Goal: Task Accomplishment & Management: Complete application form

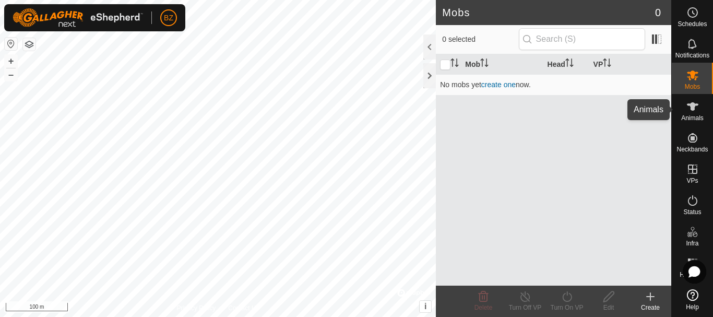
click at [690, 111] on icon at bounding box center [692, 106] width 13 height 13
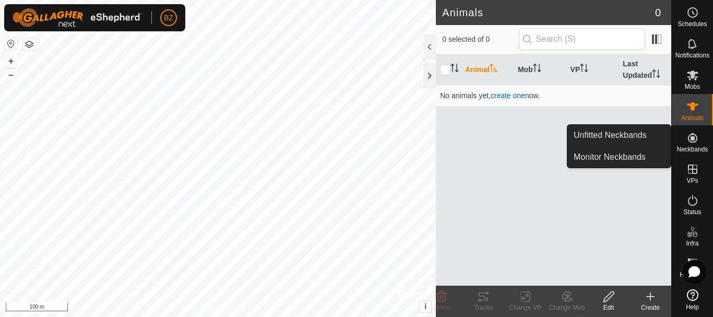
click at [694, 140] on icon at bounding box center [692, 137] width 9 height 9
click at [690, 140] on icon at bounding box center [692, 137] width 13 height 13
click at [692, 142] on icon at bounding box center [692, 137] width 9 height 9
click at [692, 149] on span "Neckbands" at bounding box center [691, 149] width 31 height 6
click at [626, 136] on link "Unfitted Neckbands" at bounding box center [618, 135] width 103 height 21
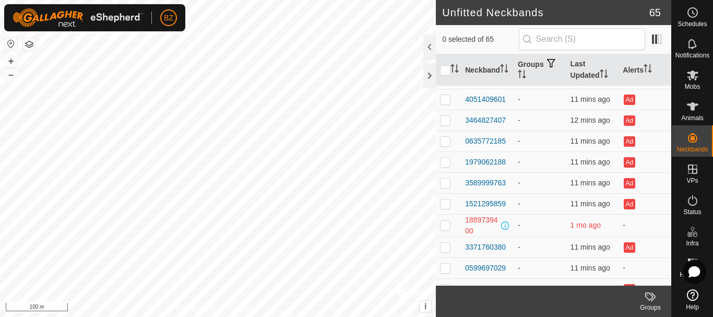
scroll to position [1161, 0]
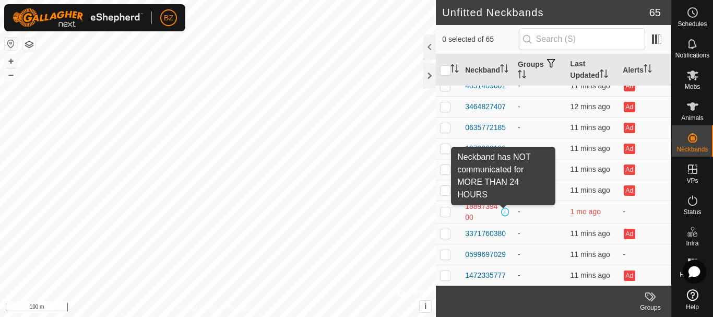
click at [505, 209] on span at bounding box center [505, 212] width 8 height 8
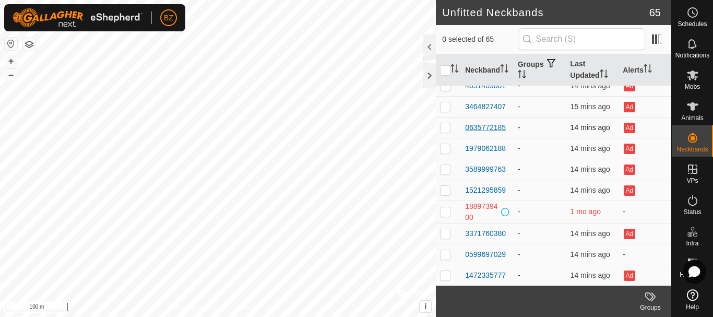
click at [495, 125] on div "0635772185" at bounding box center [485, 127] width 41 height 11
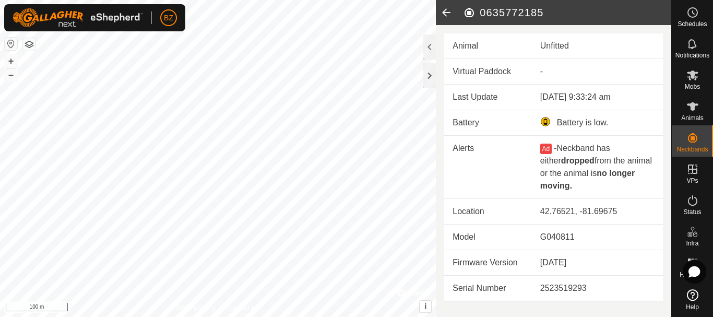
click at [444, 11] on icon at bounding box center [446, 12] width 21 height 25
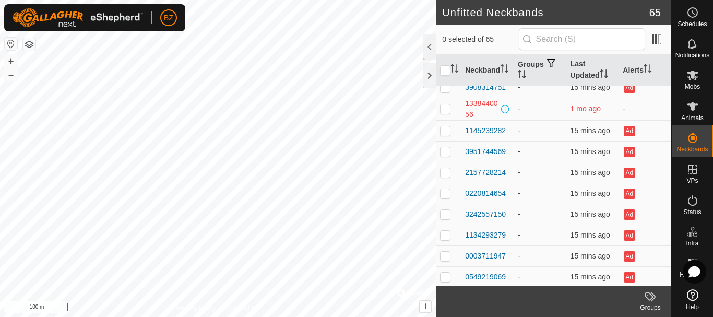
scroll to position [302, 0]
click at [478, 102] on div "1338440056" at bounding box center [482, 109] width 34 height 22
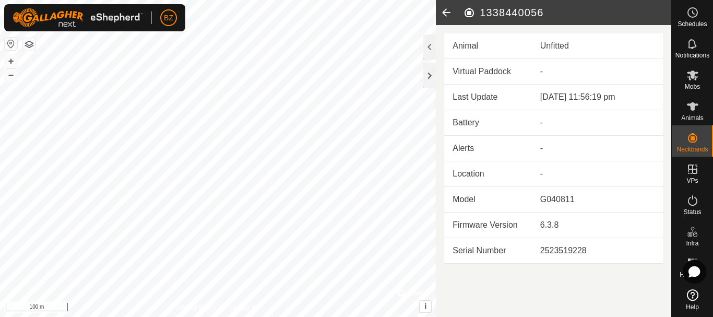
click at [446, 11] on icon at bounding box center [446, 12] width 21 height 25
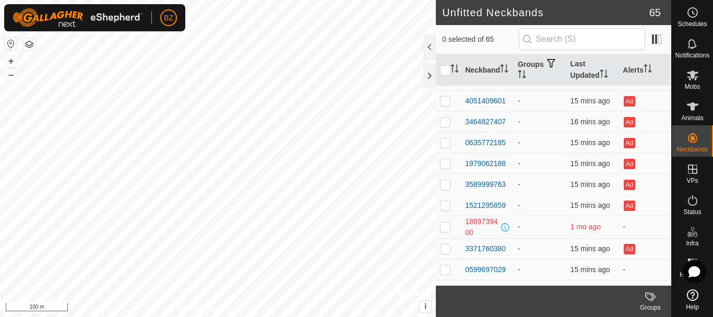
scroll to position [1161, 0]
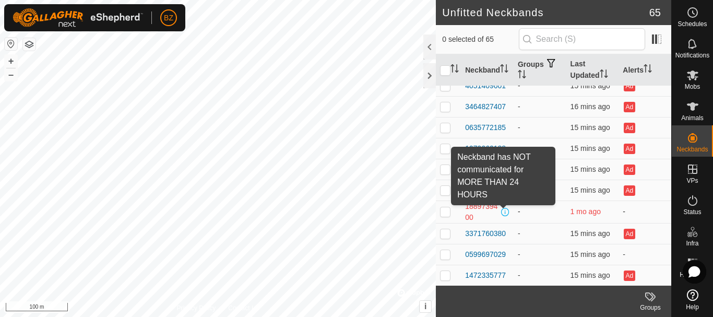
click at [503, 211] on span at bounding box center [505, 212] width 8 height 8
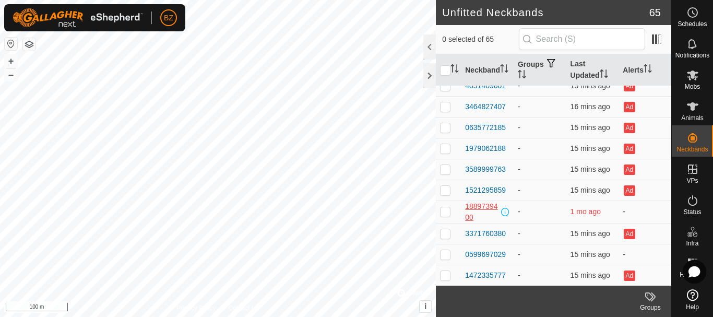
click at [484, 205] on div "1889739400" at bounding box center [482, 212] width 34 height 22
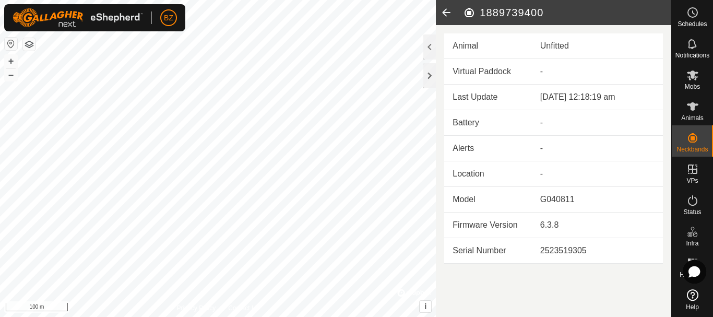
click at [443, 11] on icon at bounding box center [446, 12] width 21 height 25
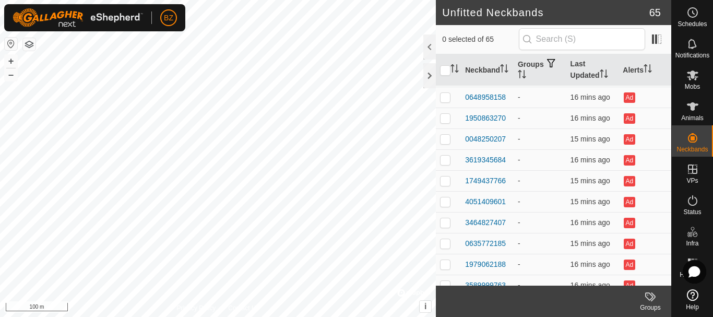
scroll to position [1161, 0]
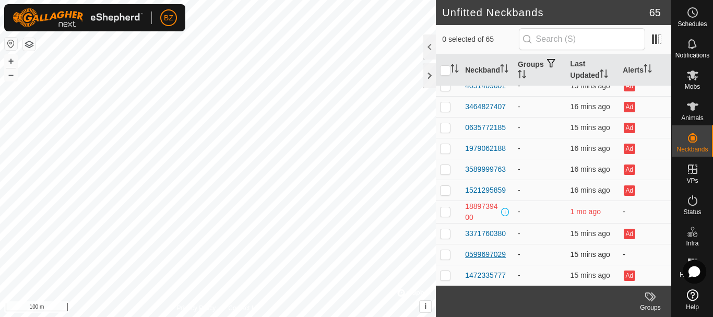
click at [498, 252] on div "0599697029" at bounding box center [485, 254] width 41 height 11
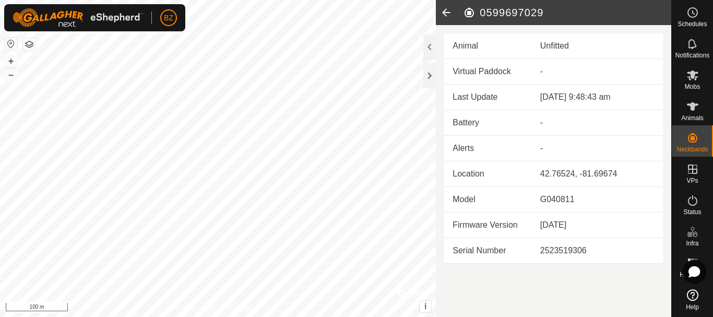
click at [443, 10] on icon at bounding box center [446, 12] width 21 height 25
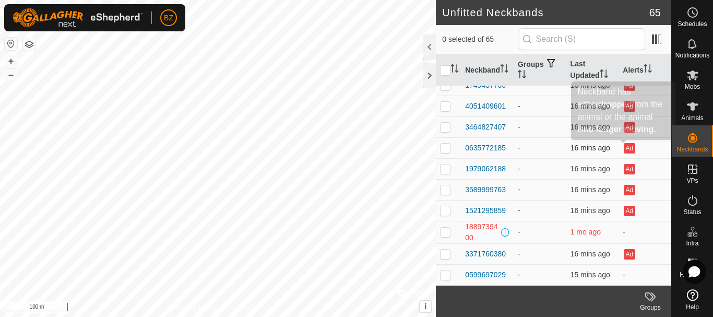
scroll to position [1142, 0]
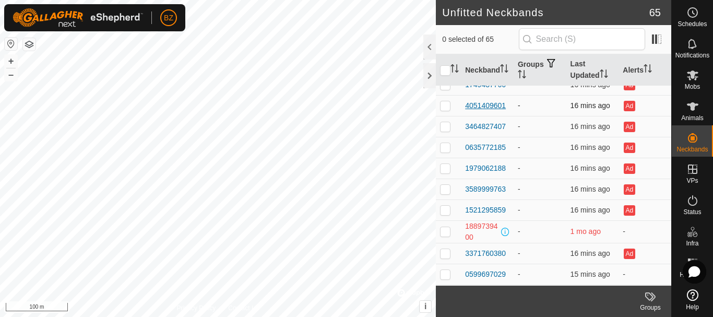
click at [488, 102] on div "4051409601" at bounding box center [485, 105] width 41 height 11
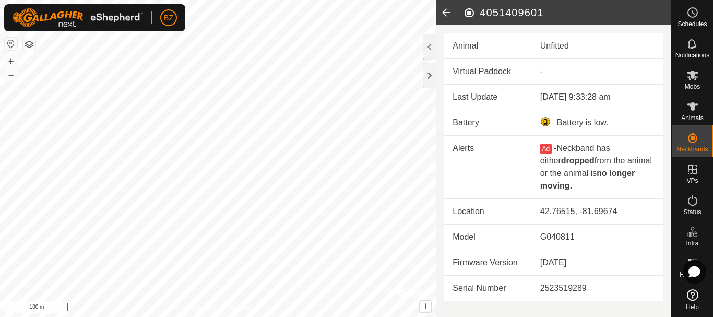
click at [547, 121] on div "Battery is low." at bounding box center [597, 122] width 114 height 13
click at [448, 15] on icon at bounding box center [446, 12] width 21 height 25
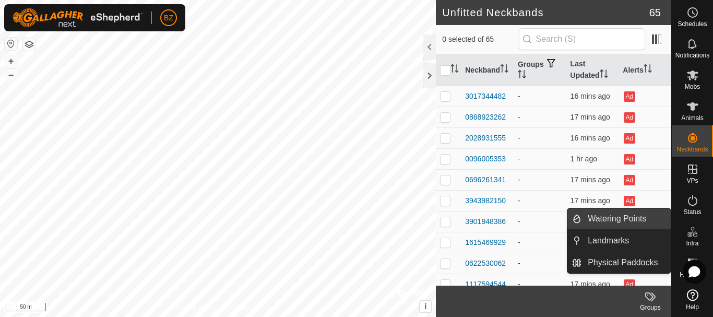
click at [630, 222] on link "Watering Points" at bounding box center [625, 218] width 89 height 21
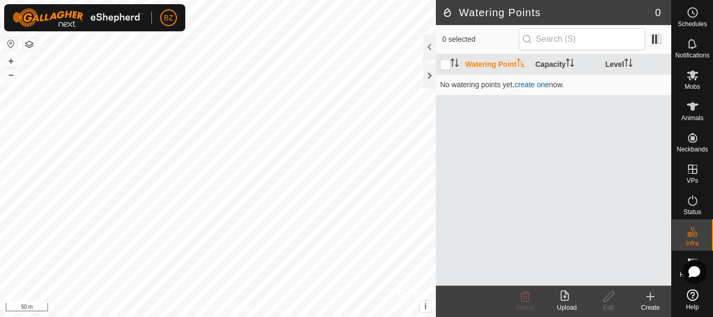
click at [647, 302] on icon at bounding box center [650, 296] width 13 height 13
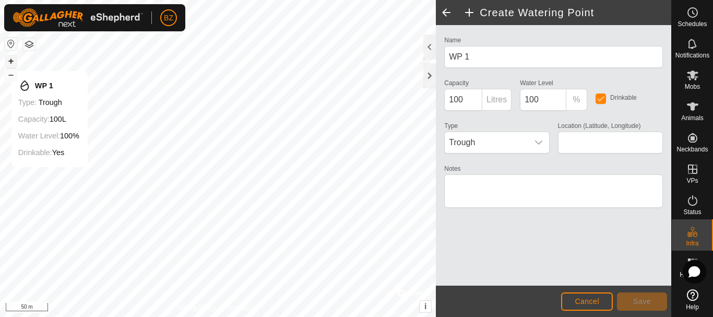
click at [11, 61] on button "+" at bounding box center [11, 61] width 13 height 13
type input "42.765571, -81.696237"
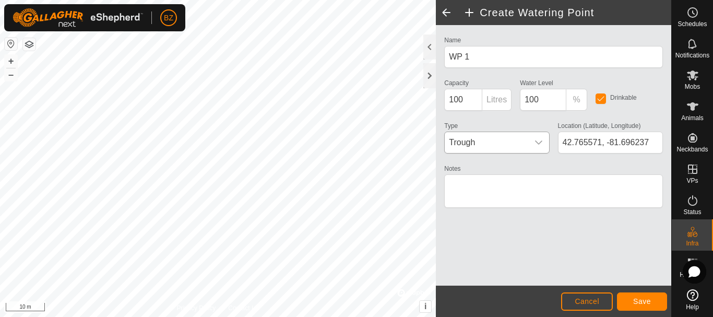
click at [539, 139] on icon "dropdown trigger" at bounding box center [538, 142] width 8 height 8
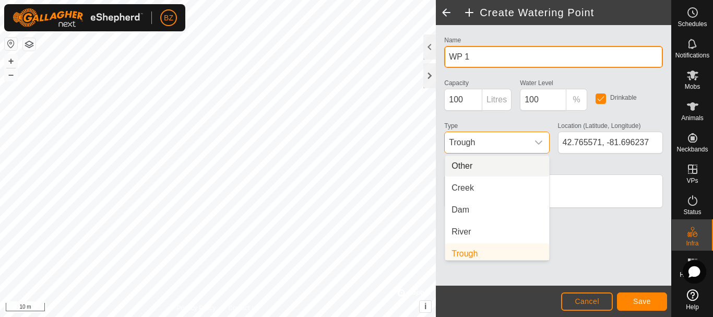
click at [507, 56] on input "WP 1" at bounding box center [553, 57] width 219 height 22
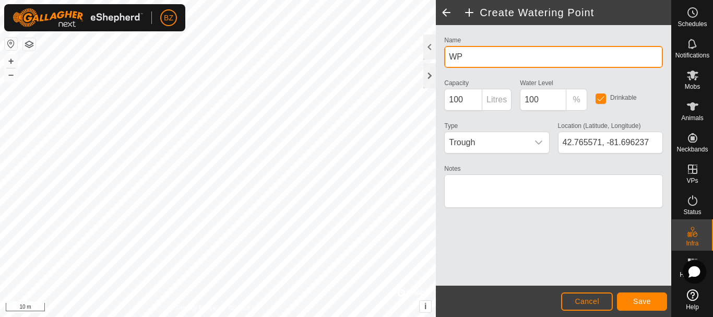
type input "W"
type input "Home Pasture Water Bowl"
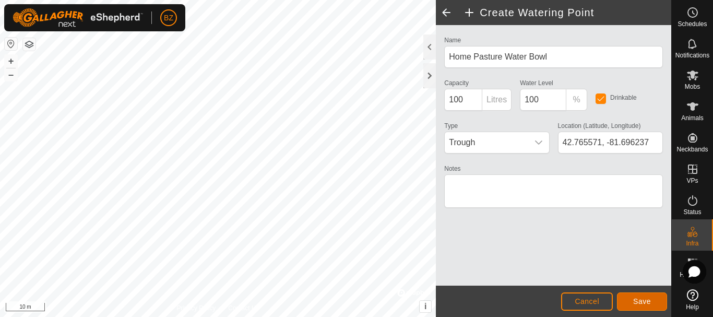
click at [638, 303] on span "Save" at bounding box center [642, 301] width 18 height 8
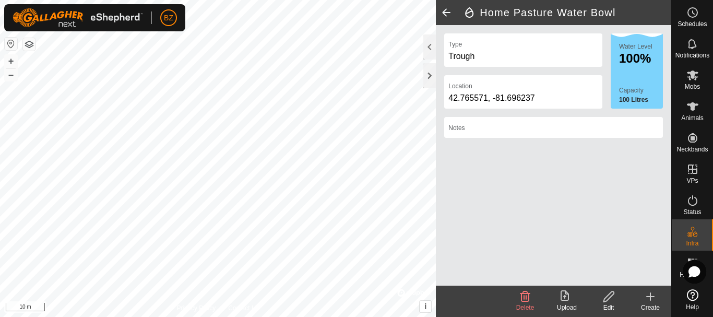
click at [599, 303] on div "Edit" at bounding box center [608, 307] width 42 height 9
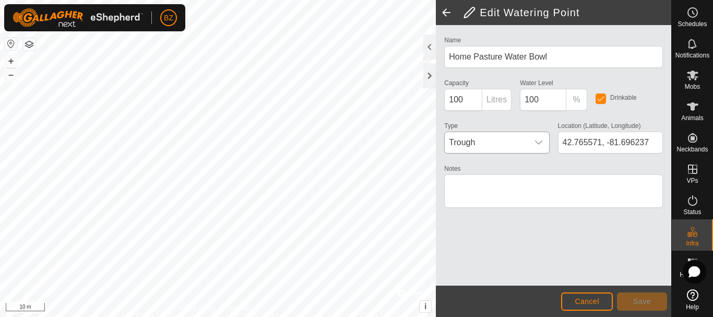
click at [536, 144] on icon "dropdown trigger" at bounding box center [538, 142] width 8 height 8
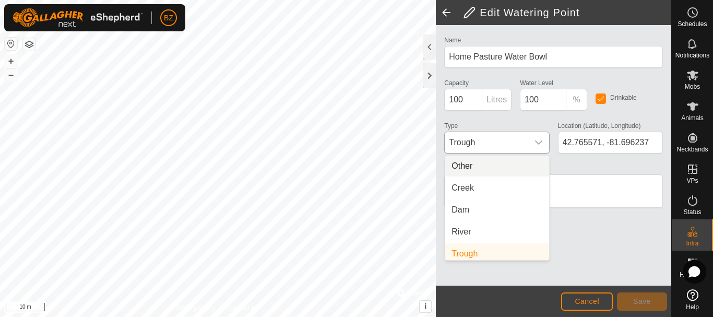
click at [503, 162] on li "Other" at bounding box center [497, 165] width 104 height 21
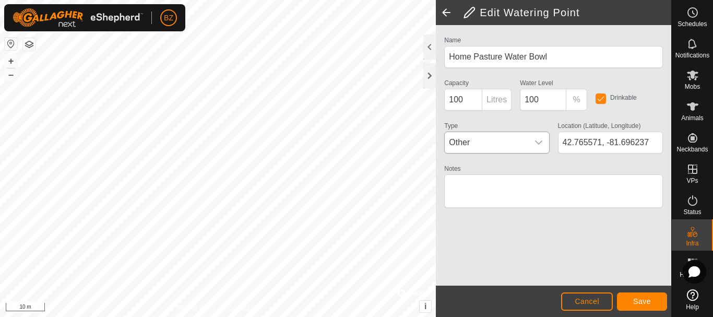
click at [496, 97] on p-inputgroup-addon "Litres" at bounding box center [496, 100] width 29 height 22
click at [471, 98] on input "100" at bounding box center [463, 100] width 38 height 22
type input "1000000"
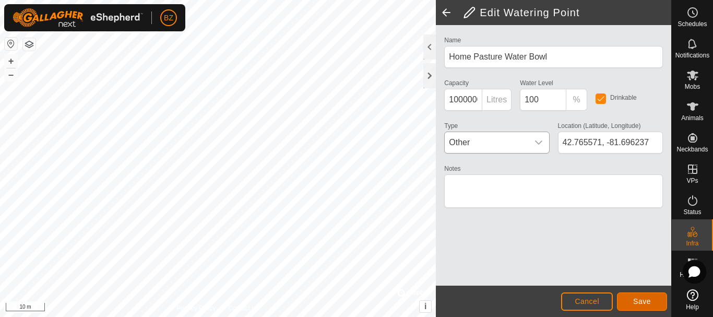
click at [645, 297] on span "Save" at bounding box center [642, 301] width 18 height 8
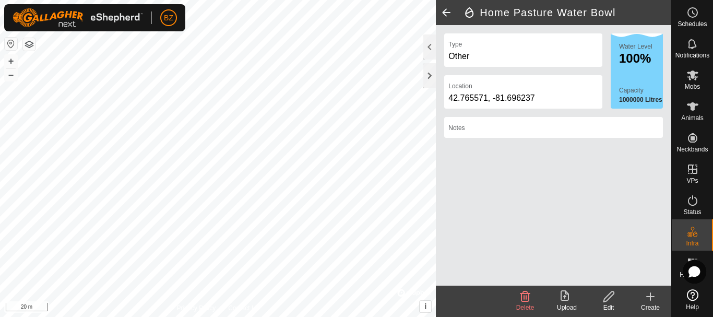
click at [448, 8] on span at bounding box center [446, 12] width 21 height 25
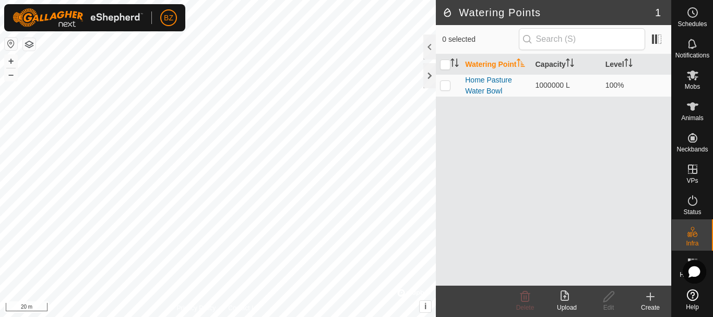
click at [290, 316] on html "BZ Schedules Notifications Mobs Animals Neckbands VPs Status Infra Heatmap Help…" at bounding box center [356, 158] width 713 height 317
click at [645, 294] on icon at bounding box center [650, 296] width 13 height 13
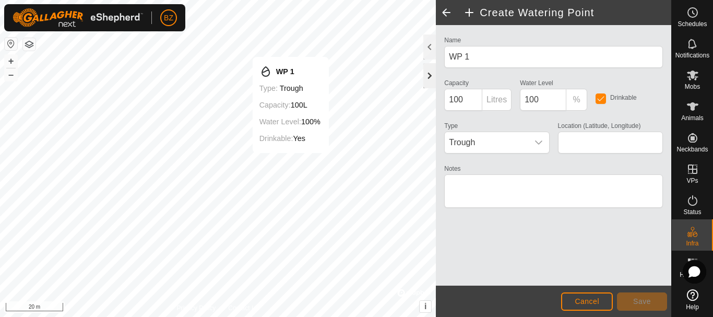
type input "42.772339, -81.694452"
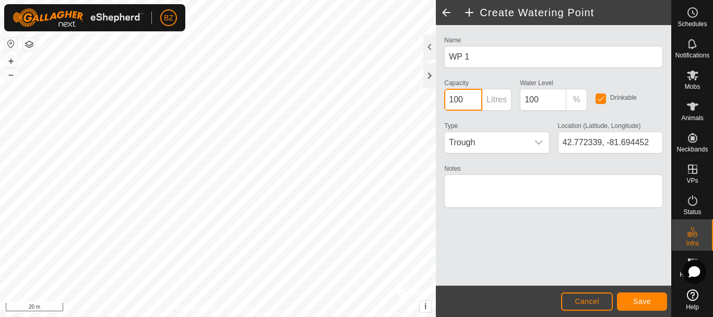
click at [474, 100] on input "100" at bounding box center [463, 100] width 38 height 22
click at [494, 97] on p-inputgroup-addon "Litres" at bounding box center [496, 100] width 29 height 22
click at [466, 97] on input "100" at bounding box center [463, 100] width 38 height 22
type input "1000"
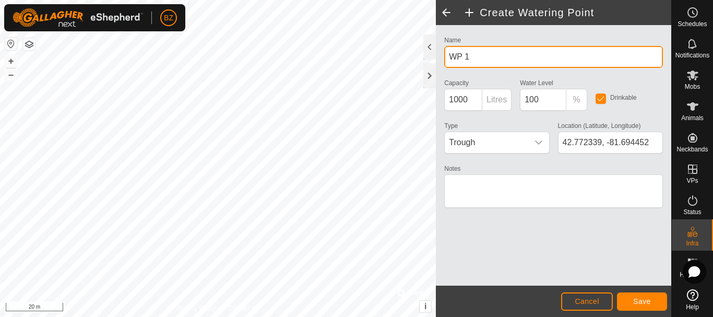
click at [470, 62] on input "WP 1" at bounding box center [553, 57] width 219 height 22
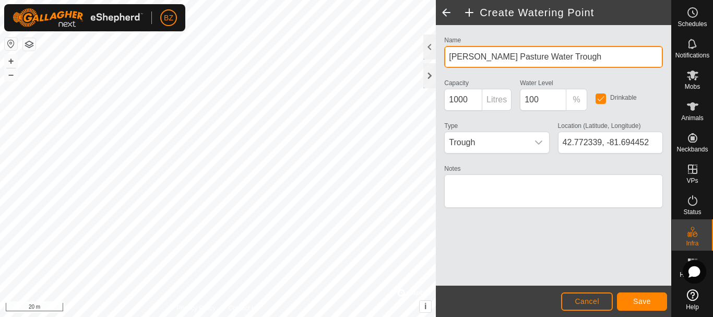
type input "[PERSON_NAME] Pasture Water Trough"
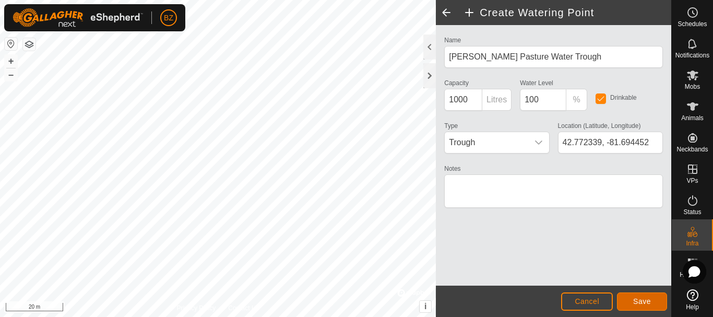
click at [638, 296] on button "Save" at bounding box center [642, 301] width 50 height 18
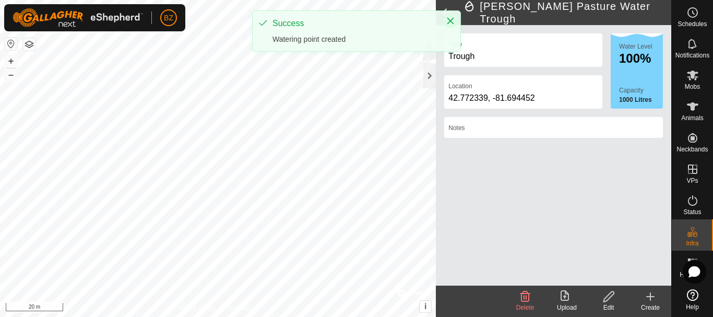
click at [449, 21] on icon "Close" at bounding box center [450, 21] width 7 height 7
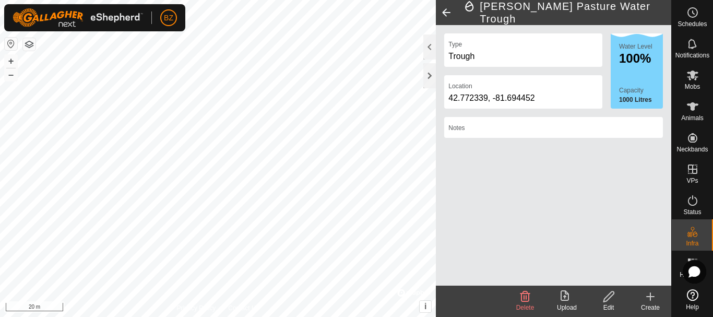
click at [448, 15] on span at bounding box center [446, 12] width 21 height 25
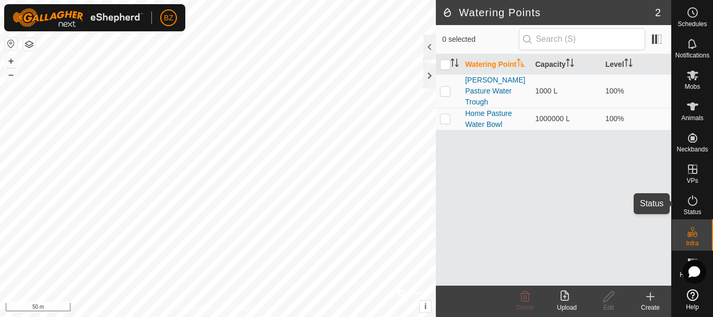
click at [695, 207] on es-activation-svg-icon at bounding box center [692, 200] width 19 height 17
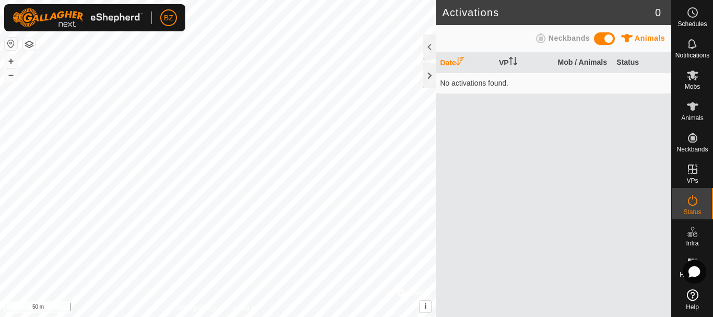
click at [559, 38] on span "Neckbands" at bounding box center [568, 38] width 41 height 8
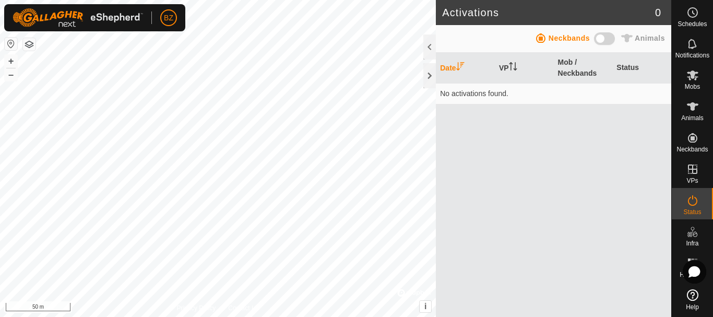
click at [635, 34] on span "Animals" at bounding box center [649, 38] width 30 height 8
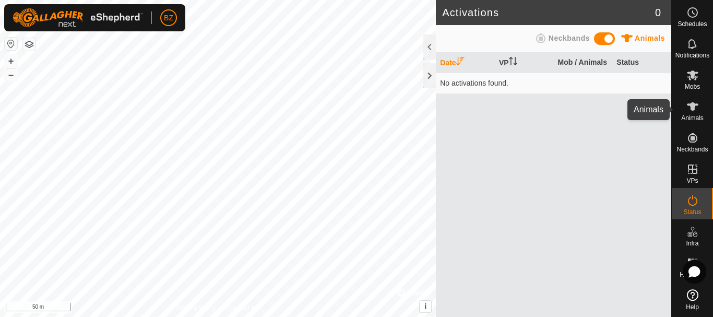
click at [690, 112] on icon at bounding box center [692, 106] width 13 height 13
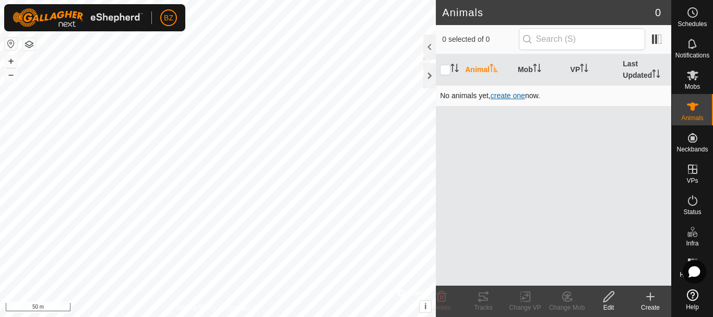
click at [504, 99] on span "create one" at bounding box center [507, 95] width 34 height 8
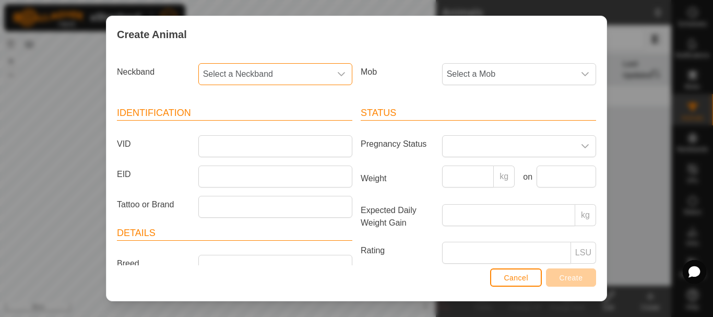
click at [294, 74] on span "Select a Neckband" at bounding box center [265, 74] width 132 height 21
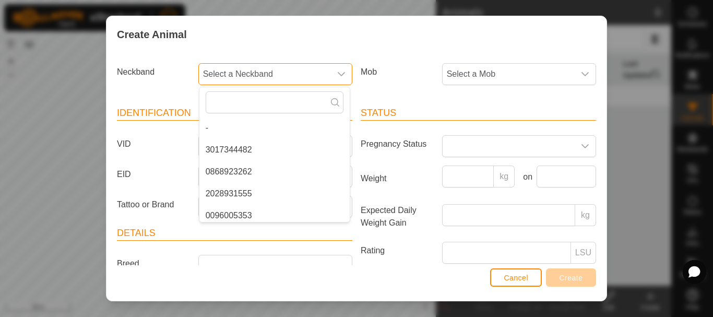
click at [294, 74] on span "Select a Neckband" at bounding box center [265, 74] width 132 height 21
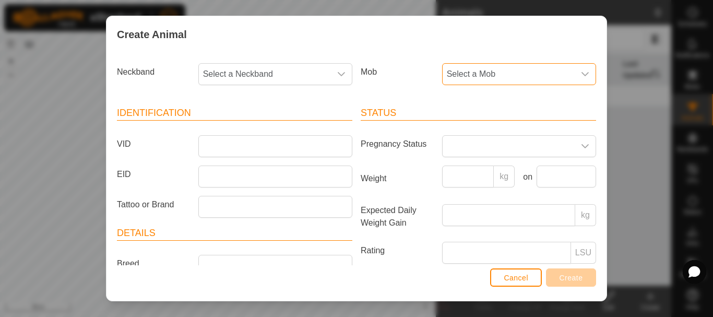
click at [483, 73] on span "Select a Mob" at bounding box center [508, 74] width 132 height 21
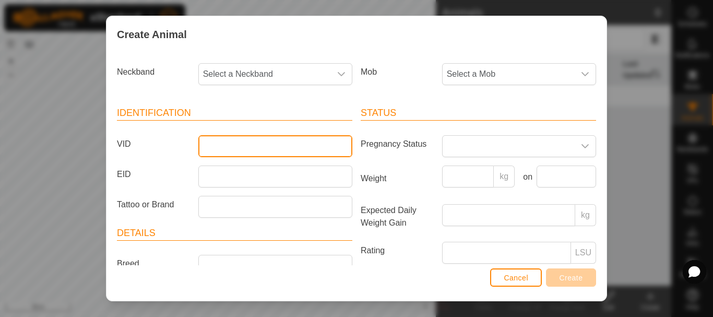
click at [258, 143] on input "VID" at bounding box center [275, 146] width 154 height 22
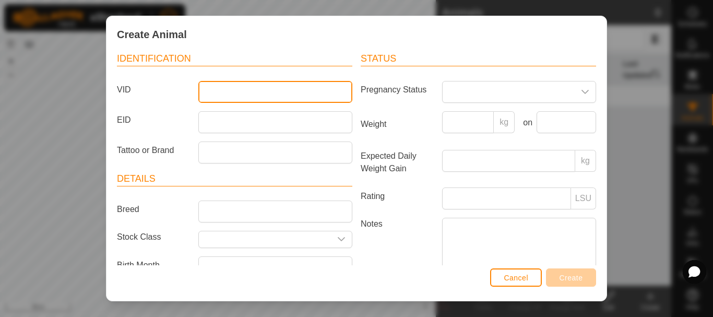
scroll to position [57, 0]
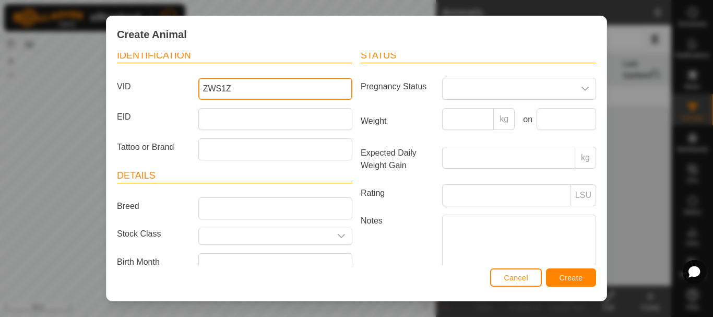
type input "ZWS1Z"
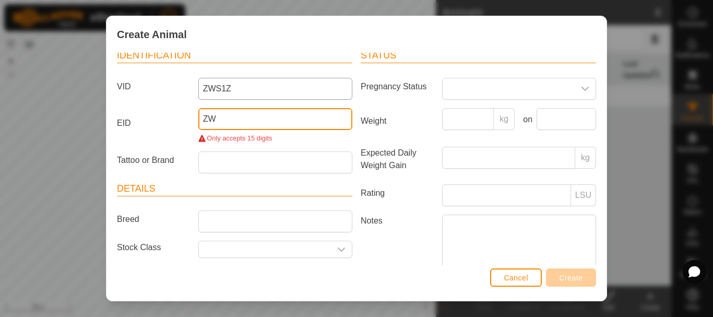
type input "Z"
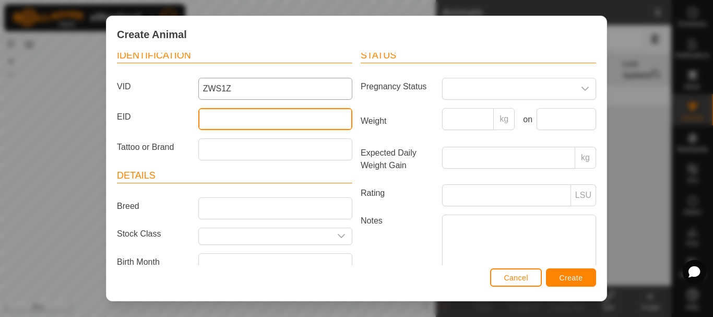
type input "0"
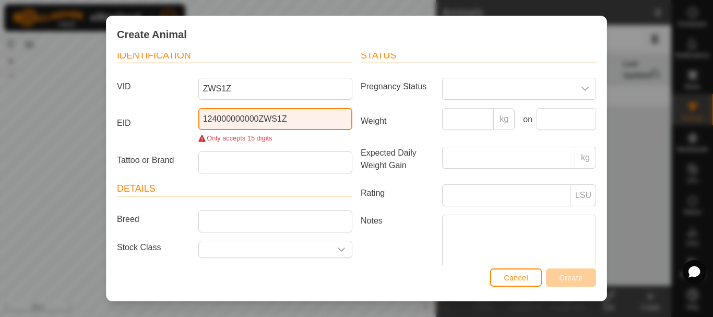
click at [255, 119] on input "124000000000ZWS1Z" at bounding box center [275, 119] width 154 height 22
type input "1240000000000ZWS1Z"
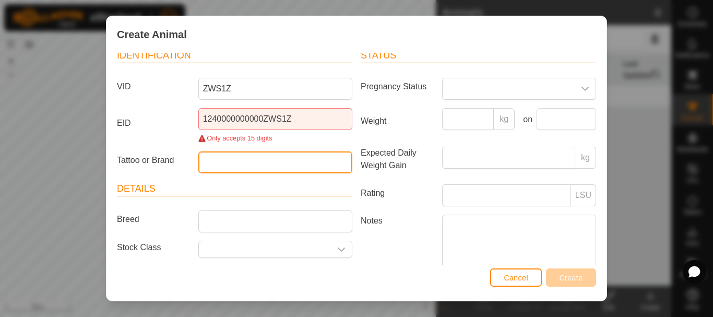
click at [232, 163] on input "Tattoo or Brand" at bounding box center [275, 162] width 154 height 22
type input "ZWS 1Z"
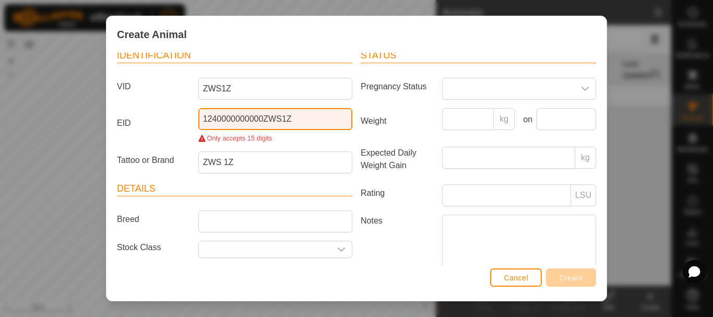
click at [215, 117] on input "1240000000000ZWS1Z" at bounding box center [275, 119] width 154 height 22
click at [262, 117] on input "124 000 000 000 0ZW S1Z" at bounding box center [275, 119] width 154 height 22
click at [277, 117] on input "1240000000ZWS1Z" at bounding box center [275, 119] width 154 height 22
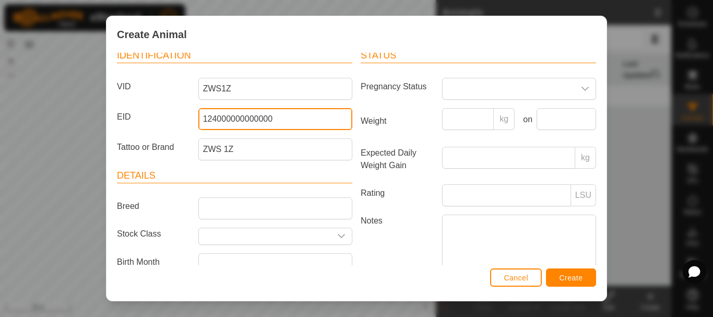
type input "124000000000000"
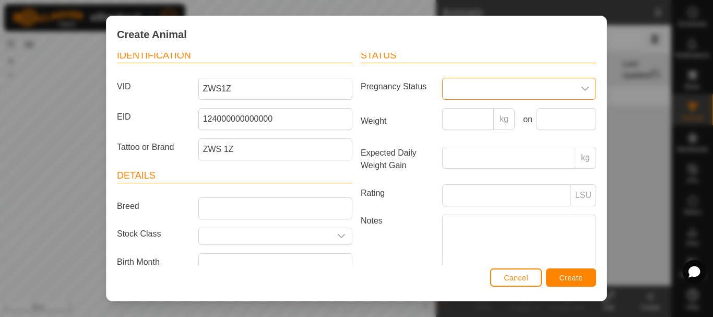
click at [459, 82] on span at bounding box center [508, 88] width 132 height 21
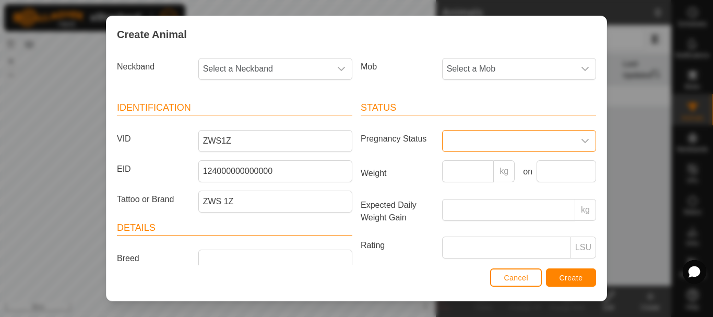
scroll to position [0, 0]
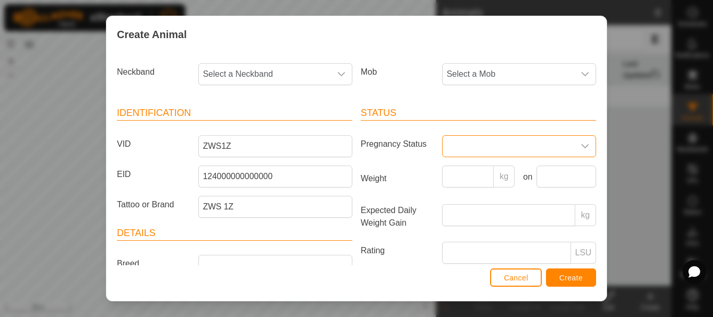
click at [479, 143] on span at bounding box center [508, 146] width 132 height 21
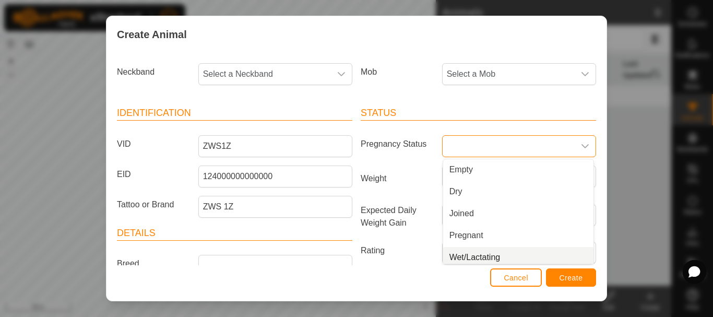
scroll to position [4, 0]
click at [469, 250] on li "Wet/Lactating" at bounding box center [518, 253] width 150 height 21
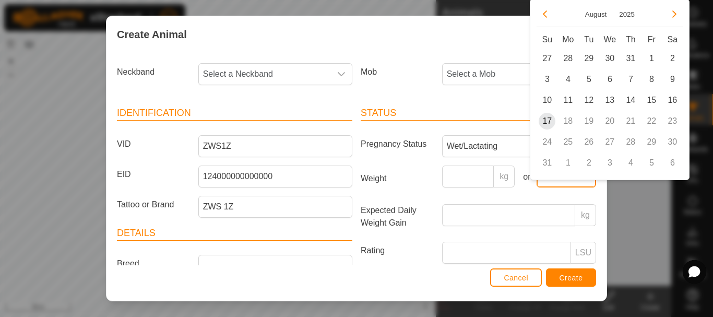
click at [552, 176] on body "BZ Schedules Notifications Mobs Animals Neckbands VPs Status Infra Heatmap Help…" at bounding box center [356, 158] width 713 height 317
click at [469, 174] on input "Weight" at bounding box center [468, 176] width 52 height 22
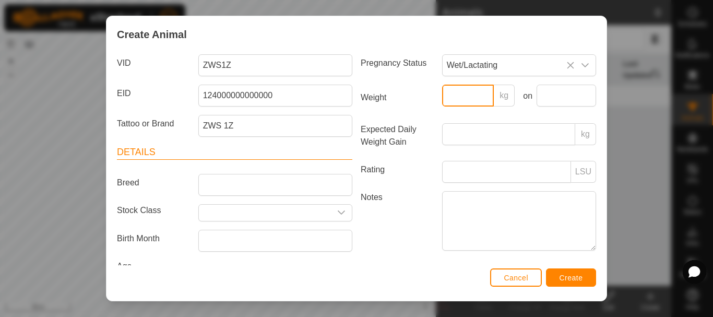
scroll to position [105, 0]
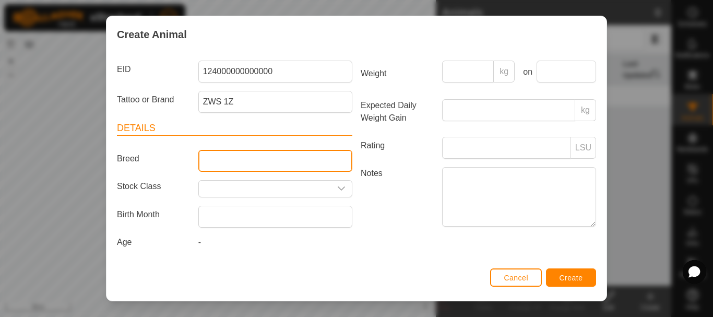
click at [256, 162] on input "Breed" at bounding box center [275, 161] width 154 height 22
type input "l"
type input "L"
type input "LIMOUSIN"
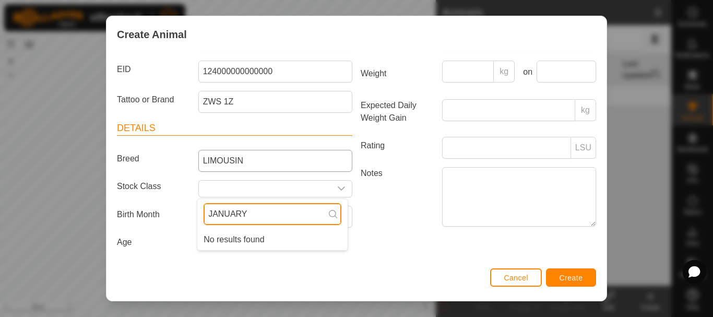
type input "JANUARY"
click at [292, 208] on input "JANUARY" at bounding box center [272, 214] width 138 height 22
click at [381, 229] on div "Notes" at bounding box center [478, 198] width 244 height 63
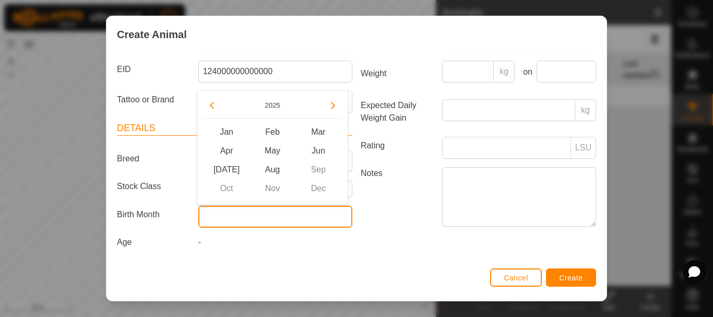
click at [257, 215] on input "text" at bounding box center [275, 217] width 154 height 22
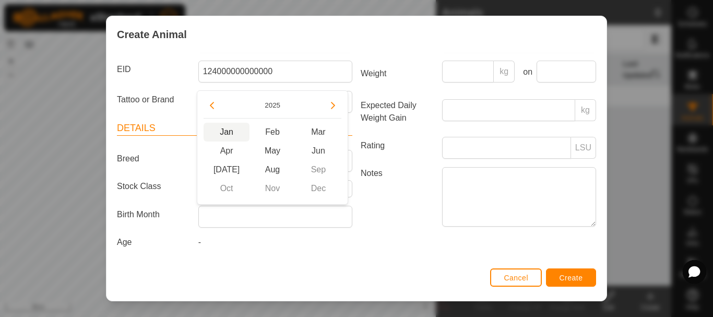
click at [226, 130] on span "Jan" at bounding box center [226, 132] width 46 height 19
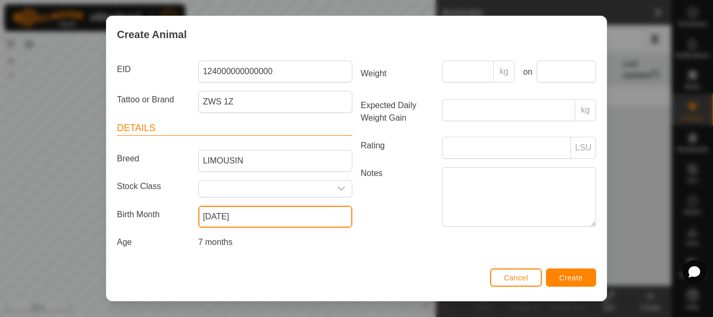
click at [245, 214] on input "[DATE]" at bounding box center [275, 217] width 154 height 22
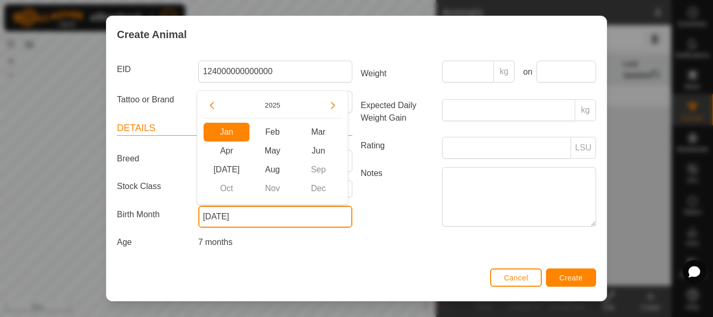
click at [245, 214] on input "[DATE]" at bounding box center [275, 217] width 154 height 22
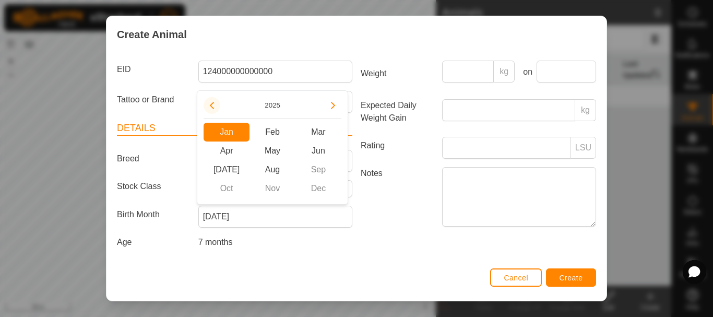
click at [214, 105] on button "Previous Year" at bounding box center [211, 105] width 17 height 17
click at [214, 106] on span "Previous Year" at bounding box center [214, 106] width 0 height 0
click at [214, 105] on button "Previous Year" at bounding box center [211, 105] width 17 height 17
click at [214, 105] on icon "Previous Year" at bounding box center [212, 105] width 8 height 8
click at [214, 105] on button "Previous Year" at bounding box center [211, 105] width 17 height 17
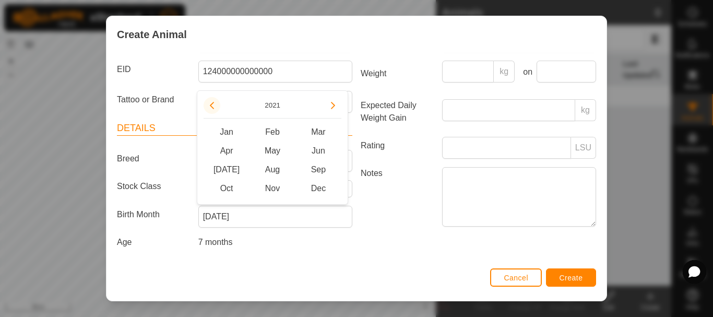
click at [214, 105] on button "Previous Year" at bounding box center [211, 105] width 17 height 17
click at [214, 106] on span "Previous Year" at bounding box center [214, 106] width 0 height 0
click at [214, 105] on button "Previous Year" at bounding box center [211, 105] width 17 height 17
click at [214, 105] on icon "Previous Year" at bounding box center [212, 105] width 8 height 8
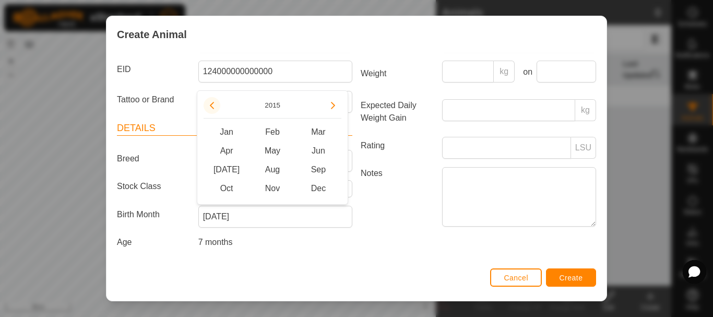
click at [214, 105] on button "Previous Year" at bounding box center [211, 105] width 17 height 17
click at [214, 106] on span "Previous Year" at bounding box center [214, 106] width 0 height 0
click at [214, 105] on button "Previous Year" at bounding box center [211, 105] width 17 height 17
click at [225, 127] on span "Jan" at bounding box center [226, 132] width 46 height 19
type input "[DATE]"
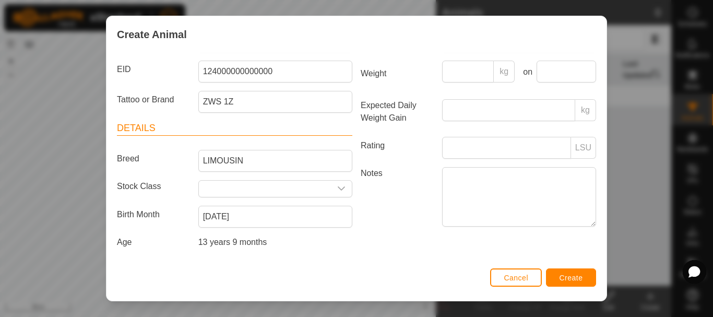
click at [381, 224] on label "Notes" at bounding box center [396, 196] width 81 height 59
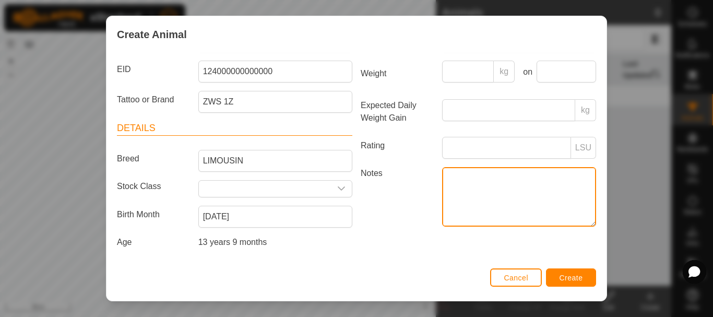
click at [442, 224] on textarea "Notes" at bounding box center [519, 196] width 154 height 59
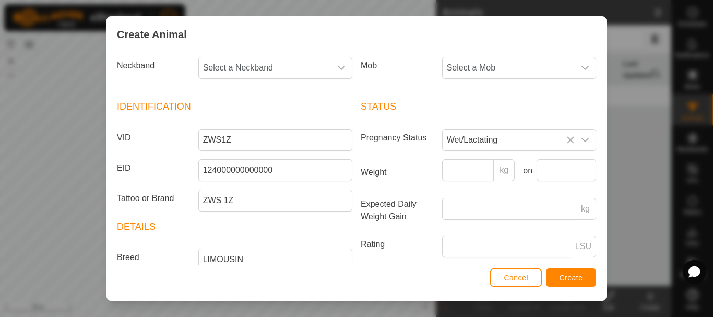
scroll to position [0, 0]
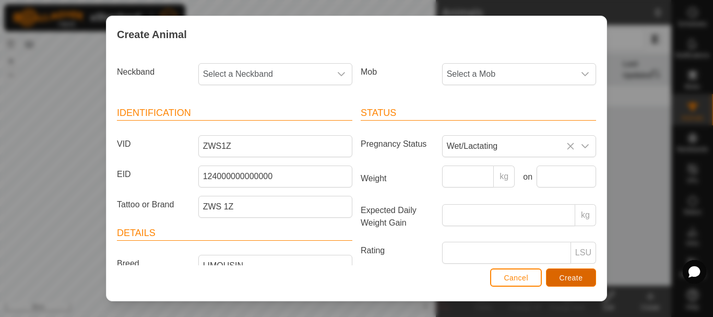
click at [567, 276] on span "Create" at bounding box center [570, 277] width 23 height 8
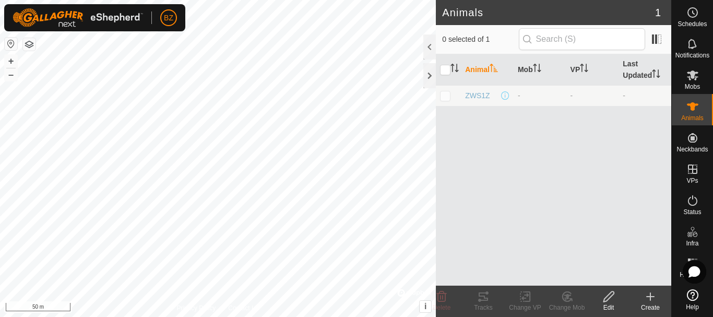
click at [654, 296] on icon at bounding box center [649, 296] width 7 height 0
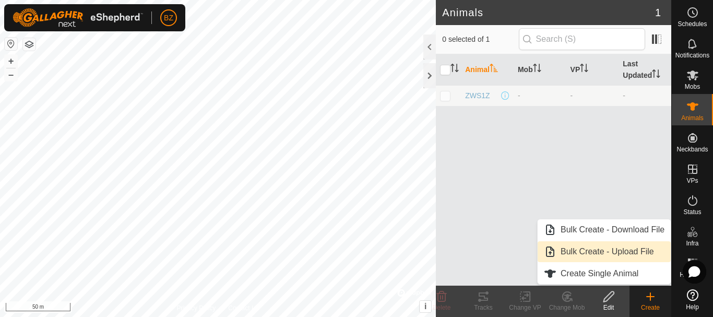
click at [574, 255] on link "Bulk Create - Upload File" at bounding box center [603, 251] width 133 height 21
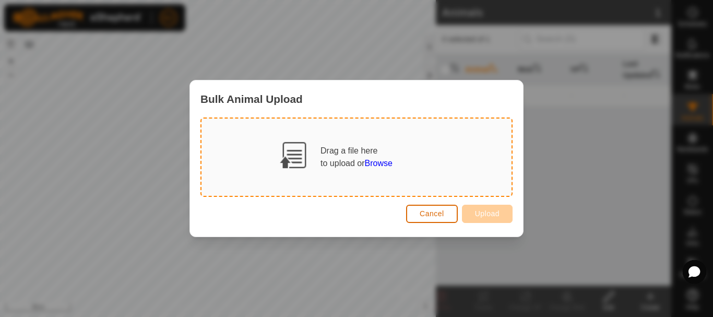
click at [436, 221] on button "Cancel" at bounding box center [432, 214] width 52 height 18
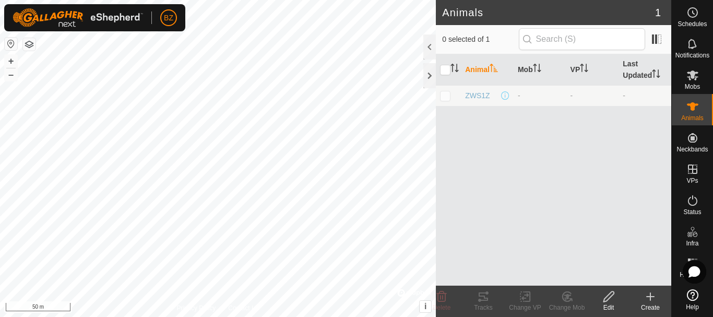
click at [647, 301] on icon at bounding box center [650, 296] width 13 height 13
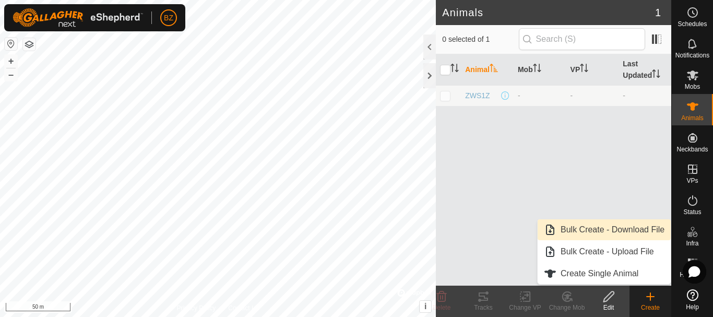
click at [610, 229] on link "Bulk Create - Download File" at bounding box center [603, 229] width 133 height 21
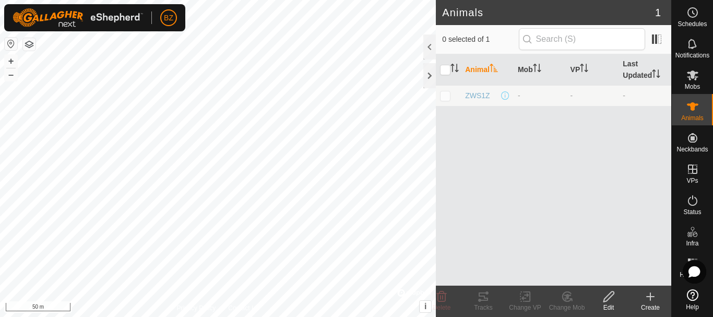
click at [647, 297] on icon at bounding box center [650, 296] width 13 height 13
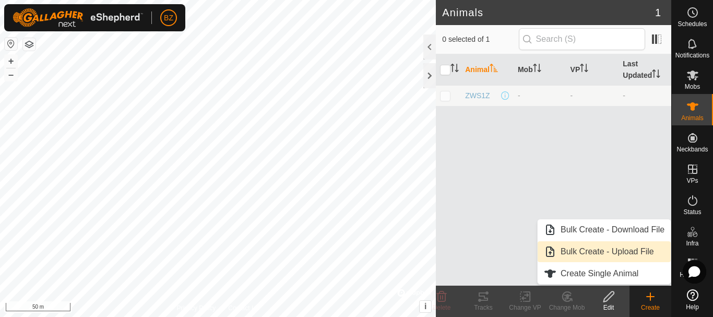
click at [618, 251] on link "Bulk Create - Upload File" at bounding box center [603, 251] width 133 height 21
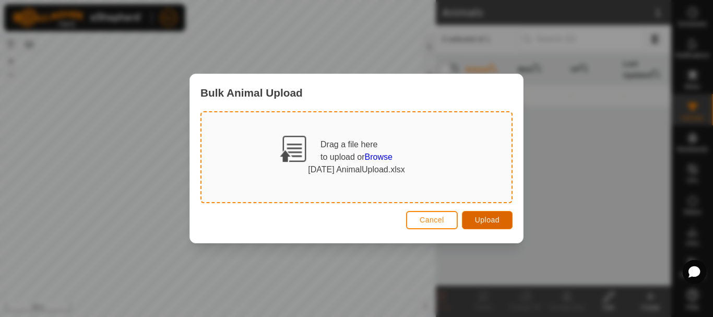
click at [488, 220] on span "Upload" at bounding box center [487, 219] width 25 height 8
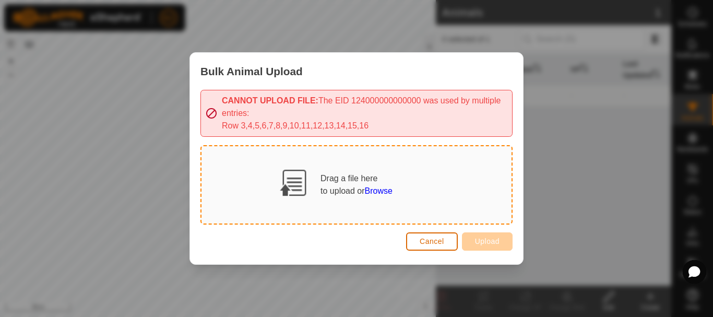
click at [439, 243] on span "Cancel" at bounding box center [431, 241] width 25 height 8
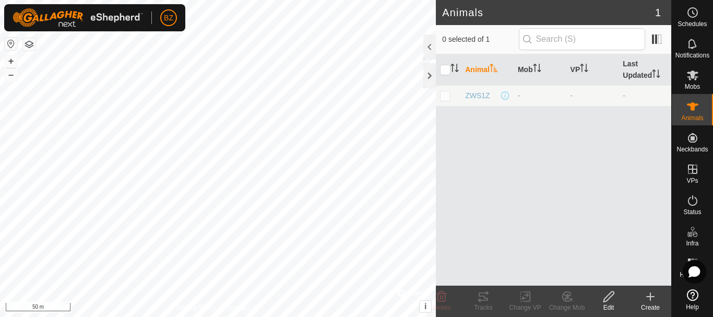
click at [649, 301] on icon at bounding box center [650, 296] width 13 height 13
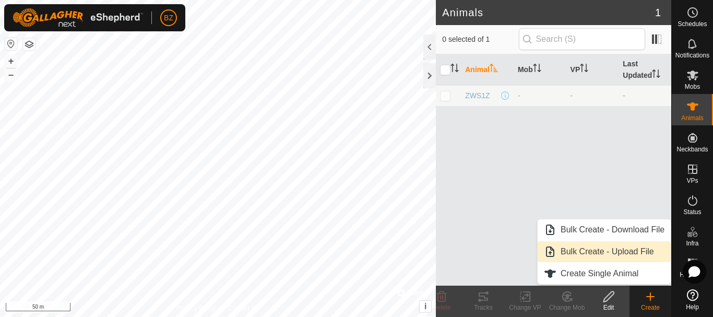
click at [602, 248] on link "Bulk Create - Upload File" at bounding box center [603, 251] width 133 height 21
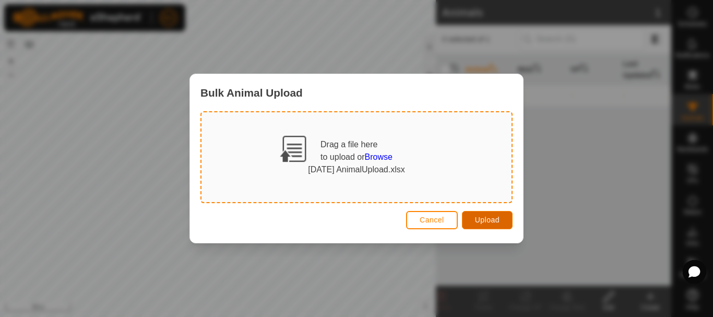
click at [489, 222] on span "Upload" at bounding box center [487, 219] width 25 height 8
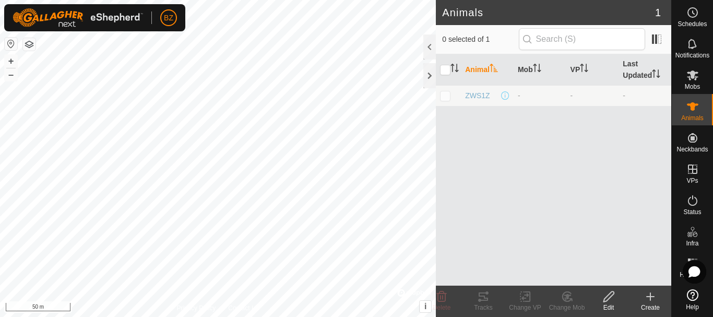
click at [619, 161] on div "Animal Mob VP Last Updated ZWS1Z - - -" at bounding box center [553, 169] width 235 height 231
click at [690, 82] on es-mob-svg-icon at bounding box center [692, 75] width 19 height 17
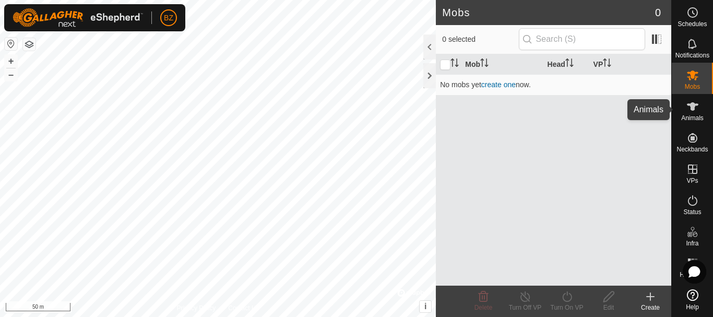
click at [694, 124] on div "Animals" at bounding box center [691, 109] width 41 height 31
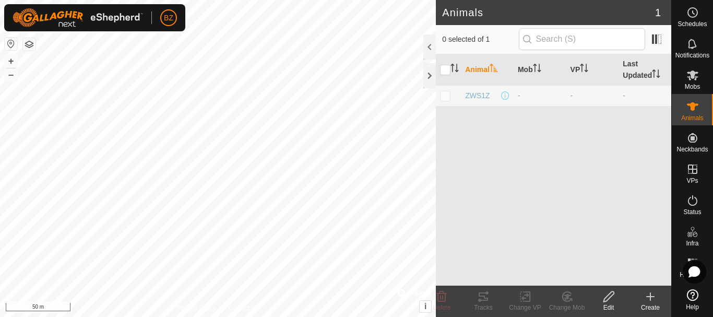
click at [543, 149] on div "Animal Mob VP Last Updated ZWS1Z - - -" at bounding box center [553, 169] width 235 height 231
click at [657, 38] on span at bounding box center [656, 39] width 17 height 17
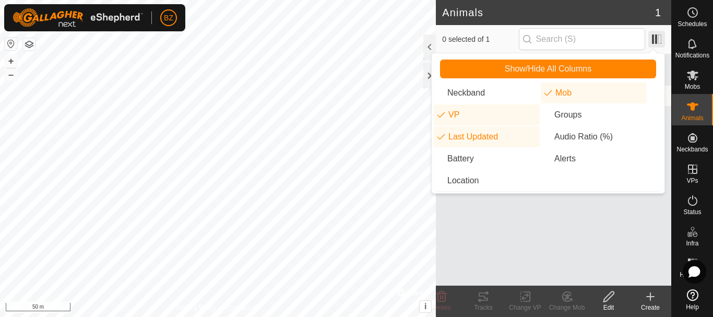
click at [657, 38] on span at bounding box center [656, 39] width 17 height 17
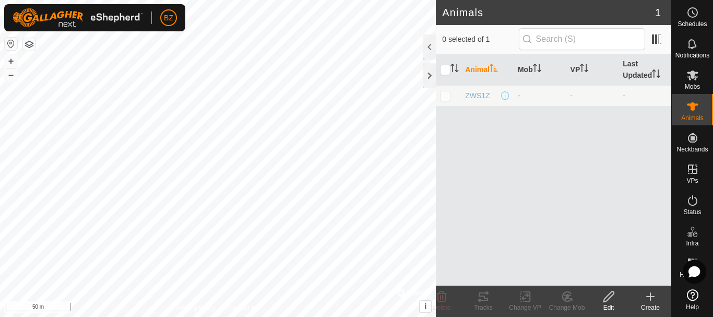
click at [649, 299] on icon at bounding box center [650, 296] width 13 height 13
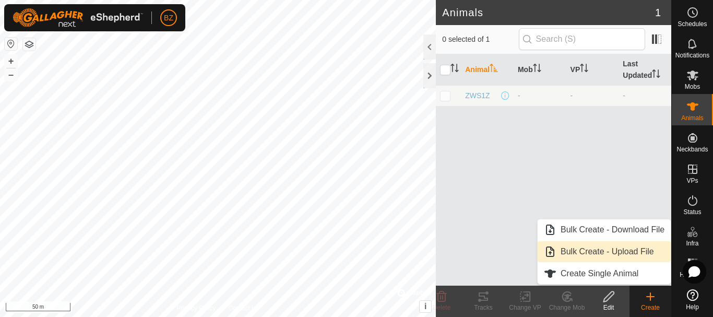
click at [620, 248] on link "Bulk Create - Upload File" at bounding box center [603, 251] width 133 height 21
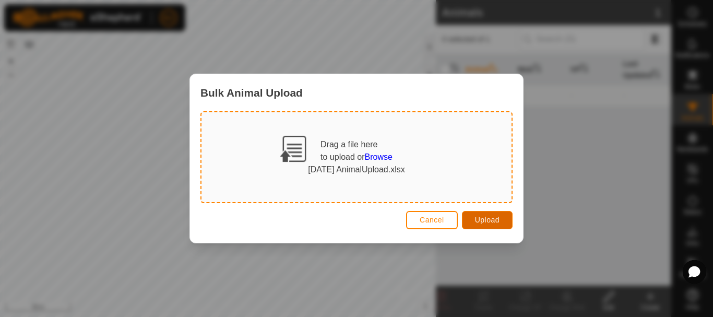
click at [487, 220] on span "Upload" at bounding box center [487, 219] width 25 height 8
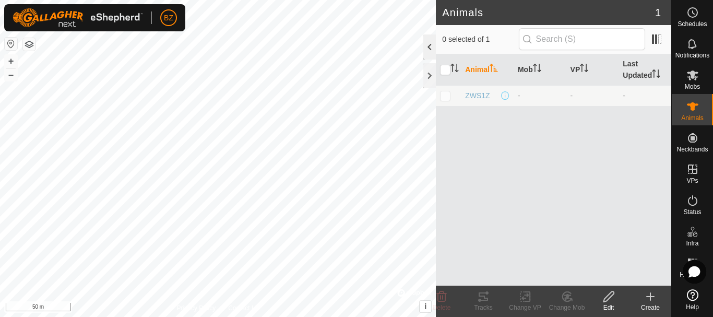
click at [432, 49] on div at bounding box center [429, 46] width 13 height 25
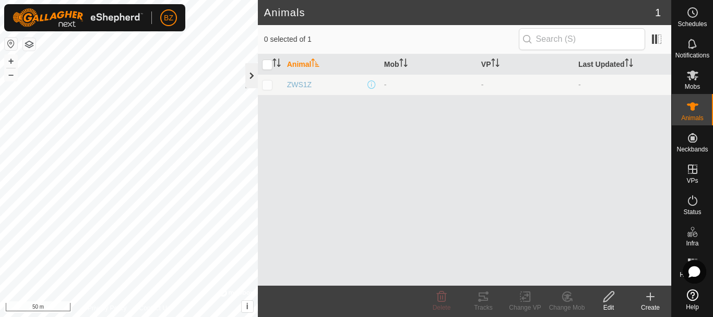
click at [251, 72] on div at bounding box center [251, 75] width 13 height 25
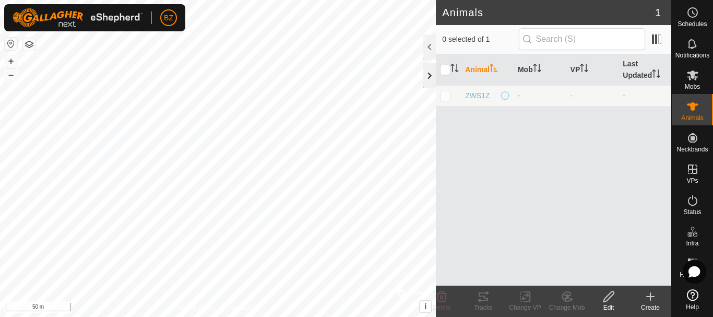
click at [427, 74] on div at bounding box center [429, 75] width 13 height 25
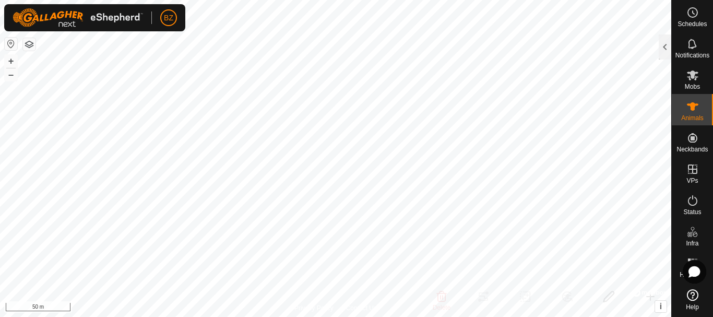
click at [9, 41] on button "button" at bounding box center [11, 44] width 13 height 13
click at [28, 44] on button "button" at bounding box center [29, 44] width 13 height 13
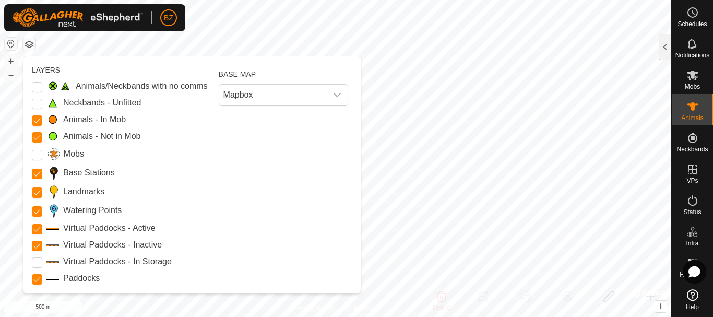
click at [91, 137] on label "Animals - Not in Mob" at bounding box center [102, 136] width 78 height 13
click at [42, 137] on Mob "Animals - Not in Mob" at bounding box center [37, 137] width 10 height 10
click at [91, 137] on label "Animals - Not in Mob" at bounding box center [102, 136] width 78 height 13
click at [42, 137] on Mob "Animals - Not in Mob" at bounding box center [37, 137] width 10 height 10
click at [31, 40] on button "button" at bounding box center [29, 44] width 13 height 13
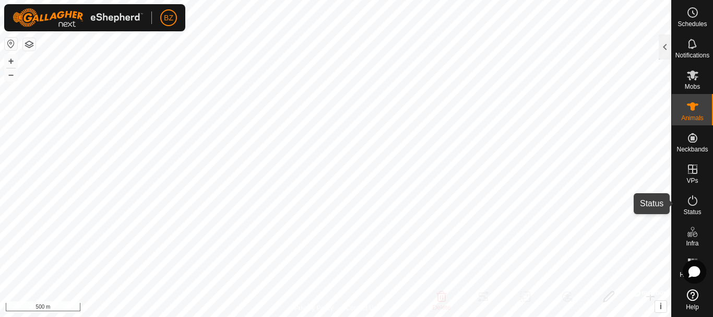
click at [696, 206] on icon at bounding box center [692, 200] width 13 height 13
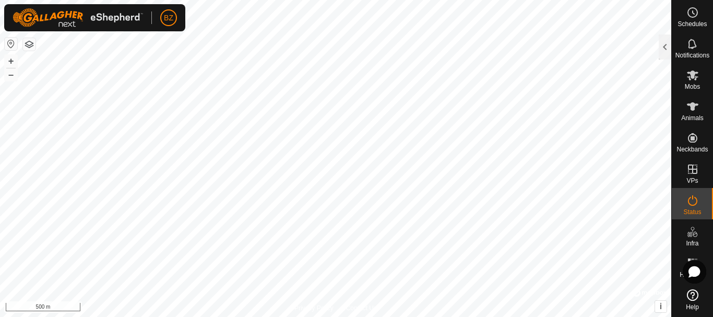
click at [696, 206] on icon at bounding box center [692, 200] width 13 height 13
click at [697, 201] on icon at bounding box center [692, 200] width 9 height 10
click at [665, 46] on div at bounding box center [664, 46] width 13 height 25
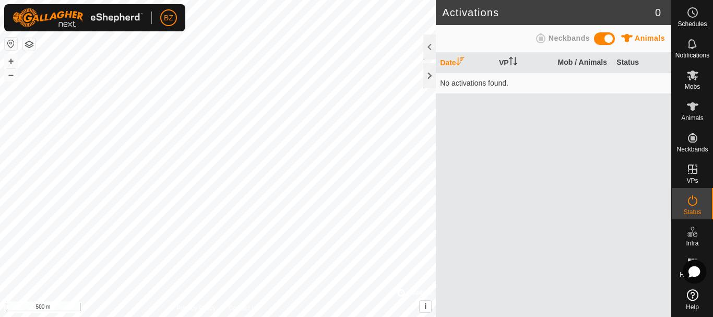
click at [563, 35] on span "Neckbands" at bounding box center [568, 38] width 41 height 8
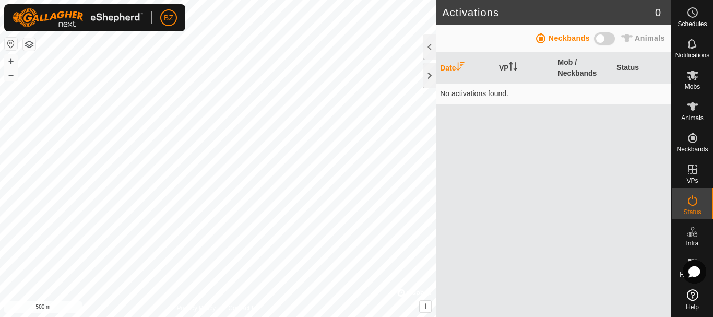
click at [635, 38] on span "Animals" at bounding box center [649, 38] width 30 height 8
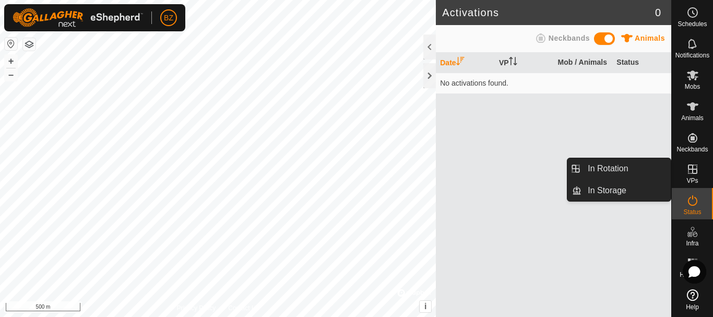
click at [695, 175] on es-virtualpaddocks-svg-icon at bounding box center [692, 169] width 19 height 17
click at [625, 167] on link "In Rotation" at bounding box center [625, 168] width 89 height 21
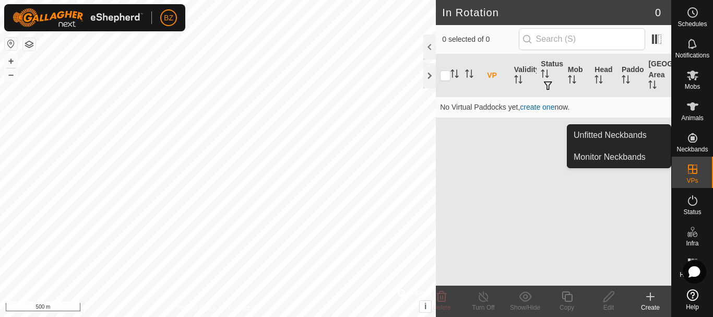
click at [698, 145] on es-neckbands-svg-icon at bounding box center [692, 137] width 19 height 17
click at [629, 135] on link "Unfitted Neckbands" at bounding box center [618, 135] width 103 height 21
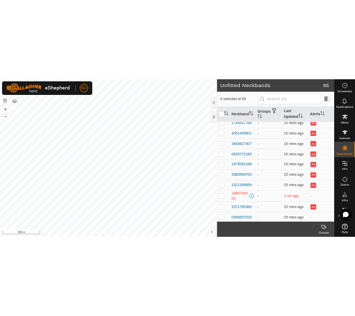
scroll to position [1160, 0]
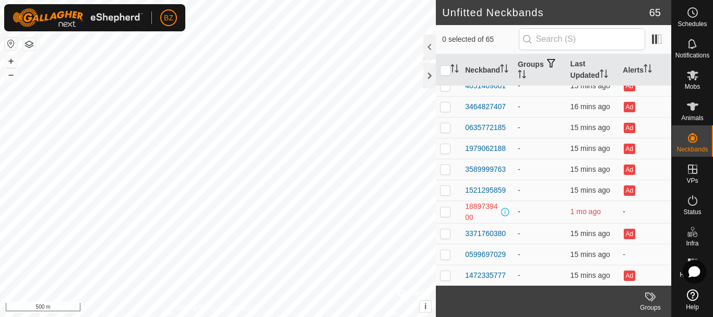
click at [586, 209] on span "1 mo ago" at bounding box center [585, 211] width 30 height 8
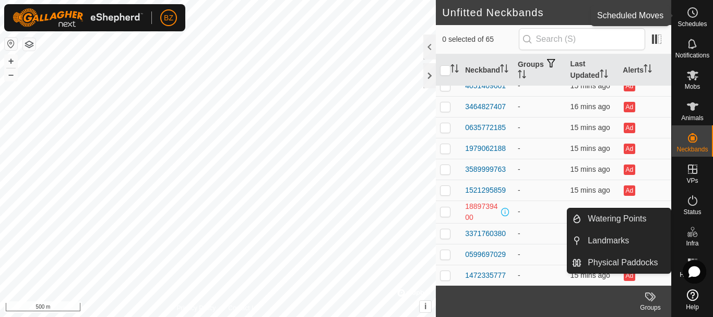
click at [695, 23] on span "Schedules" at bounding box center [691, 24] width 29 height 6
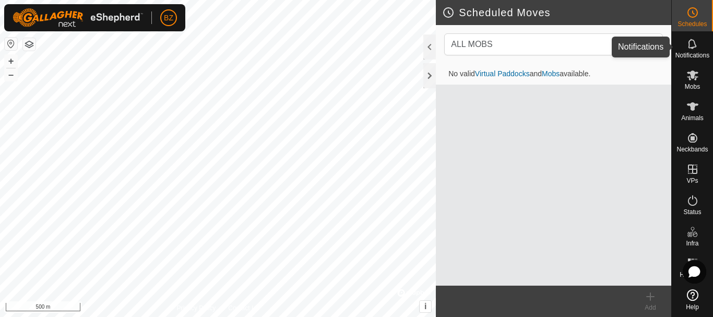
click at [692, 41] on icon at bounding box center [692, 44] width 13 height 13
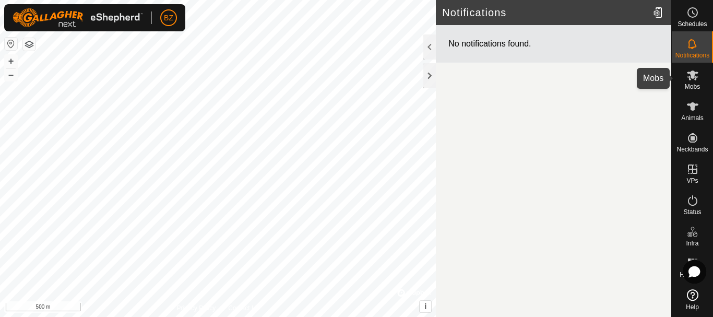
click at [693, 79] on icon at bounding box center [692, 75] width 13 height 13
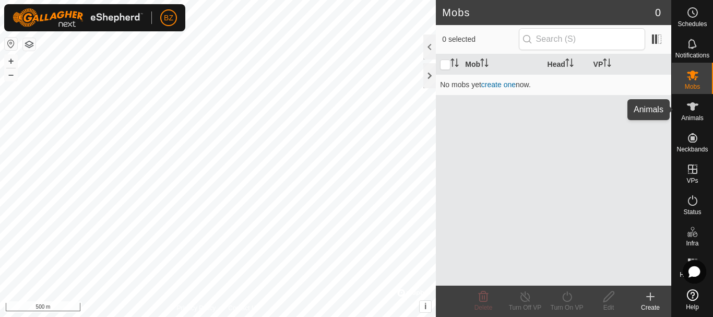
click at [690, 107] on icon at bounding box center [692, 106] width 13 height 13
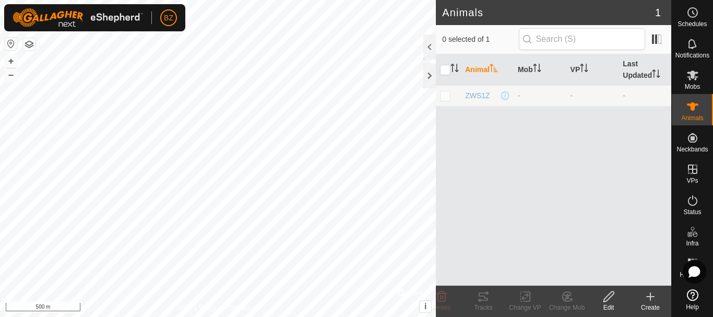
click at [489, 68] on th "Animal" at bounding box center [487, 69] width 53 height 31
click at [455, 65] on icon "Activate to sort" at bounding box center [454, 68] width 8 height 8
click at [447, 95] on p-checkbox at bounding box center [445, 95] width 10 height 8
checkbox input "true"
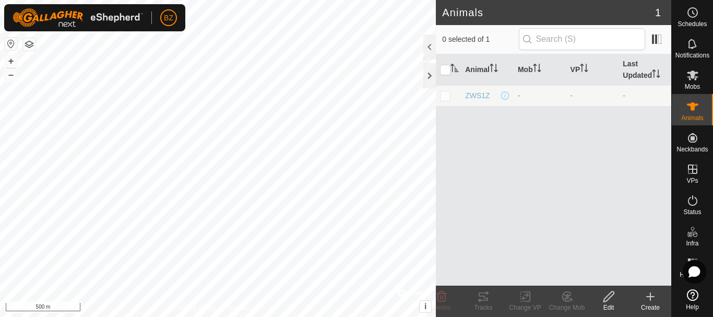
checkbox input "true"
click at [486, 298] on icon at bounding box center [482, 296] width 9 height 8
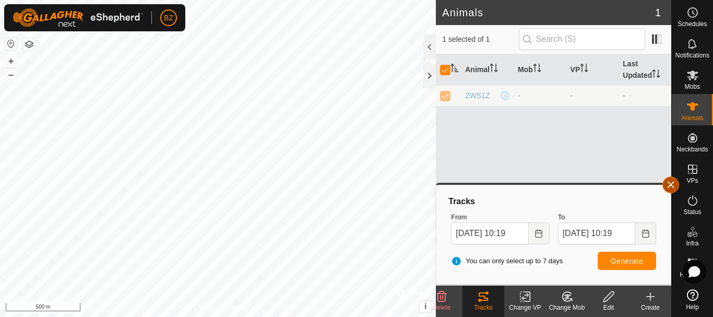
click at [670, 186] on button "button" at bounding box center [670, 184] width 17 height 17
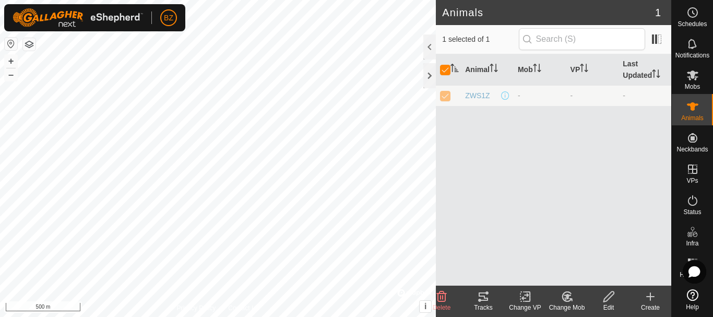
click at [649, 303] on div "Create" at bounding box center [650, 307] width 42 height 9
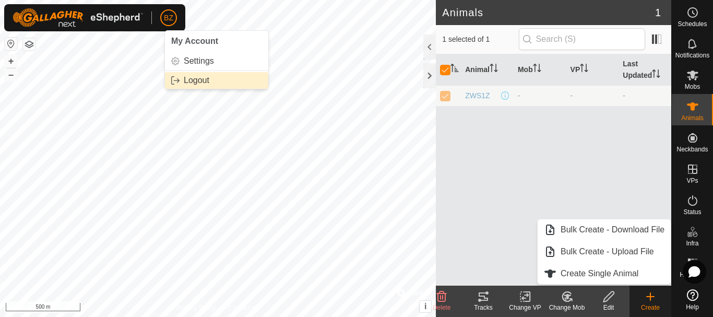
click at [185, 79] on link "Logout" at bounding box center [216, 80] width 103 height 17
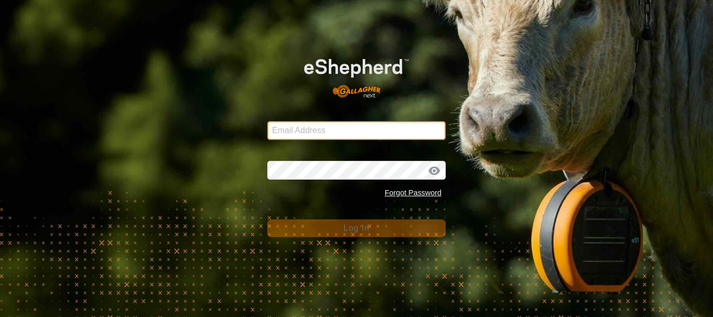
type input "[EMAIL_ADDRESS][DOMAIN_NAME]"
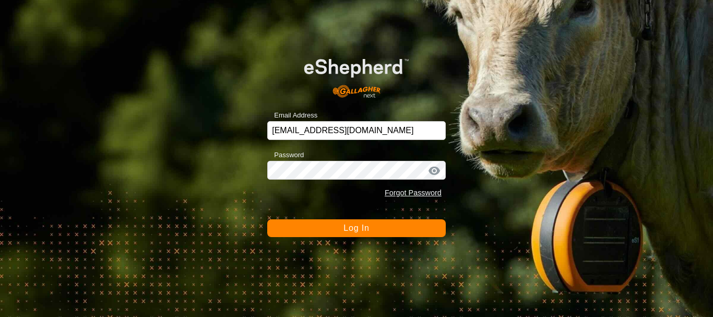
click at [331, 229] on button "Log In" at bounding box center [356, 228] width 178 height 18
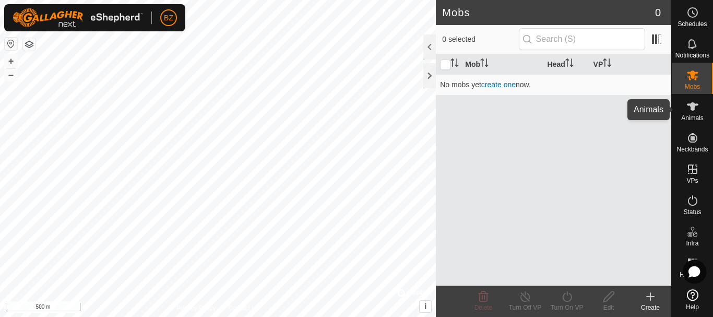
click at [693, 119] on span "Animals" at bounding box center [692, 118] width 22 height 6
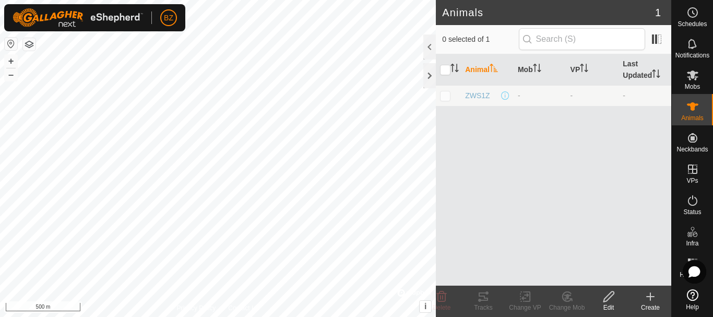
click at [646, 298] on icon at bounding box center [650, 296] width 13 height 13
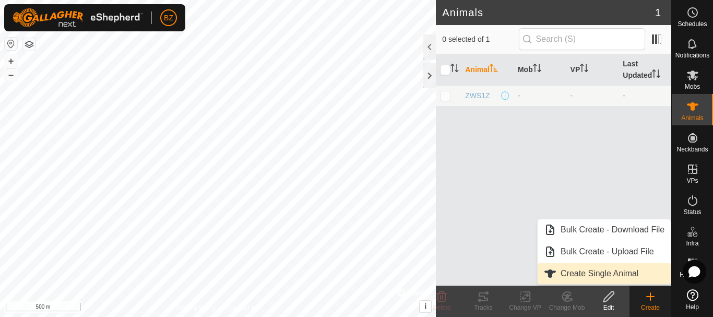
click at [604, 271] on link "Create Single Animal" at bounding box center [603, 273] width 133 height 21
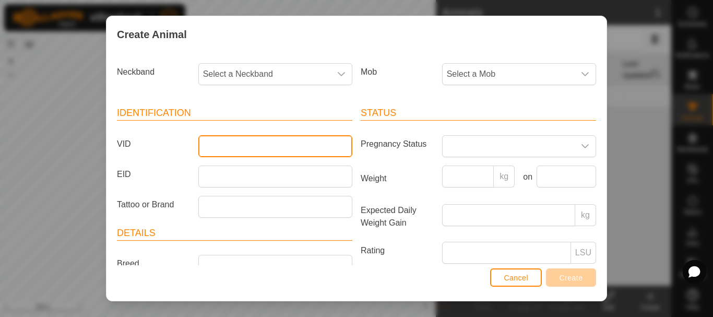
click at [243, 142] on input "VID" at bounding box center [275, 146] width 154 height 22
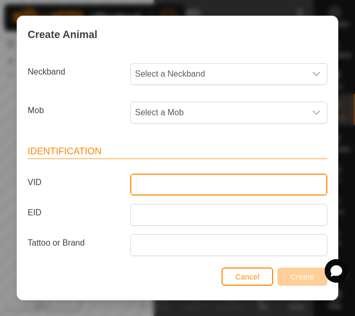
click at [142, 187] on input "VID" at bounding box center [228, 185] width 197 height 22
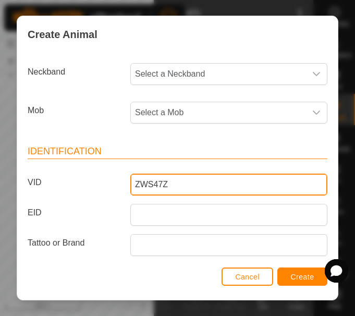
type input "ZWS47Z"
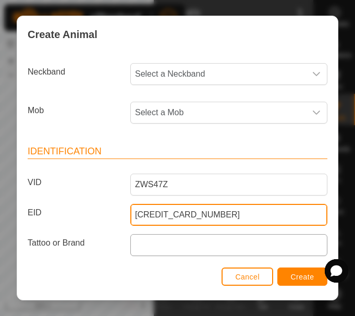
type input "[CREDIT_CARD_NUMBER]"
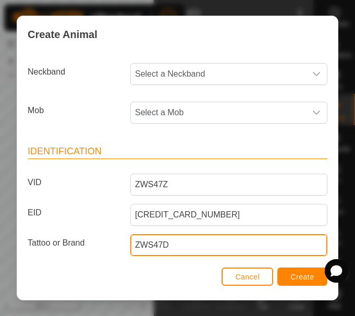
type input "ZWS47D"
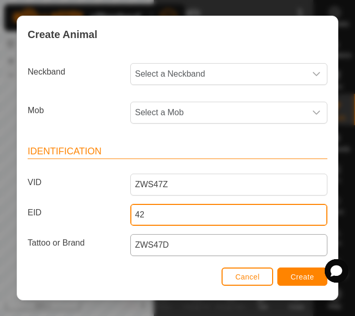
type input "4"
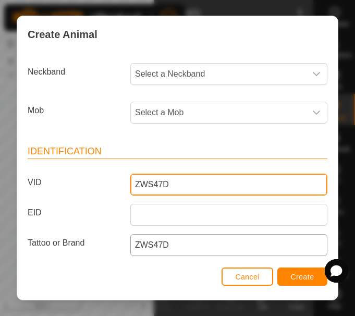
type input "ZWS47D"
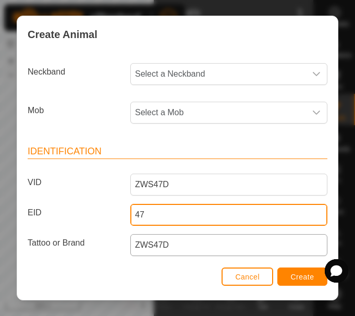
type input "47"
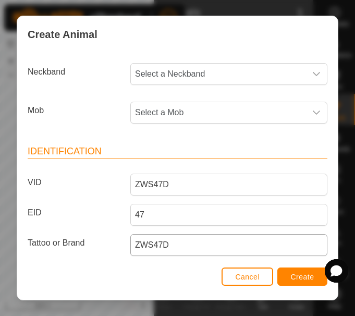
scroll to position [146, 0]
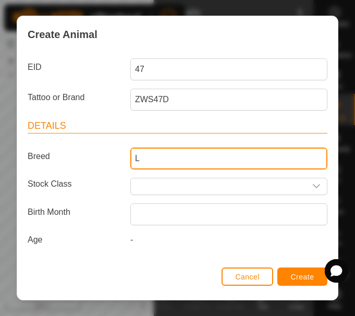
type input "LIMOUSIN"
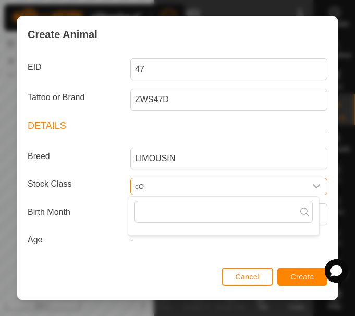
type input "c"
type input "COW"
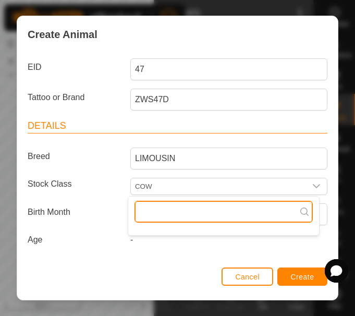
click at [195, 209] on input "text" at bounding box center [224, 212] width 178 height 22
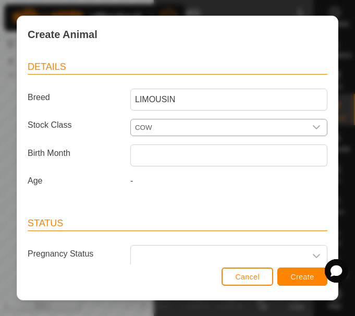
scroll to position [205, 0]
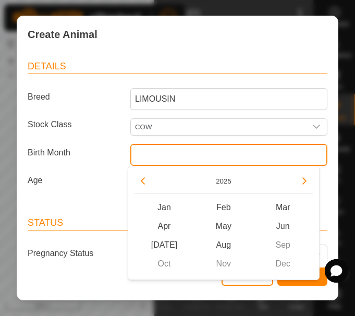
click at [159, 159] on input "text" at bounding box center [228, 155] width 197 height 22
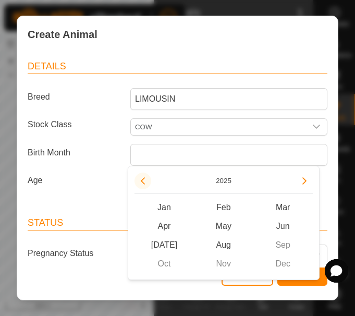
click at [139, 183] on button "Previous Year" at bounding box center [143, 181] width 17 height 17
click at [139, 184] on span "Previous Year" at bounding box center [139, 184] width 0 height 0
click at [139, 183] on button "Previous Year" at bounding box center [143, 181] width 17 height 17
click at [139, 183] on icon "Previous Year" at bounding box center [143, 181] width 8 height 8
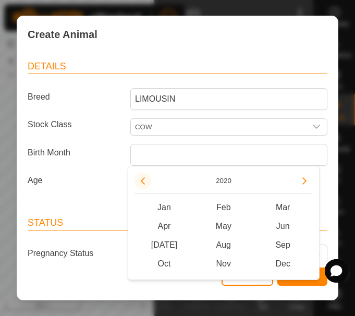
click at [139, 183] on icon "Previous Year" at bounding box center [143, 181] width 8 height 8
click at [139, 183] on button "Previous Year" at bounding box center [143, 181] width 17 height 17
click at [164, 226] on span "Apr" at bounding box center [164, 226] width 59 height 19
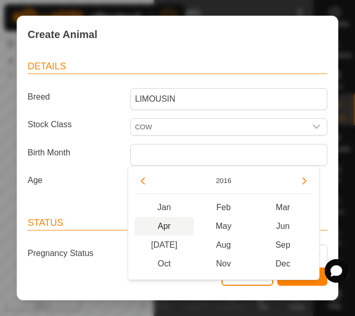
type input "[DATE]"
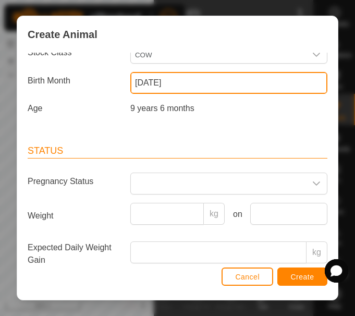
scroll to position [278, 0]
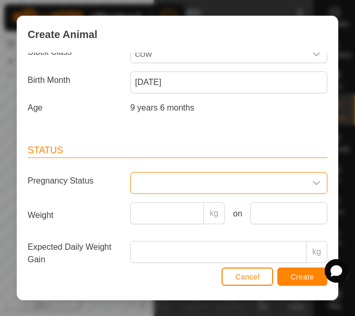
click at [166, 181] on span at bounding box center [218, 183] width 175 height 21
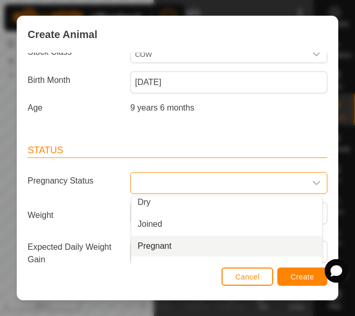
scroll to position [322, 0]
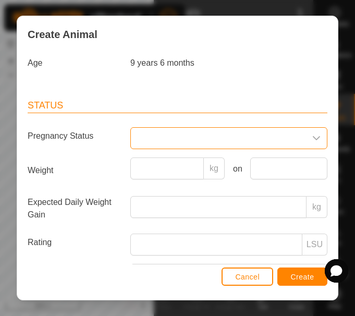
click at [170, 137] on span at bounding box center [218, 138] width 175 height 21
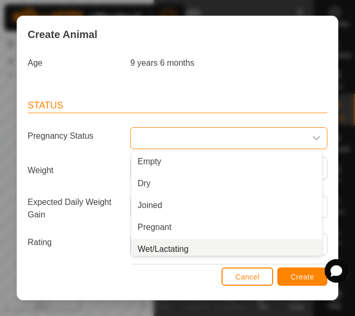
scroll to position [4, 0]
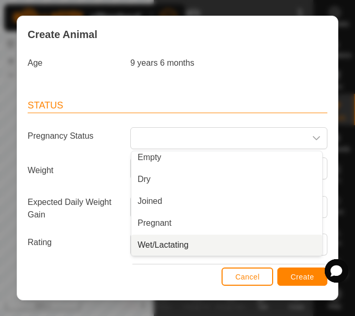
click at [152, 246] on li "Wet/Lactating" at bounding box center [226, 245] width 191 height 21
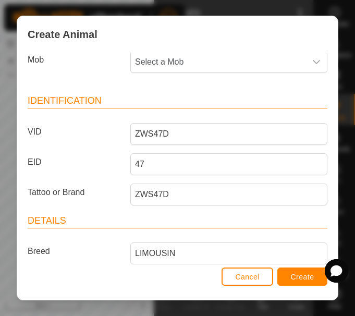
scroll to position [50, 0]
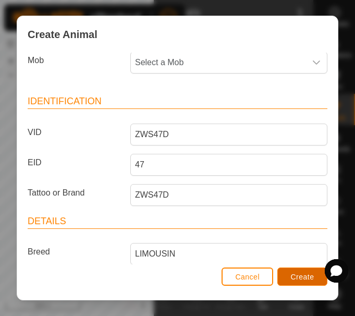
click at [289, 275] on button "Create" at bounding box center [303, 277] width 50 height 18
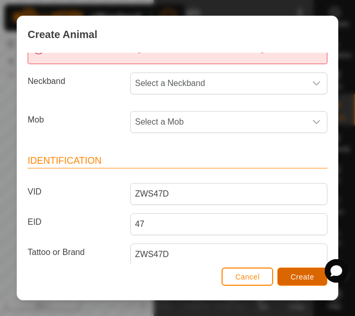
scroll to position [0, 0]
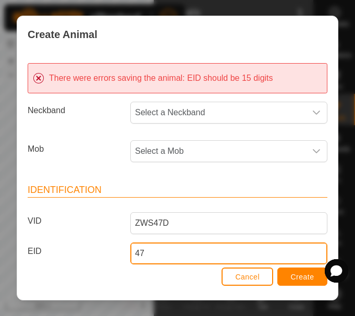
click at [146, 251] on input "47" at bounding box center [228, 254] width 197 height 22
type input "\"
click at [146, 251] on input "EID" at bounding box center [228, 254] width 197 height 22
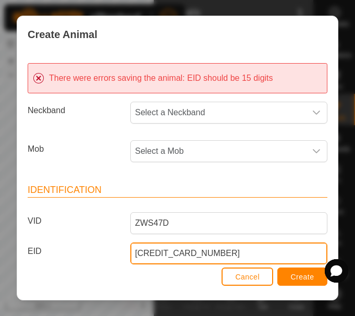
type input "[CREDIT_CARD_NUMBER]"
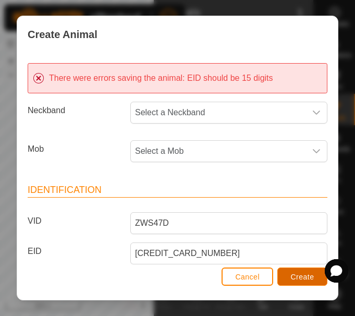
click at [290, 275] on button "Create" at bounding box center [303, 277] width 50 height 18
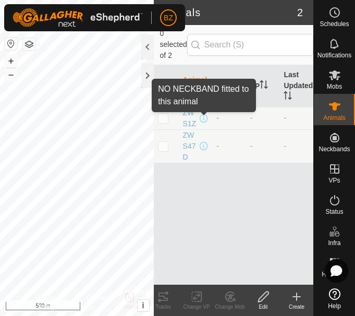
click at [205, 118] on span at bounding box center [204, 118] width 8 height 8
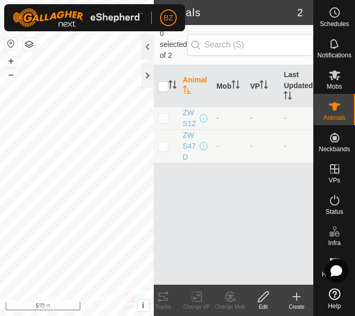
click at [164, 117] on p-checkbox at bounding box center [163, 118] width 10 height 8
checkbox input "true"
click at [262, 292] on icon at bounding box center [263, 297] width 13 height 13
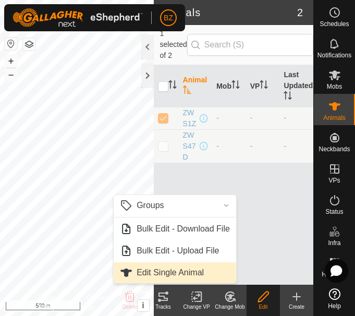
click at [173, 273] on link "Edit Single Animal" at bounding box center [175, 272] width 123 height 21
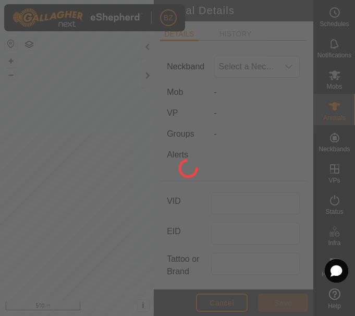
type input "ZWS1Z"
type input "124000000000000"
type input "ZWS 1Z"
type input "LIMOUSIN"
type input "01/2012"
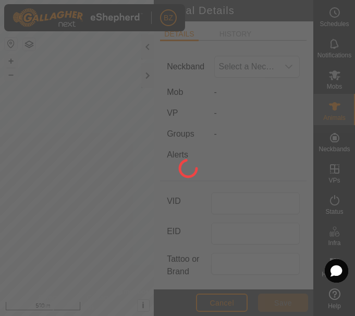
type input "13 years 9 months"
type input "0"
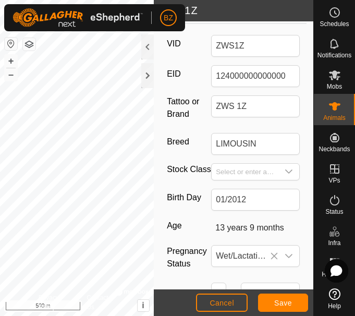
scroll to position [158, 0]
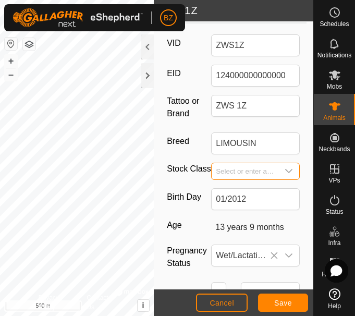
click at [236, 172] on input "Select or enter a Stock Class" at bounding box center [245, 171] width 67 height 16
click at [285, 169] on icon "dropdown trigger" at bounding box center [289, 171] width 8 height 8
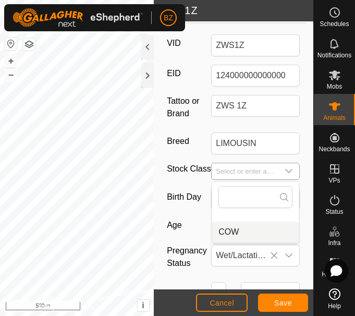
click at [225, 234] on li "COW" at bounding box center [255, 232] width 87 height 21
type input "COW"
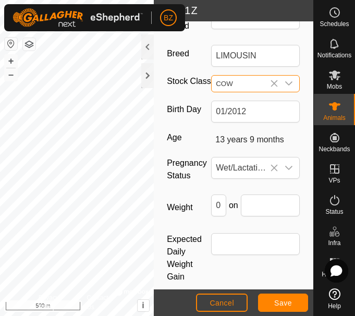
scroll to position [270, 0]
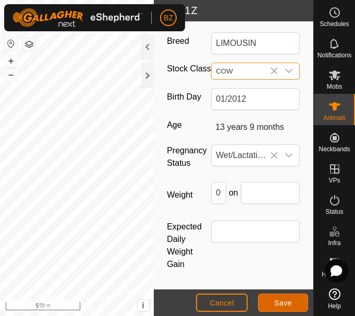
click at [277, 299] on span "Save" at bounding box center [283, 303] width 18 height 8
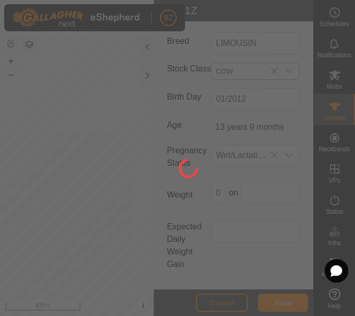
scroll to position [250, 0]
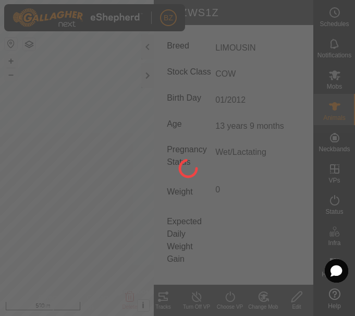
type input "0 kg"
type input "-"
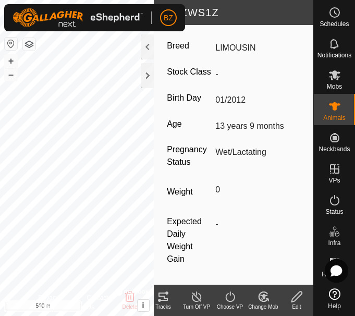
click at [293, 297] on icon at bounding box center [297, 297] width 13 height 13
type input "0"
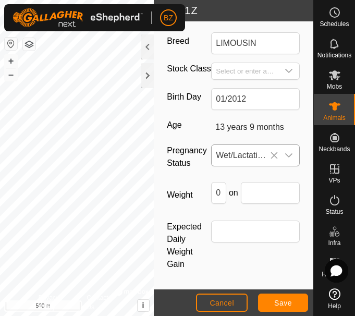
click at [285, 156] on icon "dropdown trigger" at bounding box center [289, 155] width 8 height 8
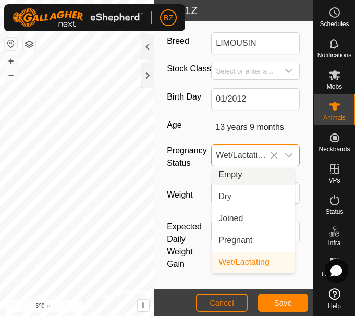
scroll to position [0, 0]
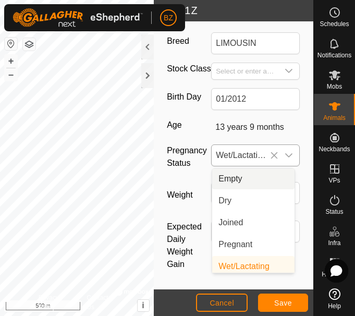
click at [270, 151] on icon at bounding box center [274, 155] width 8 height 8
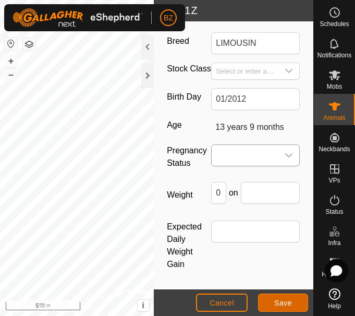
click at [273, 297] on button "Save" at bounding box center [283, 303] width 50 height 18
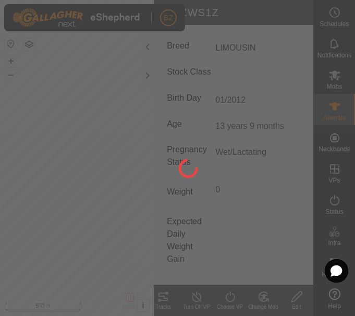
scroll to position [250, 0]
type input "0 kg"
type input "-"
type input "Wet/Lactating"
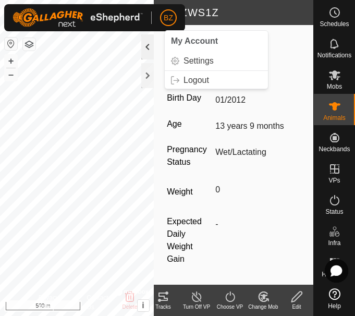
click at [148, 48] on div at bounding box center [147, 46] width 13 height 25
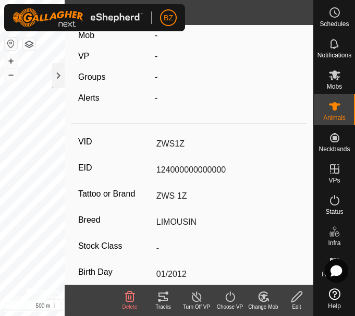
scroll to position [0, 0]
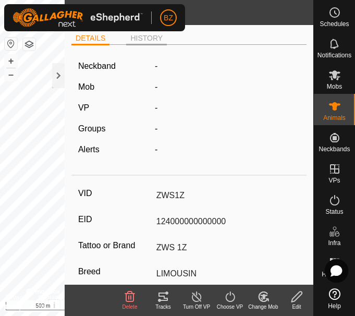
click at [145, 38] on li "HISTORY" at bounding box center [146, 39] width 41 height 13
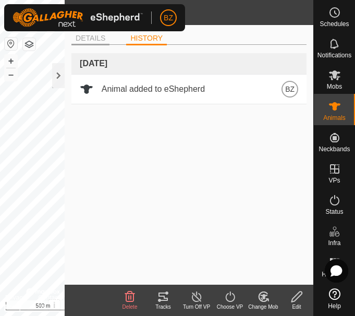
click at [95, 41] on li "DETAILS" at bounding box center [90, 39] width 38 height 13
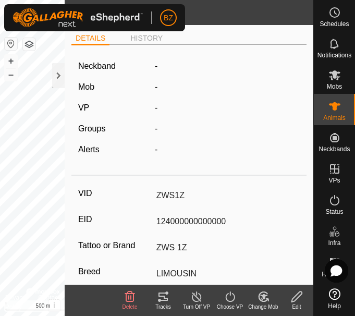
click at [294, 300] on icon at bounding box center [297, 297] width 13 height 13
type input "0"
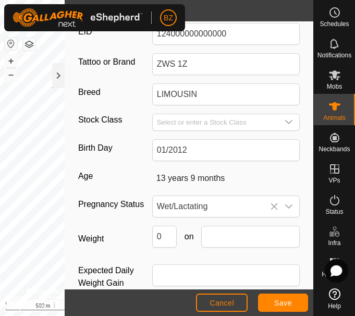
scroll to position [202, 0]
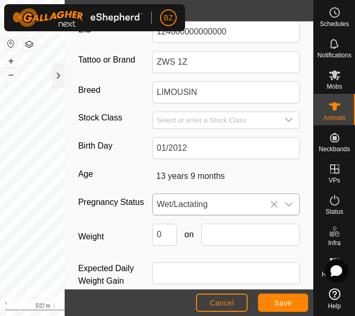
click at [270, 204] on icon at bounding box center [274, 204] width 8 height 8
click at [285, 203] on icon "dropdown trigger" at bounding box center [289, 204] width 8 height 8
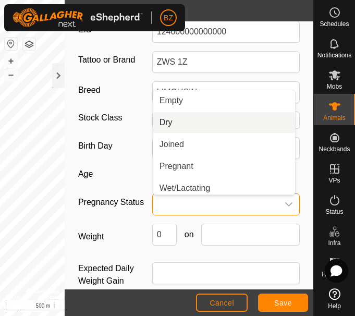
scroll to position [26, 0]
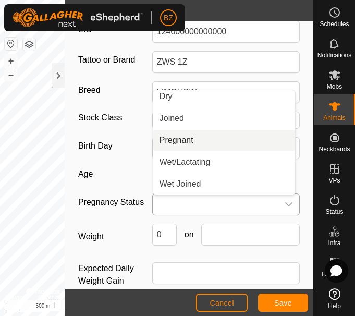
drag, startPoint x: 222, startPoint y: 113, endPoint x: 246, endPoint y: 136, distance: 32.9
click at [246, 136] on li "Pregnant" at bounding box center [224, 140] width 142 height 21
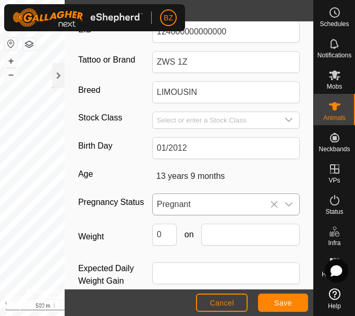
click at [285, 205] on icon "dropdown trigger" at bounding box center [289, 204] width 8 height 8
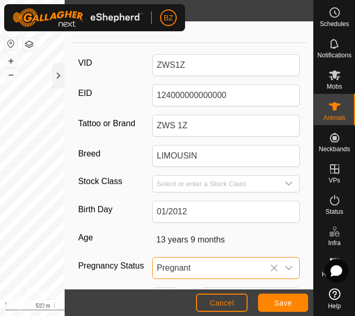
scroll to position [219, 0]
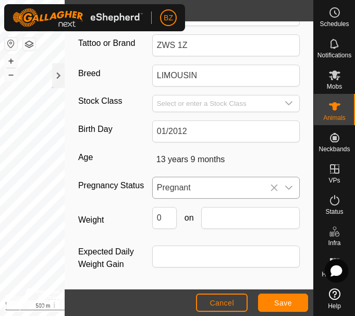
click at [286, 186] on icon "dropdown trigger" at bounding box center [289, 188] width 7 height 4
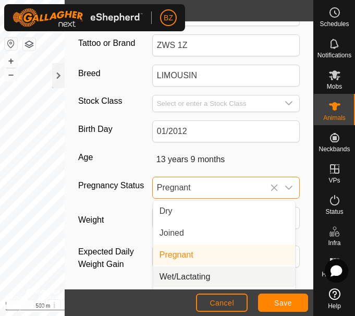
scroll to position [26, 0]
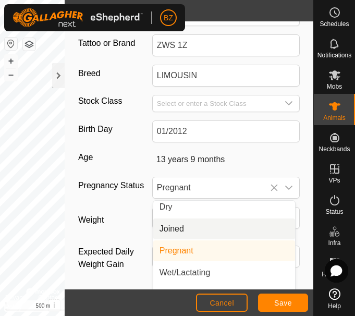
click at [178, 223] on li "Joined" at bounding box center [224, 229] width 142 height 21
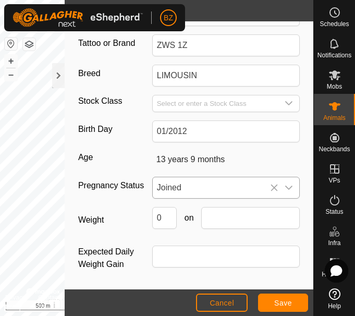
click at [270, 188] on icon at bounding box center [274, 188] width 8 height 8
click at [277, 303] on span "Save" at bounding box center [283, 303] width 18 height 8
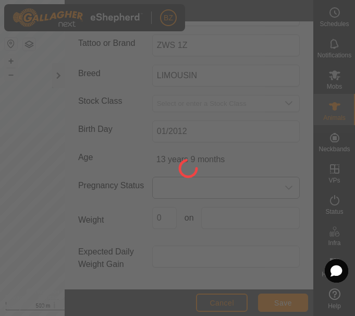
scroll to position [189, 0]
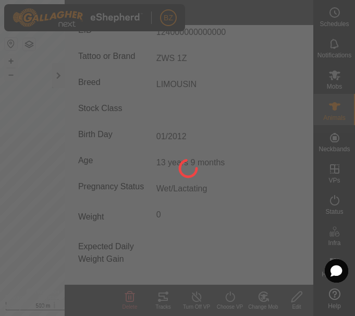
type input "0 kg"
type input "-"
type input "Wet/Lactating"
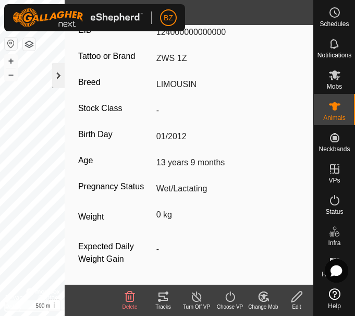
click at [56, 73] on div at bounding box center [58, 75] width 13 height 25
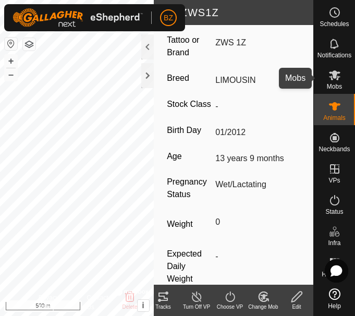
click at [334, 82] on es-mob-svg-icon at bounding box center [335, 75] width 19 height 17
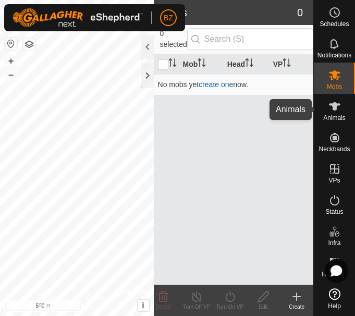
click at [337, 111] on icon at bounding box center [335, 106] width 13 height 13
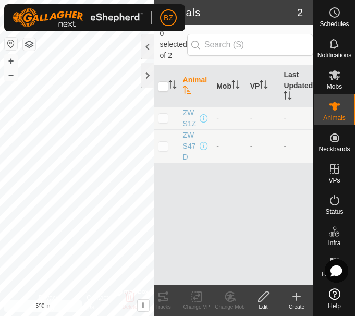
click at [189, 118] on span "ZWS1Z" at bounding box center [190, 118] width 15 height 22
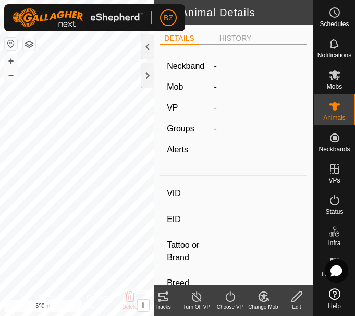
type input "ZWS1Z"
type input "124000000000000"
type input "ZWS 1Z"
type input "LIMOUSIN"
type input "-"
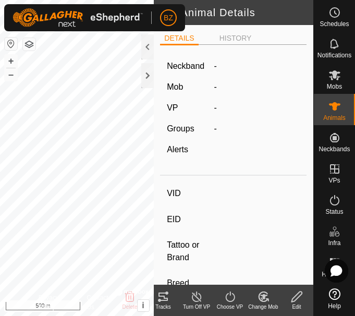
type input "01/2012"
type input "13 years 9 months"
type input "0 kg"
type input "-"
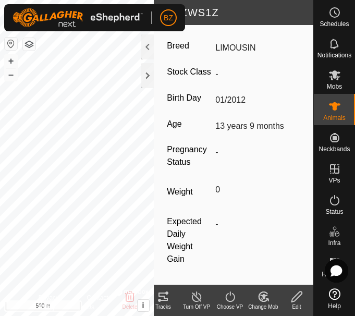
scroll to position [257, 0]
click at [299, 302] on icon at bounding box center [297, 297] width 13 height 13
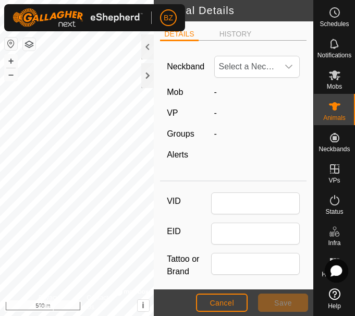
type input "ZWS1Z"
type input "124000000000000"
type input "ZWS 1Z"
type input "LIMOUSIN"
type input "01/2012"
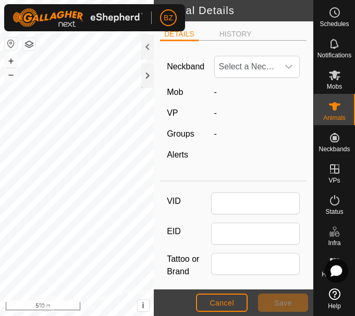
type input "13 years 9 months"
type input "0"
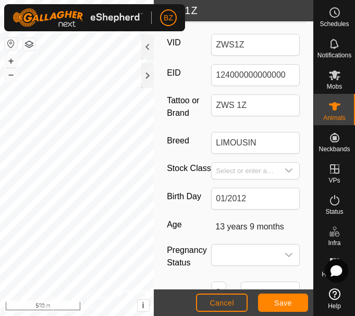
scroll to position [160, 0]
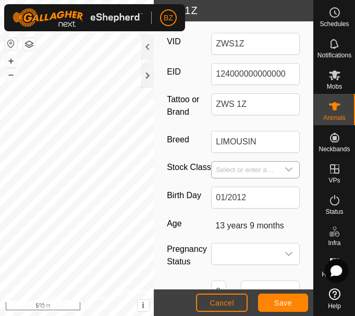
click at [285, 167] on icon "dropdown trigger" at bounding box center [289, 169] width 8 height 8
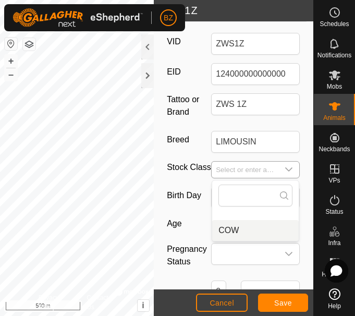
click at [229, 228] on li "COW" at bounding box center [255, 230] width 87 height 21
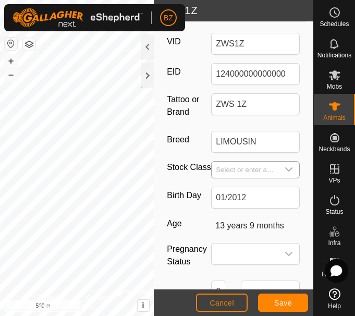
type input "COW"
click at [272, 299] on button "Save" at bounding box center [283, 303] width 50 height 18
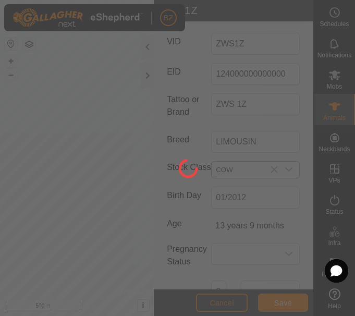
scroll to position [150, 0]
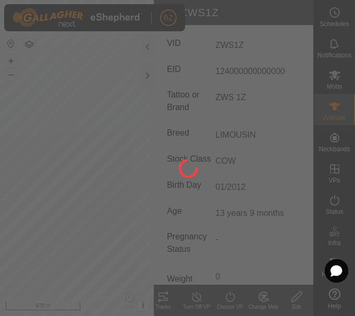
type input "0 kg"
type input "-"
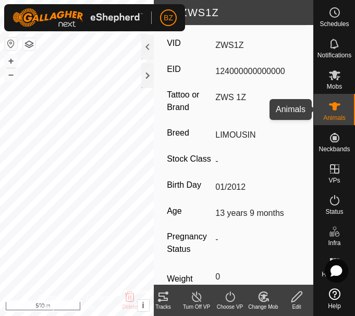
click at [337, 111] on icon at bounding box center [335, 106] width 13 height 13
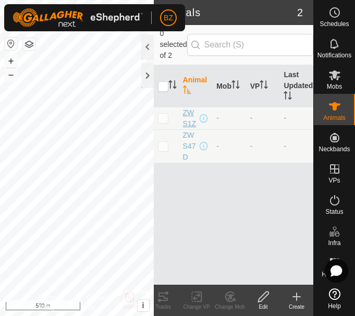
click at [187, 118] on span "ZWS1Z" at bounding box center [190, 118] width 15 height 22
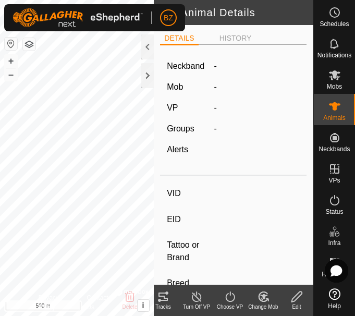
type input "ZWS1Z"
type input "124000000000000"
type input "ZWS 1Z"
type input "LIMOUSIN"
type input "COW"
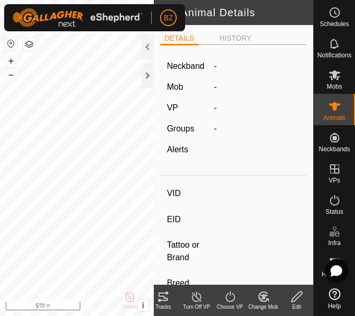
type input "01/2012"
type input "13 years 9 months"
type input "0 kg"
type input "-"
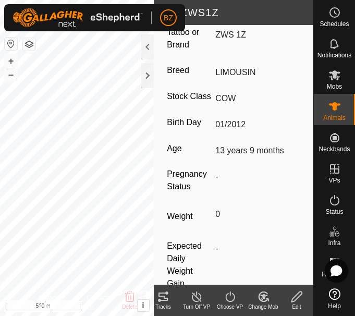
scroll to position [257, 0]
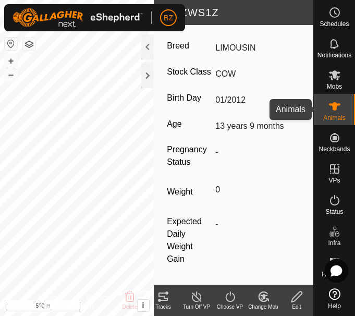
click at [333, 116] on span "Animals" at bounding box center [334, 118] width 22 height 6
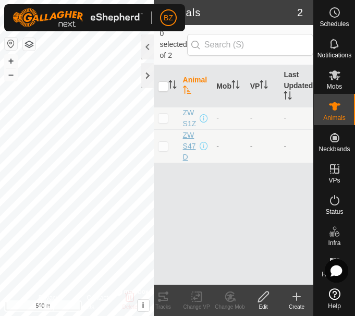
click at [185, 146] on span "ZWS47D" at bounding box center [190, 146] width 15 height 33
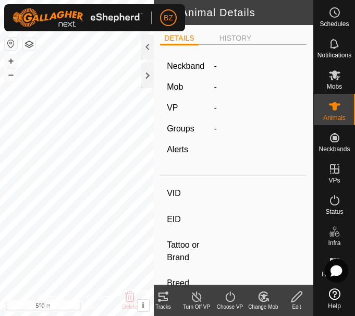
type input "ZWS47D"
type input "[CREDIT_CARD_NUMBER]"
type input "ZWS47D"
type input "LIMOUSIN"
type input "COW"
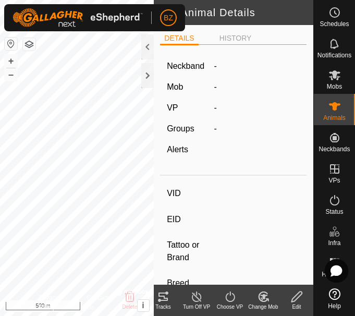
type input "04/2016"
type input "9 years 6 months"
type input "Wet/Lactating"
type input "0 kg"
type input "-"
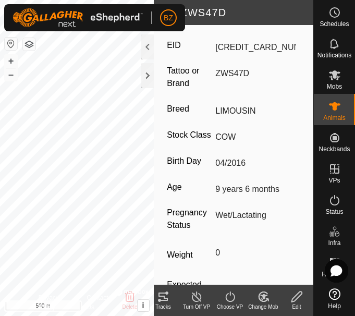
scroll to position [223, 0]
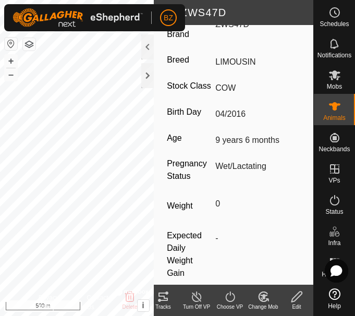
click at [294, 298] on icon at bounding box center [297, 297] width 13 height 13
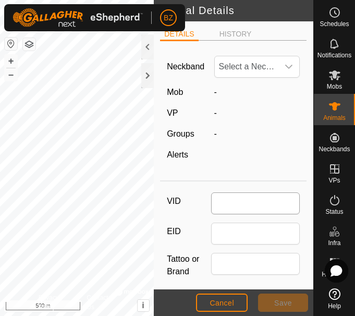
type input "ZWS47D"
type input "[CREDIT_CARD_NUMBER]"
type input "ZWS47D"
type input "LIMOUSIN"
type input "COW"
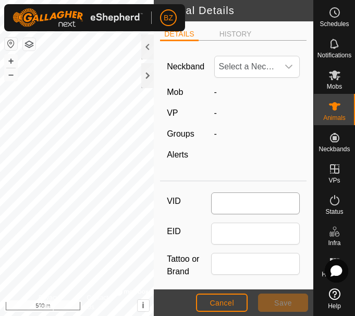
type input "04/2016"
type input "9 years 6 months"
type input "0"
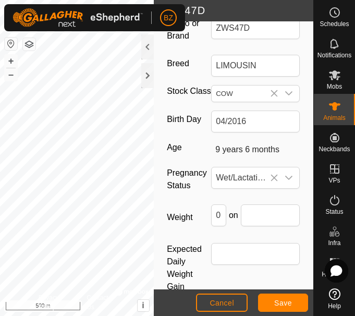
scroll to position [238, 0]
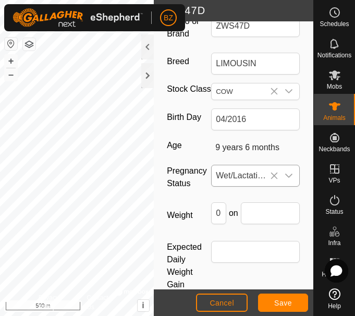
click at [271, 179] on icon at bounding box center [274, 176] width 7 height 7
click at [273, 299] on button "Save" at bounding box center [283, 303] width 50 height 18
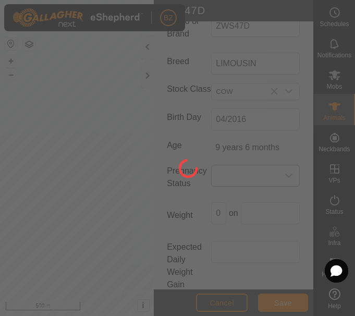
scroll to position [220, 0]
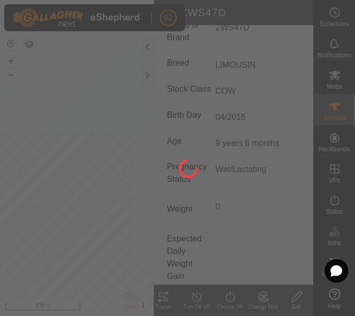
type input "0 kg"
type input "-"
type input "Wet/Lactating"
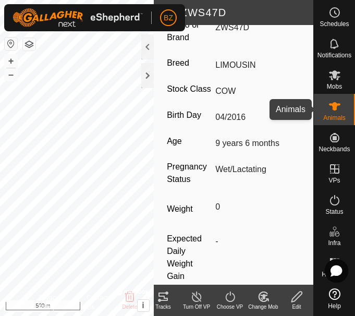
click at [340, 106] on icon at bounding box center [335, 106] width 13 height 13
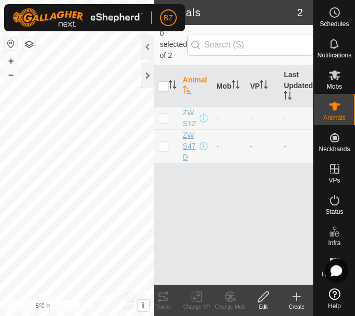
click at [191, 143] on span "ZWS47D" at bounding box center [190, 146] width 15 height 33
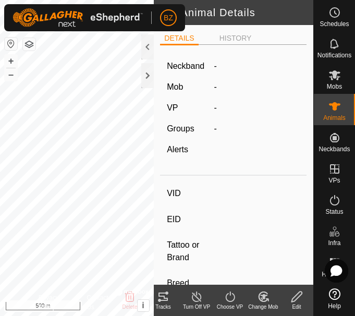
type input "ZWS47D"
type input "[CREDIT_CARD_NUMBER]"
type input "ZWS47D"
type input "LIMOUSIN"
type input "COW"
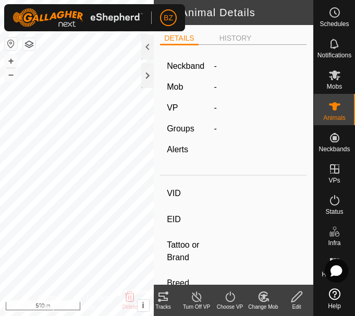
type input "04/2016"
type input "9 years 6 months"
type input "0 kg"
type input "-"
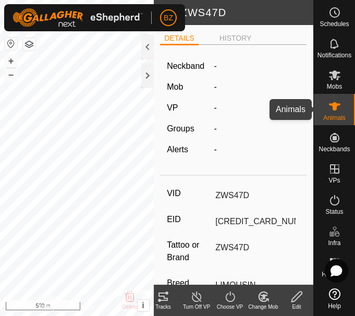
click at [338, 118] on span "Animals" at bounding box center [334, 118] width 22 height 6
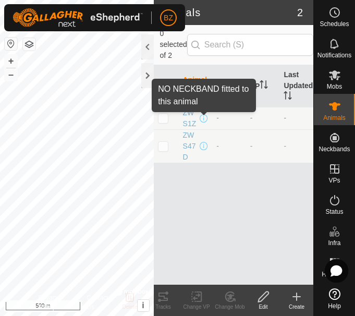
click at [205, 121] on span at bounding box center [204, 118] width 8 height 8
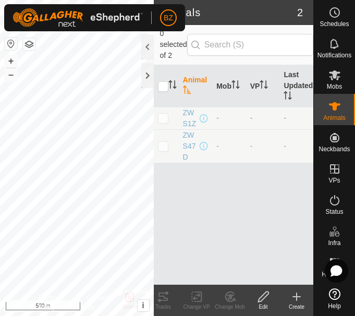
click at [203, 119] on span at bounding box center [204, 118] width 8 height 8
click at [191, 119] on span "ZWS1Z" at bounding box center [190, 118] width 15 height 22
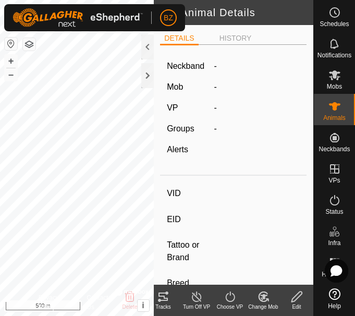
type input "ZWS1Z"
type input "124000000000000"
type input "ZWS 1Z"
type input "LIMOUSIN"
type input "COW"
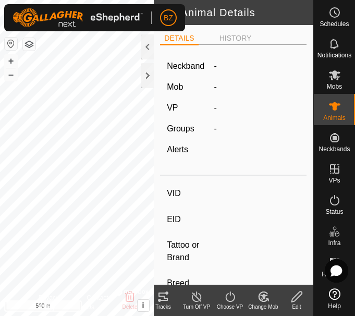
type input "01/2012"
type input "13 years 9 months"
type input "0 kg"
type input "-"
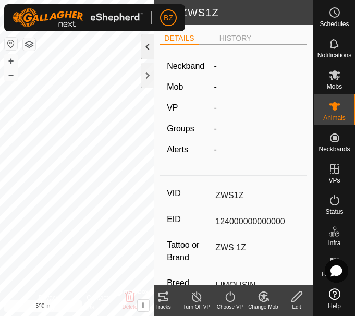
click at [146, 52] on div at bounding box center [147, 46] width 13 height 25
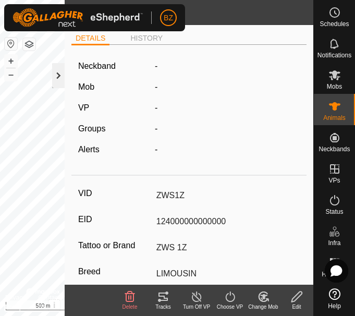
click at [59, 70] on div at bounding box center [58, 75] width 13 height 25
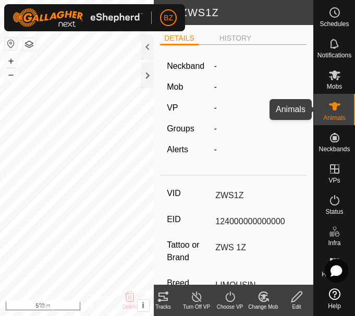
click at [336, 107] on icon at bounding box center [334, 106] width 11 height 8
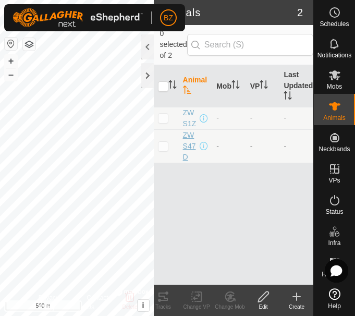
click at [189, 149] on span "ZWS47D" at bounding box center [190, 146] width 15 height 33
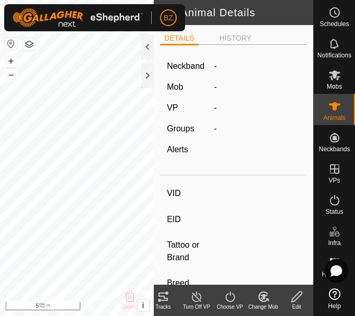
type input "ZWS47D"
type input "[CREDIT_CARD_NUMBER]"
type input "ZWS47D"
type input "LIMOUSIN"
type input "COW"
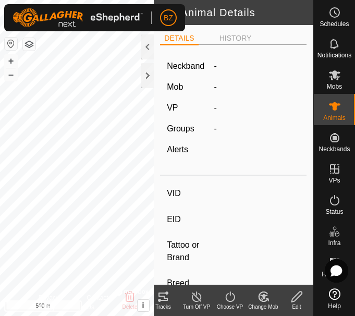
type input "04/2016"
type input "9 years 6 months"
type input "0 kg"
type input "-"
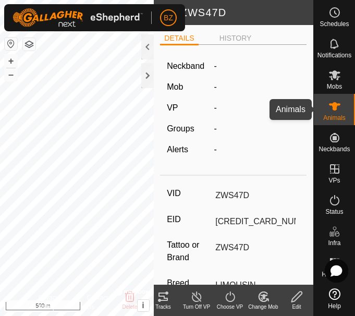
click at [333, 111] on icon at bounding box center [335, 106] width 13 height 13
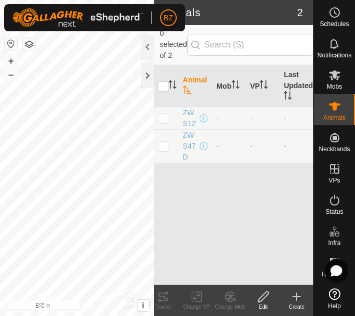
click at [296, 306] on div "Create" at bounding box center [296, 307] width 33 height 8
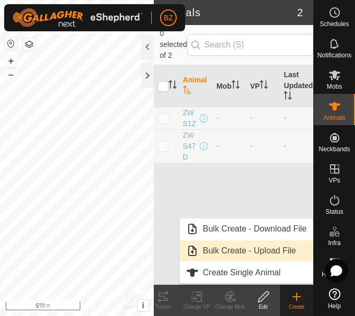
click at [246, 249] on link "Bulk Create - Upload File" at bounding box center [246, 251] width 133 height 21
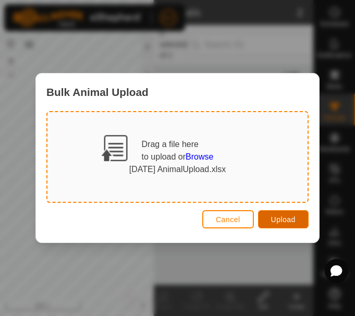
click at [289, 218] on span "Upload" at bounding box center [283, 219] width 25 height 8
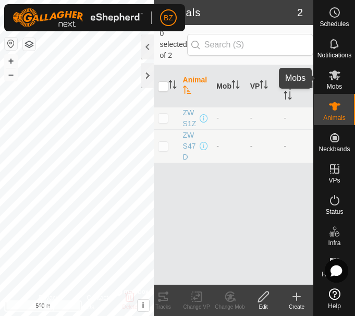
click at [334, 83] on span "Mobs" at bounding box center [334, 86] width 15 height 6
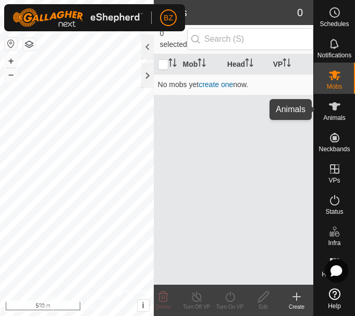
click at [335, 109] on icon at bounding box center [334, 106] width 11 height 8
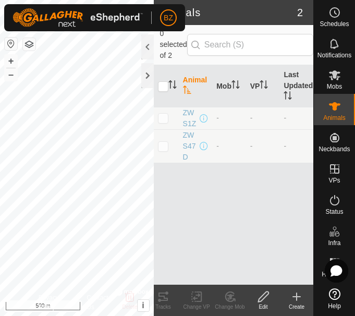
click at [297, 303] on div "Create" at bounding box center [296, 307] width 33 height 8
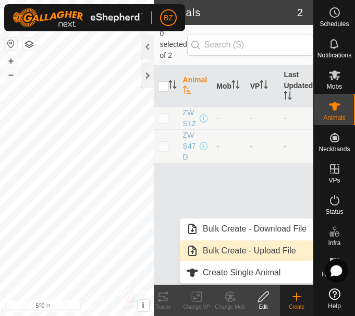
click at [266, 248] on link "Bulk Create - Upload File" at bounding box center [246, 251] width 133 height 21
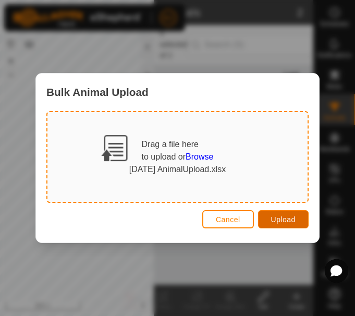
click at [285, 218] on span "Upload" at bounding box center [283, 219] width 25 height 8
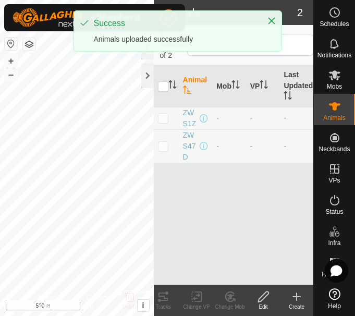
click at [259, 196] on div "Animal Mob VP Last Updated ZWS1Z - - - ZWS47D - - -" at bounding box center [234, 175] width 160 height 220
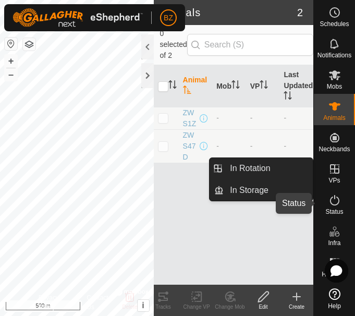
click at [333, 203] on icon at bounding box center [335, 200] width 13 height 13
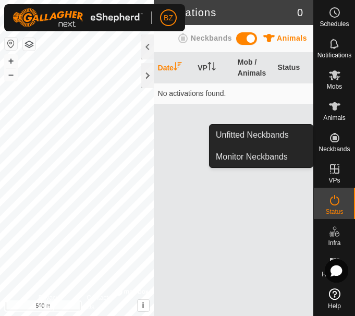
click at [336, 140] on icon at bounding box center [334, 137] width 9 height 9
click at [331, 137] on icon at bounding box center [334, 137] width 9 height 9
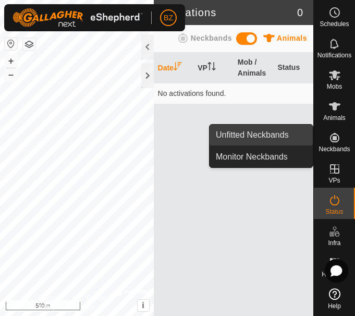
click at [263, 137] on link "Unfitted Neckbands" at bounding box center [261, 135] width 103 height 21
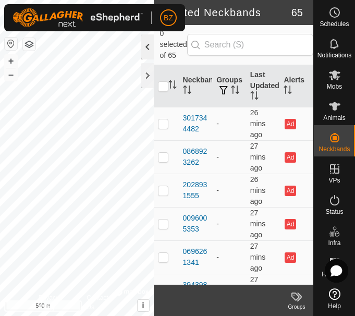
click at [148, 50] on div at bounding box center [147, 46] width 13 height 25
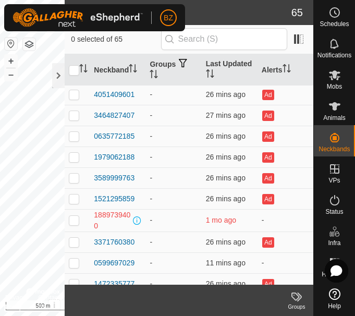
scroll to position [1161, 0]
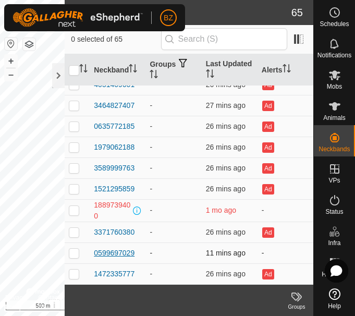
click at [122, 251] on div "0599697029" at bounding box center [114, 253] width 41 height 11
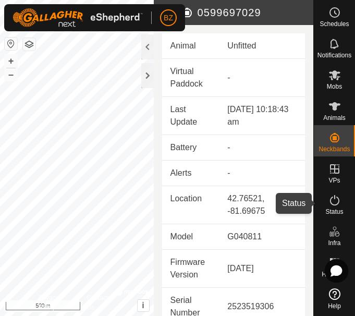
click at [330, 202] on icon at bounding box center [334, 200] width 9 height 10
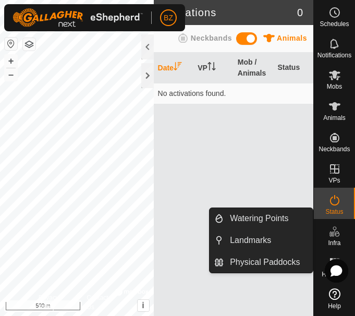
click at [342, 242] on div "Infra" at bounding box center [334, 234] width 41 height 31
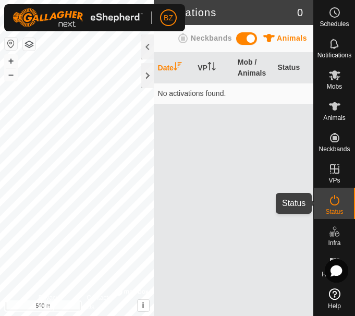
click at [339, 205] on icon at bounding box center [335, 200] width 13 height 13
click at [148, 49] on div at bounding box center [147, 46] width 13 height 25
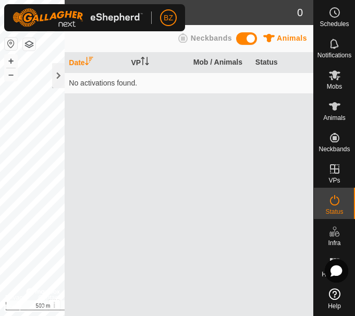
click at [215, 39] on span "Neckbands" at bounding box center [211, 38] width 41 height 8
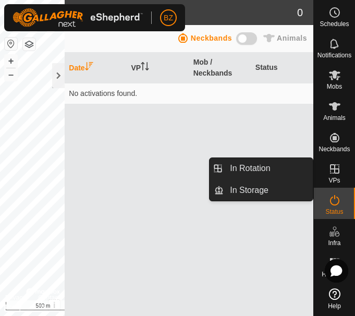
click at [336, 167] on icon at bounding box center [335, 169] width 13 height 13
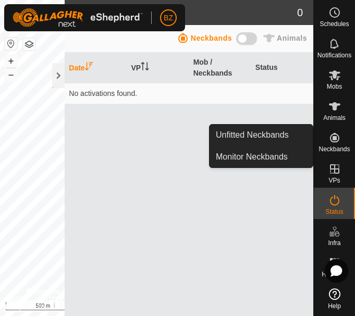
click at [333, 142] on icon at bounding box center [334, 137] width 9 height 9
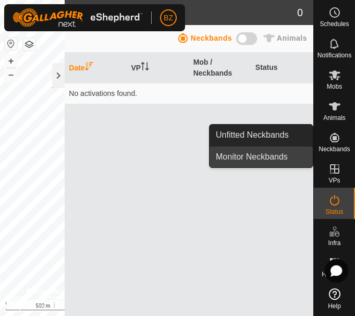
click at [281, 152] on link "Monitor Neckbands" at bounding box center [261, 157] width 103 height 21
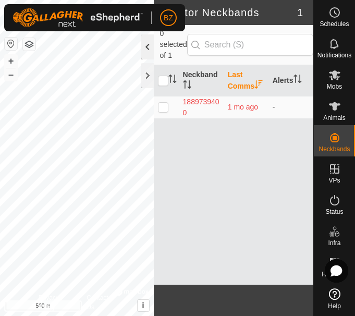
click at [148, 44] on div at bounding box center [147, 46] width 13 height 25
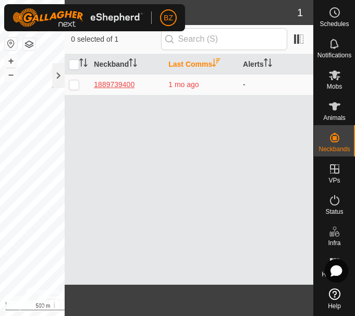
click at [106, 83] on div "1889739400" at bounding box center [127, 84] width 66 height 11
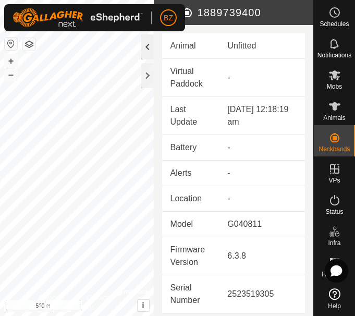
click at [147, 44] on div at bounding box center [147, 46] width 13 height 25
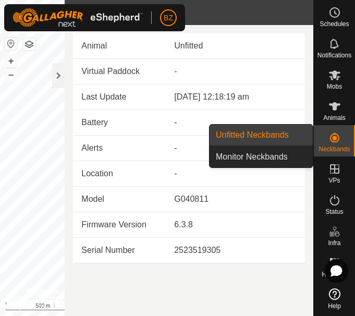
click at [261, 130] on link "Unfitted Neckbands" at bounding box center [261, 135] width 103 height 21
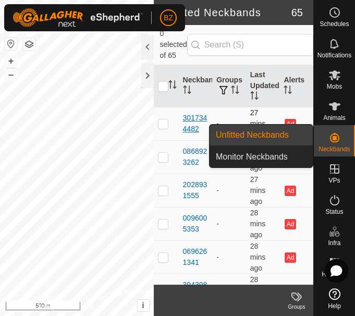
click at [186, 124] on div "3017344482" at bounding box center [196, 124] width 26 height 22
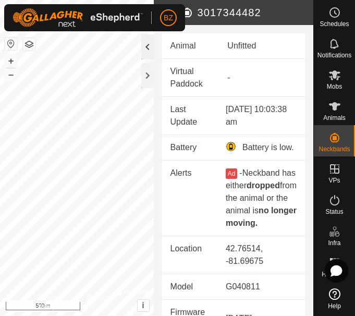
click at [147, 46] on div at bounding box center [147, 46] width 13 height 25
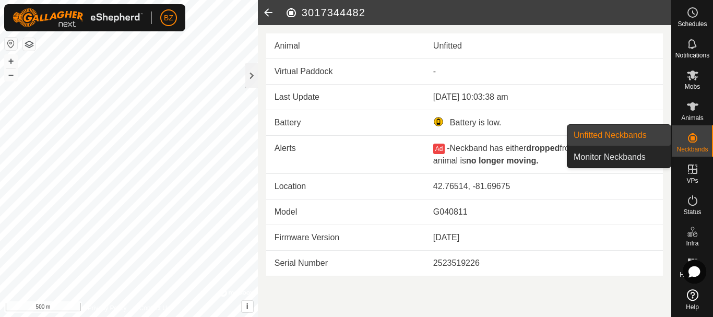
click at [683, 139] on es-neckbands-svg-icon at bounding box center [692, 137] width 19 height 17
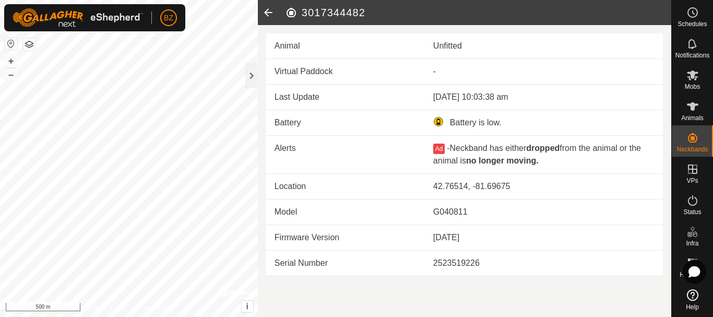
click at [269, 11] on icon at bounding box center [268, 12] width 21 height 25
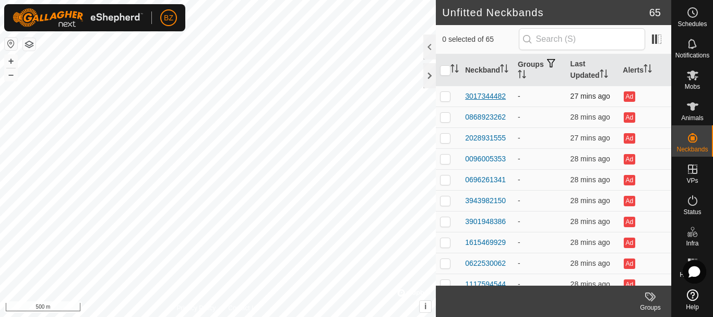
click at [483, 95] on div "3017344482" at bounding box center [485, 96] width 41 height 11
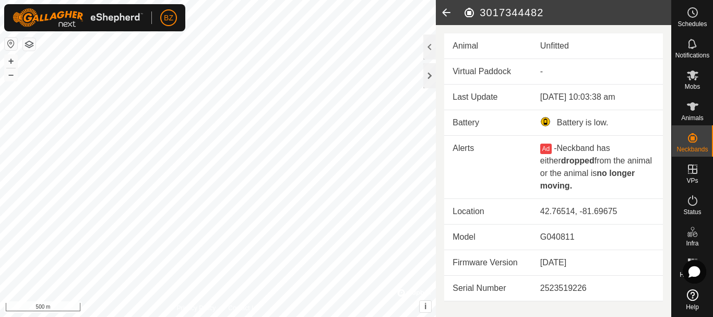
click at [446, 11] on icon at bounding box center [446, 12] width 21 height 25
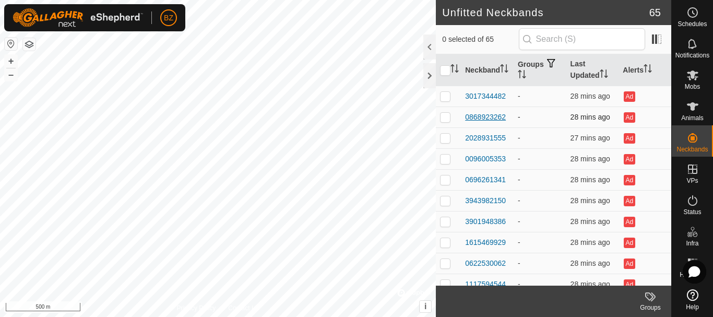
click at [472, 115] on div "0868923262" at bounding box center [485, 117] width 41 height 11
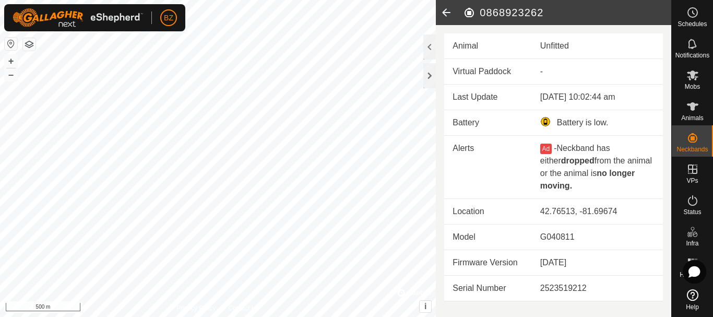
click at [449, 10] on icon at bounding box center [446, 12] width 21 height 25
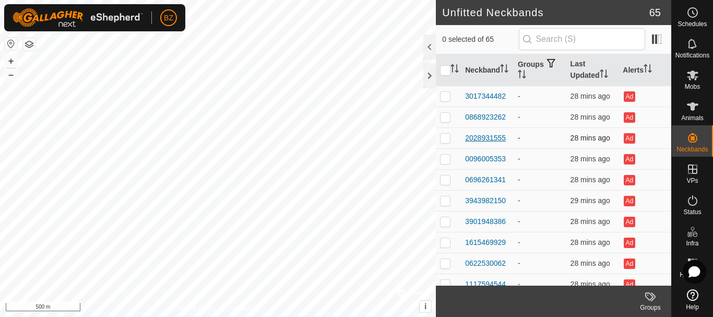
click at [470, 133] on div "2028931555" at bounding box center [485, 138] width 41 height 11
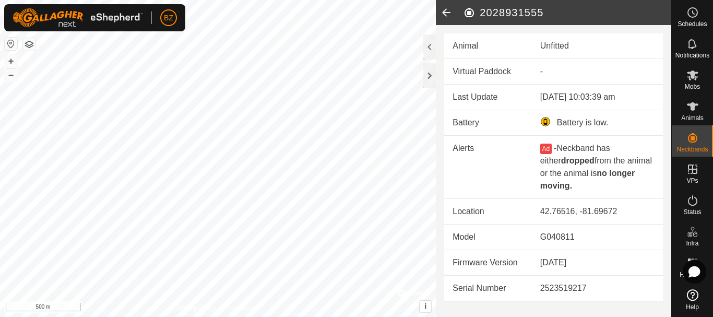
click at [446, 10] on icon at bounding box center [446, 12] width 21 height 25
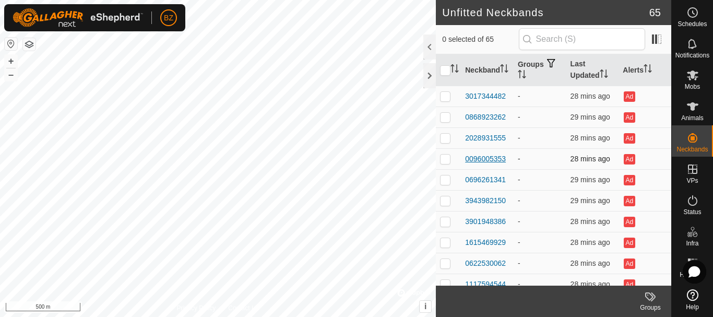
click at [483, 158] on div "0096005353" at bounding box center [485, 158] width 41 height 11
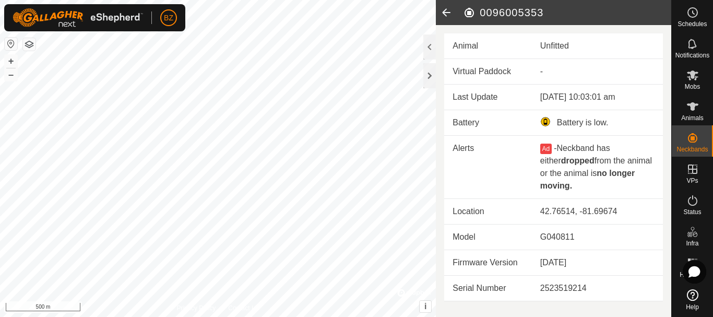
click at [447, 17] on icon at bounding box center [446, 12] width 21 height 25
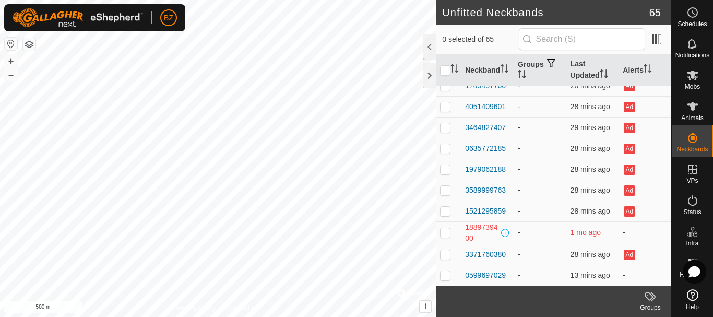
scroll to position [1160, 0]
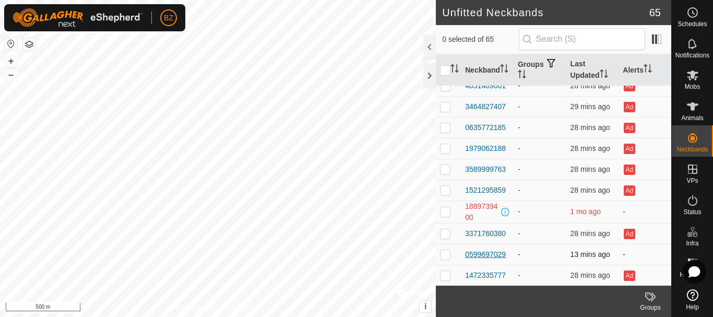
click at [490, 250] on div "0599697029" at bounding box center [485, 254] width 41 height 11
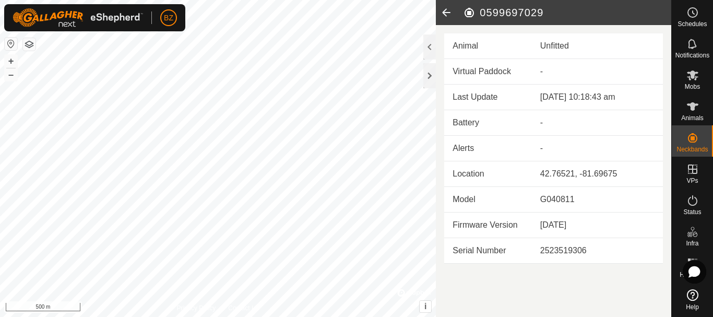
click at [445, 10] on icon at bounding box center [446, 12] width 21 height 25
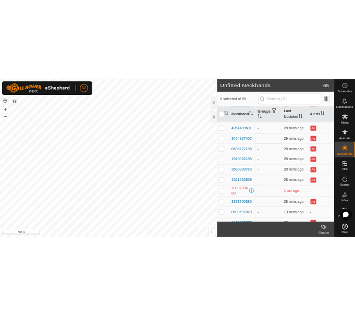
scroll to position [1160, 0]
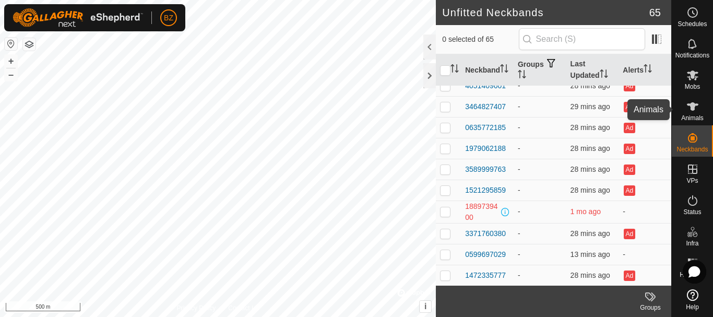
click at [691, 107] on icon at bounding box center [692, 106] width 11 height 8
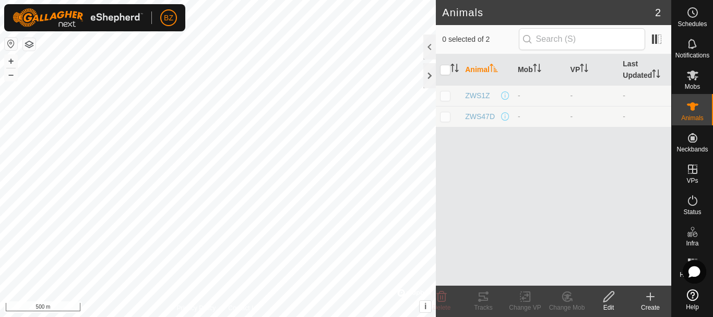
click at [655, 303] on div "Create" at bounding box center [650, 307] width 42 height 9
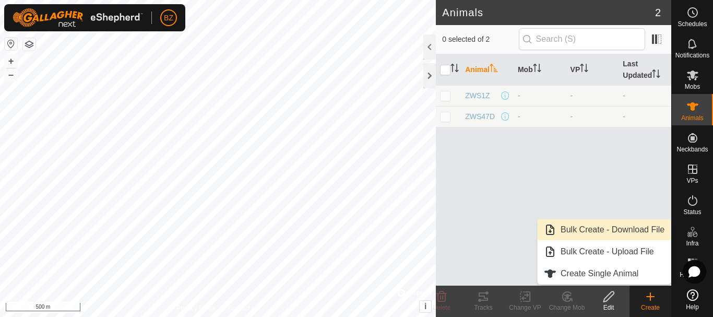
click at [610, 232] on link "Bulk Create - Download File" at bounding box center [603, 229] width 133 height 21
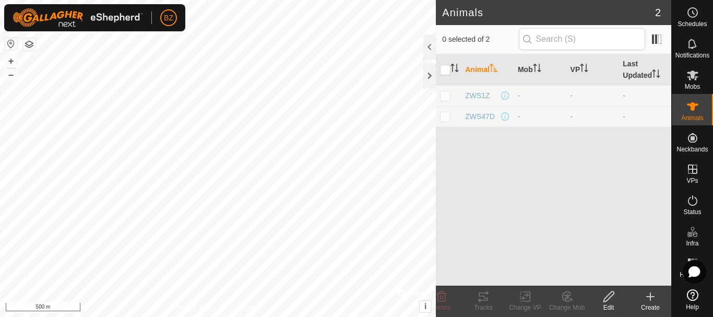
click at [655, 297] on icon at bounding box center [650, 296] width 13 height 13
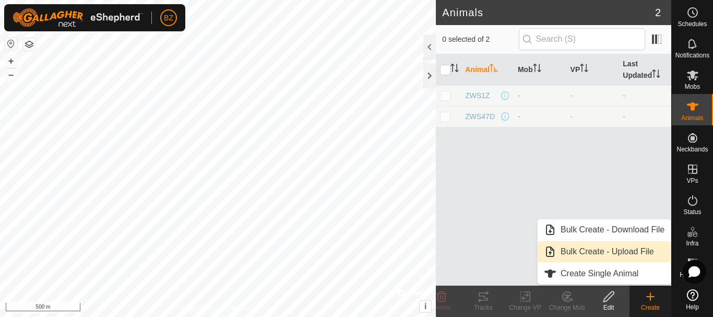
click at [604, 251] on link "Bulk Create - Upload File" at bounding box center [603, 251] width 133 height 21
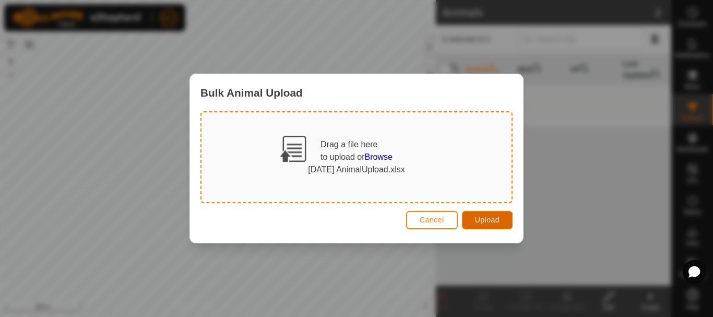
click at [489, 221] on span "Upload" at bounding box center [487, 219] width 25 height 8
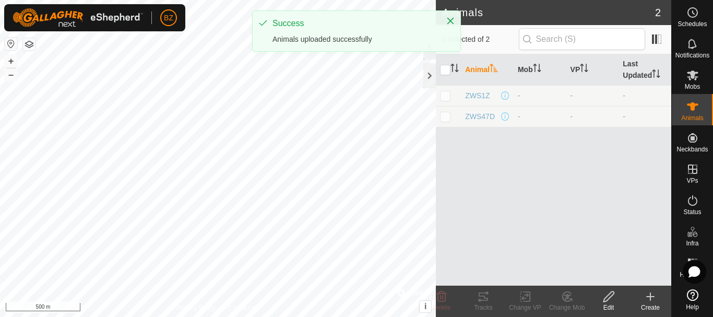
click at [305, 38] on div "Animals uploaded successfully" at bounding box center [353, 39] width 163 height 11
click at [449, 19] on icon "Close" at bounding box center [450, 21] width 7 height 7
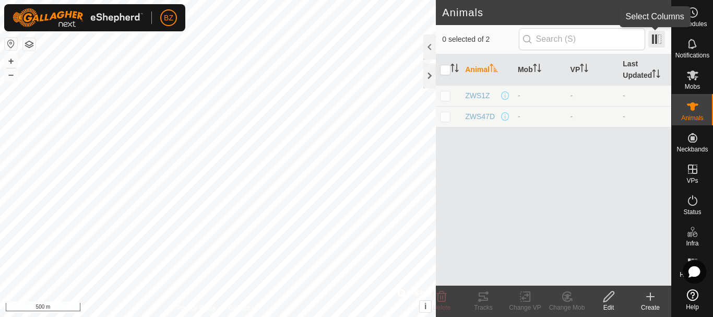
click at [658, 38] on span at bounding box center [656, 39] width 17 height 17
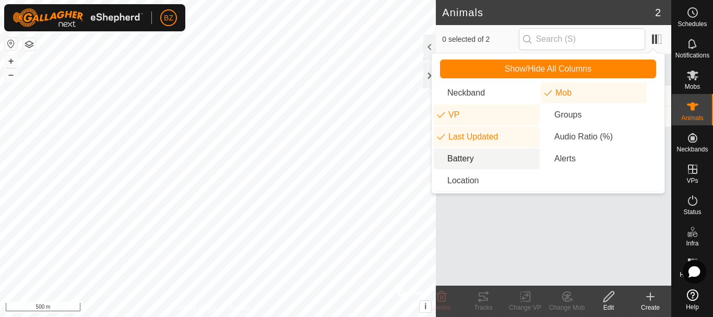
click at [457, 159] on li "Battery" at bounding box center [487, 158] width 106 height 21
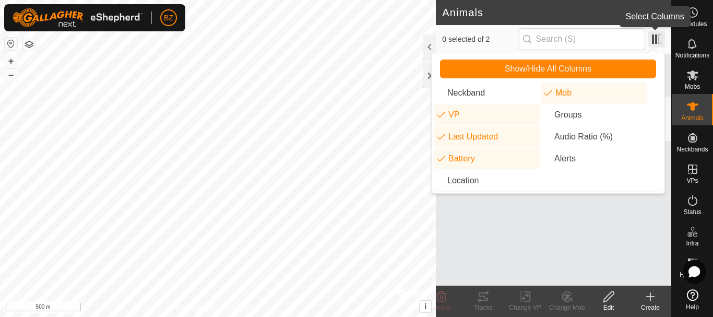
click at [657, 39] on span at bounding box center [656, 39] width 17 height 17
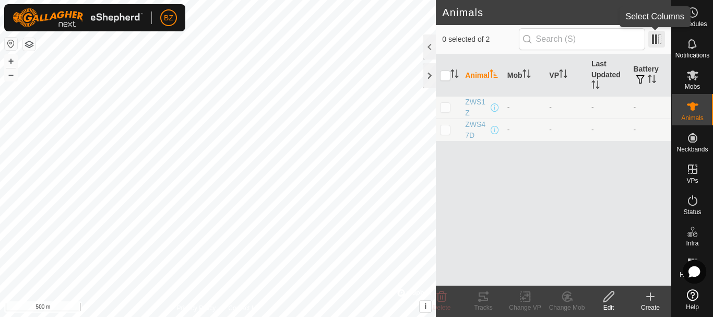
click at [662, 42] on span at bounding box center [656, 39] width 17 height 17
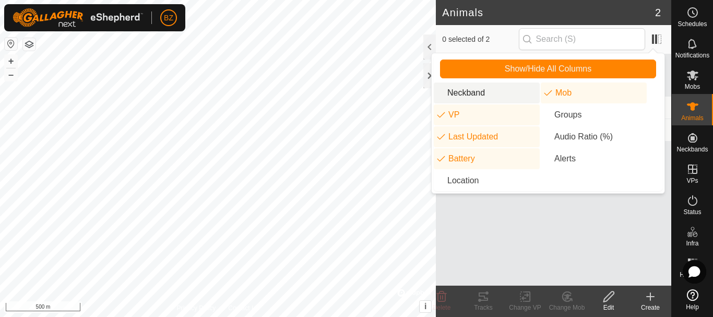
click at [471, 90] on li "Neckband" at bounding box center [487, 92] width 106 height 21
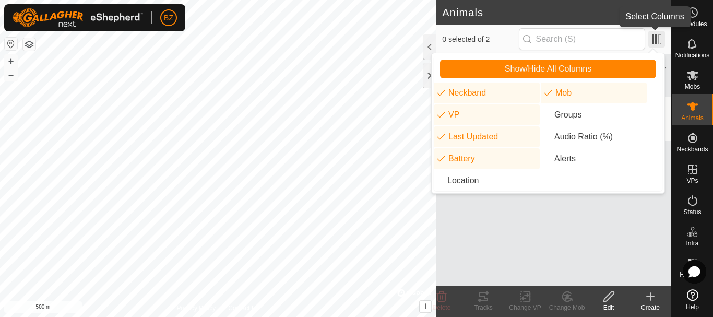
click at [658, 37] on span at bounding box center [656, 39] width 17 height 17
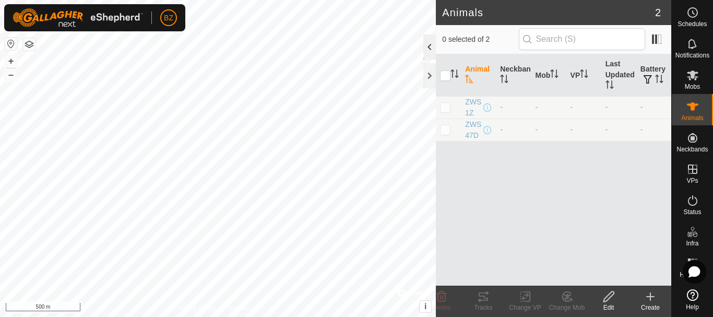
click at [427, 49] on div at bounding box center [429, 46] width 13 height 25
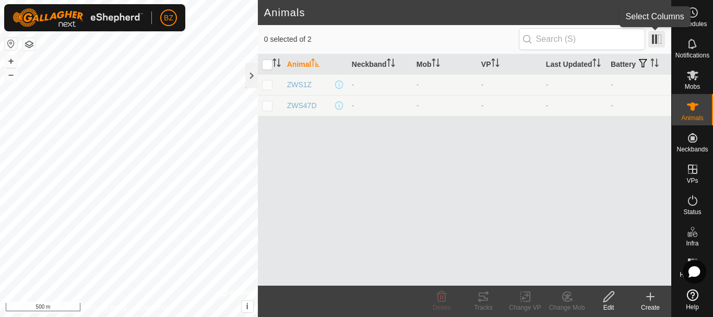
click at [658, 39] on span at bounding box center [656, 39] width 17 height 17
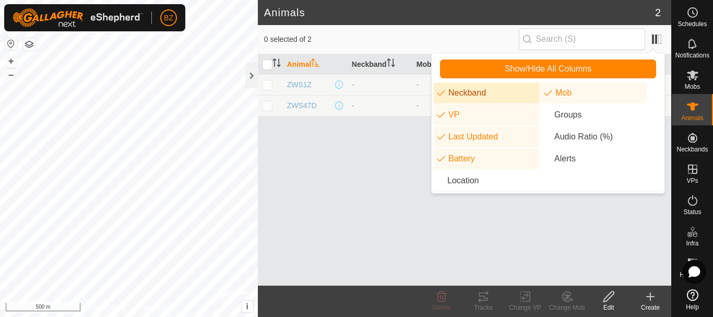
click at [473, 91] on li "Neckband" at bounding box center [487, 92] width 106 height 21
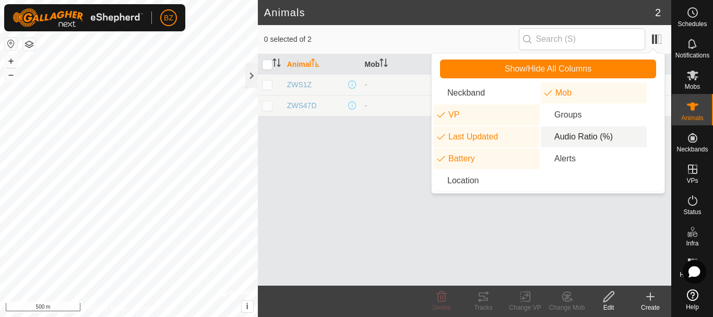
click at [578, 139] on li "Audio Ratio (%)" at bounding box center [594, 136] width 106 height 21
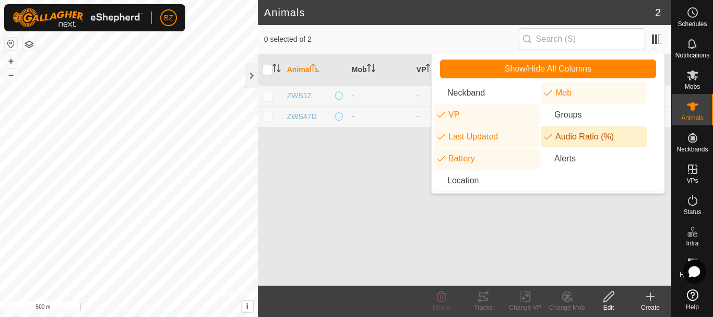
click at [578, 139] on li "Audio Ratio (%)" at bounding box center [594, 136] width 106 height 21
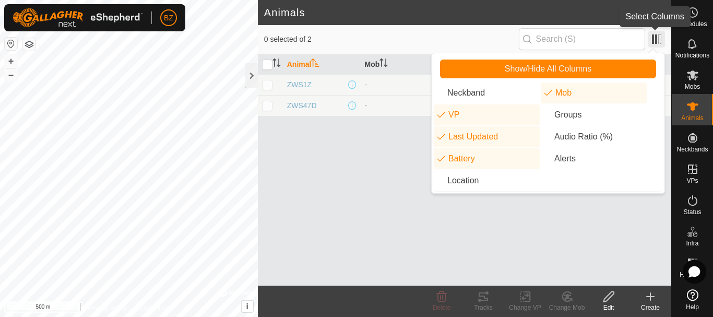
click at [654, 40] on span at bounding box center [656, 39] width 17 height 17
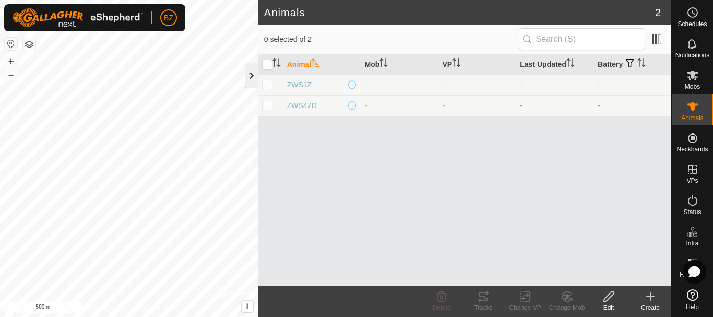
click at [252, 76] on div at bounding box center [251, 75] width 13 height 25
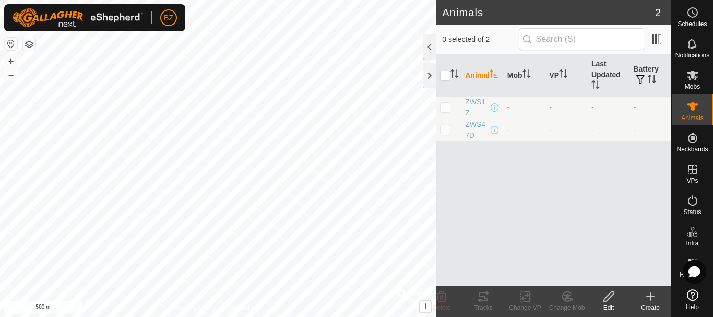
click at [490, 160] on div "Animal Mob VP Last Updated Battery ZWS1Z - - - - ZWS47D - - - -" at bounding box center [553, 169] width 235 height 231
click at [654, 301] on icon at bounding box center [650, 296] width 13 height 13
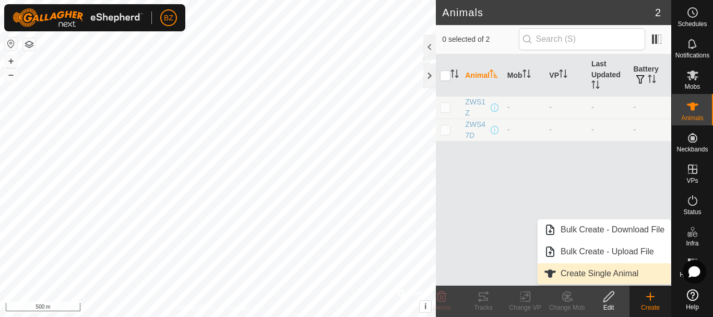
click at [607, 275] on link "Create Single Animal" at bounding box center [603, 273] width 133 height 21
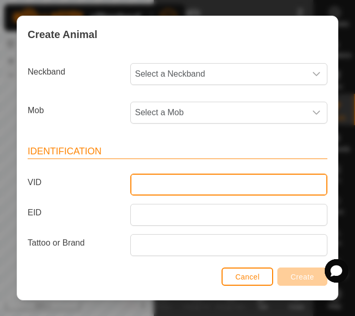
click at [155, 179] on input "VID" at bounding box center [228, 185] width 197 height 22
paste input "BLM706E"
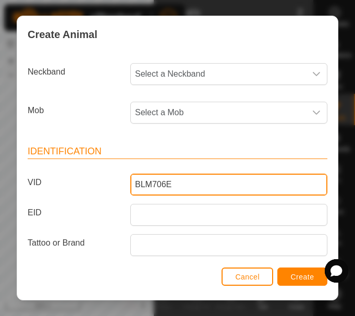
type input "BLM706E"
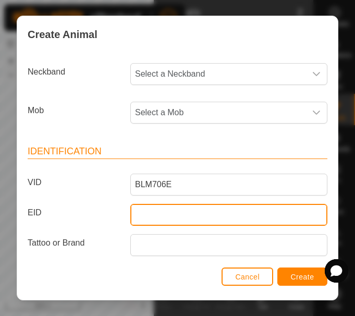
paste input "124000000000002"
click at [161, 209] on input "EID" at bounding box center [228, 215] width 197 height 22
type input "124000000000002"
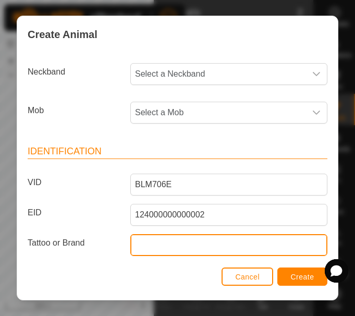
click at [138, 246] on input "Tattoo or Brand" at bounding box center [228, 245] width 197 height 22
click at [148, 250] on input "Tattoo or Brand" at bounding box center [228, 245] width 197 height 22
paste input "124000000000002"
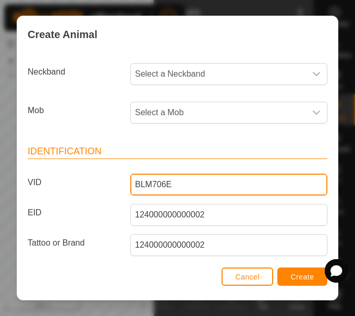
click at [151, 184] on input "BLM706E" at bounding box center [228, 185] width 197 height 22
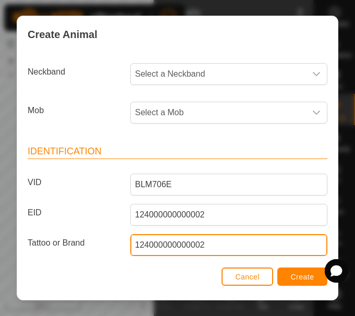
click at [171, 243] on input "124000000000002" at bounding box center [228, 245] width 197 height 22
paste input "BLM706E"
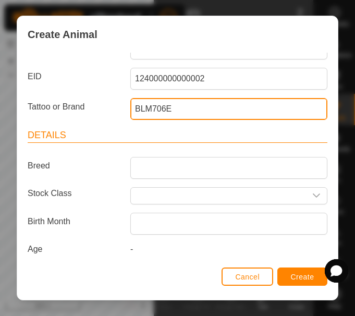
scroll to position [137, 0]
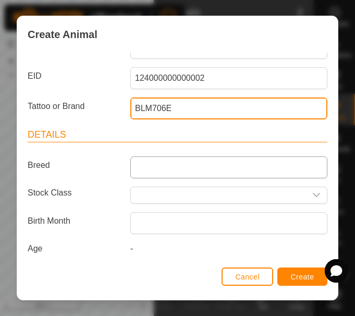
type input "BLM706E"
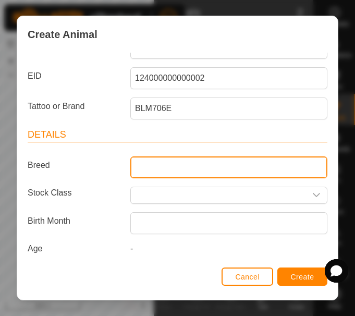
click at [143, 161] on input "Breed" at bounding box center [228, 168] width 197 height 22
type input "LIMOUSIN"
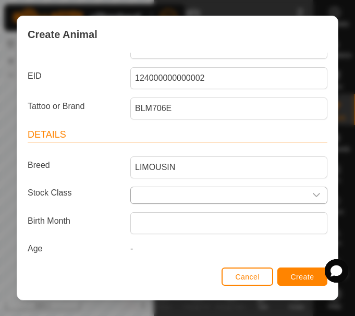
click at [167, 194] on input "text" at bounding box center [218, 195] width 175 height 16
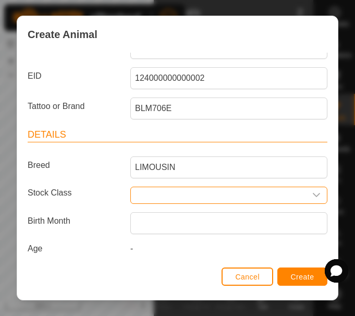
click at [192, 198] on input "text" at bounding box center [218, 195] width 175 height 16
click at [313, 196] on icon "dropdown trigger" at bounding box center [316, 195] width 7 height 4
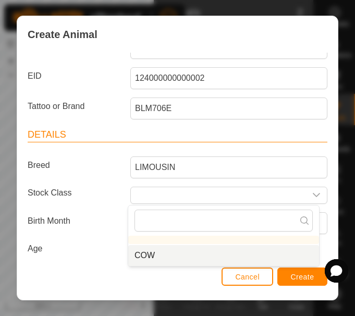
click at [149, 256] on li "COW" at bounding box center [223, 255] width 191 height 21
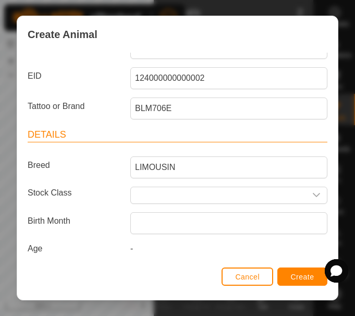
type input "COW"
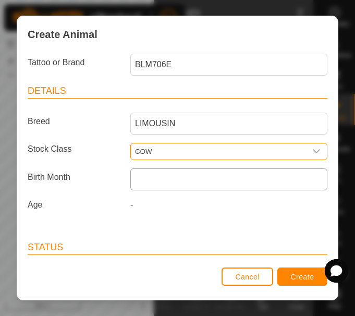
scroll to position [181, 0]
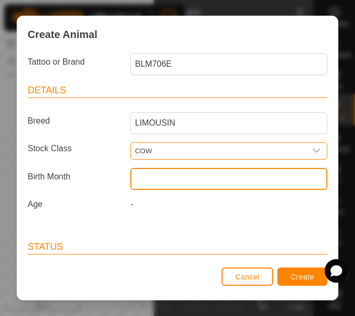
click at [152, 179] on input "text" at bounding box center [228, 179] width 197 height 22
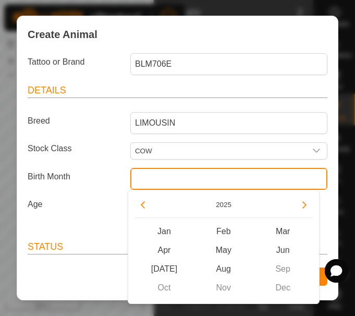
click at [151, 182] on input "text" at bounding box center [228, 179] width 197 height 22
paste input "[DATE]"
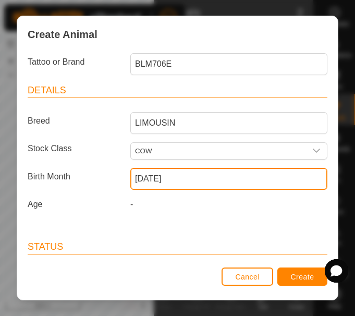
type input "[DATE]"
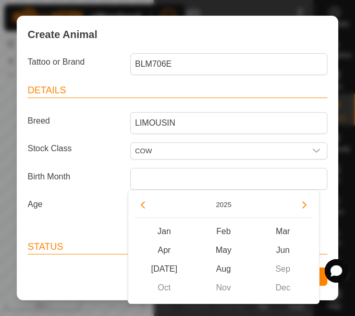
click at [86, 204] on label "Age" at bounding box center [74, 204] width 103 height 13
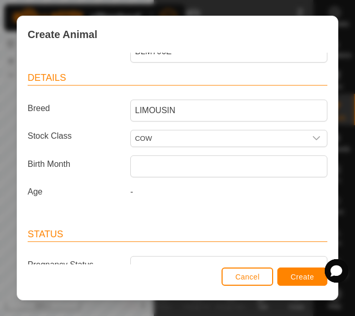
scroll to position [194, 0]
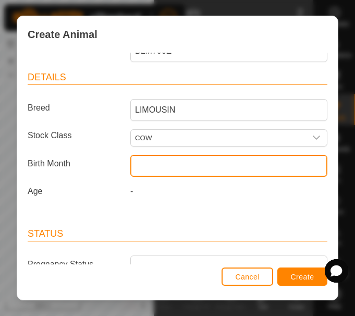
click at [158, 160] on input "text" at bounding box center [228, 166] width 197 height 22
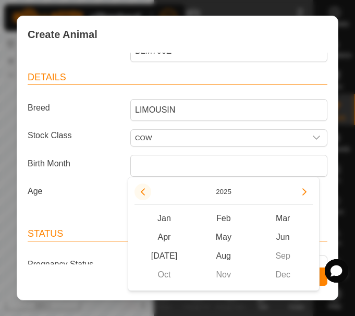
click at [143, 189] on button "Previous Year" at bounding box center [143, 192] width 17 height 17
click at [143, 189] on span "Previous Year" at bounding box center [143, 189] width 0 height 0
click at [143, 189] on button "Previous Year" at bounding box center [143, 192] width 17 height 17
click at [143, 189] on icon "Previous Year" at bounding box center [143, 192] width 8 height 8
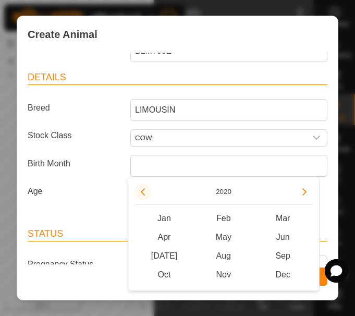
click at [143, 189] on icon "Previous Year" at bounding box center [143, 192] width 8 height 8
click at [165, 220] on span "Jan" at bounding box center [164, 218] width 59 height 19
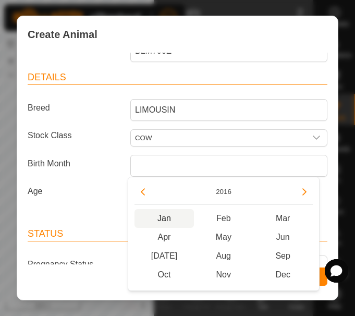
type input "[DATE]"
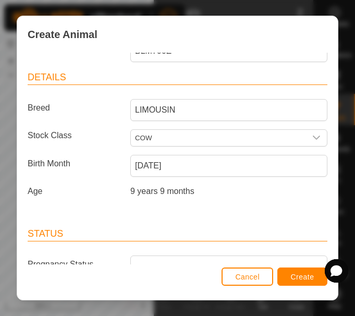
click at [89, 203] on div "Identification VID BLM706E EID 124000000000002 Tattoo or Brand BLM706E Details …" at bounding box center [177, 76] width 308 height 276
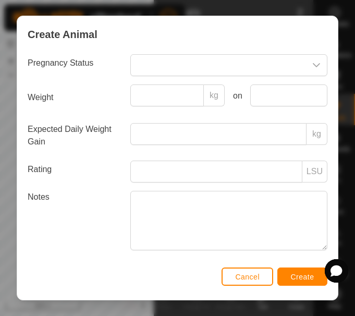
scroll to position [398, 0]
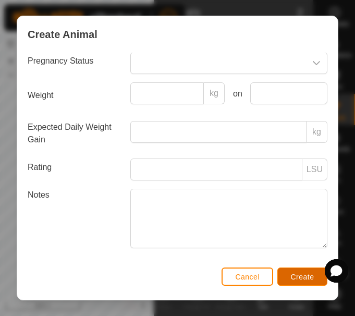
click at [294, 274] on span "Create" at bounding box center [302, 277] width 23 height 8
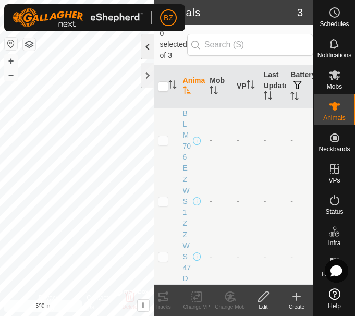
click at [146, 49] on div at bounding box center [147, 46] width 13 height 25
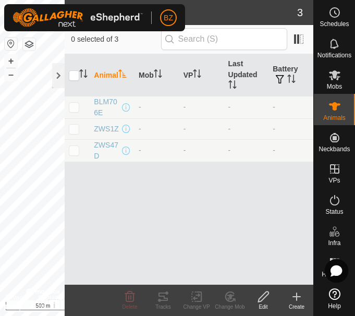
click at [297, 297] on icon at bounding box center [297, 296] width 0 height 7
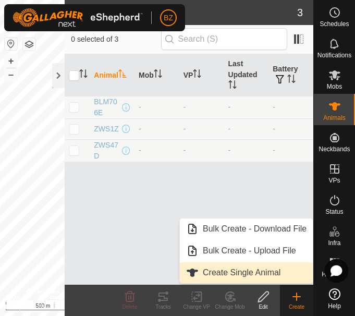
click at [231, 270] on link "Create Single Animal" at bounding box center [246, 272] width 133 height 21
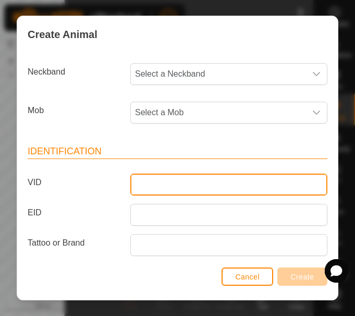
click at [153, 185] on input "VID" at bounding box center [228, 185] width 197 height 22
paste input "REW126G"
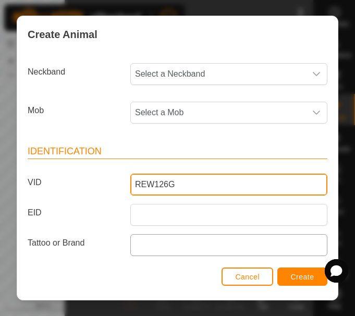
type input "REW126G"
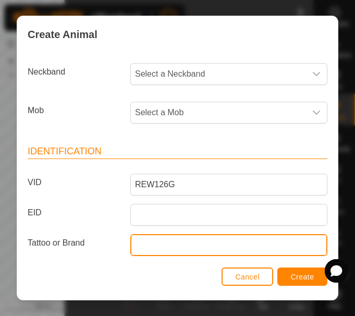
paste input "REW126G"
click at [147, 242] on input "Tattoo or Brand" at bounding box center [228, 245] width 197 height 22
type input "REW126G"
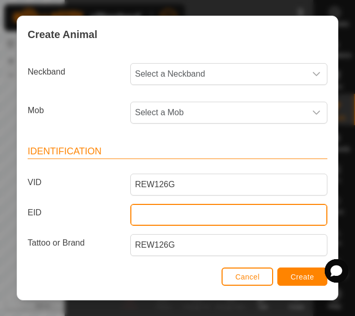
click at [141, 218] on input "EID" at bounding box center [228, 215] width 197 height 22
paste input "124000000000003"
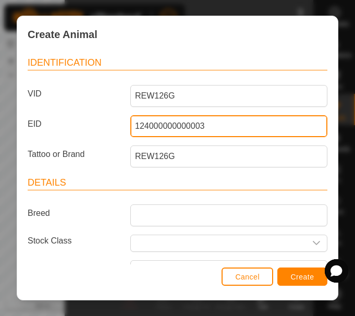
scroll to position [90, 0]
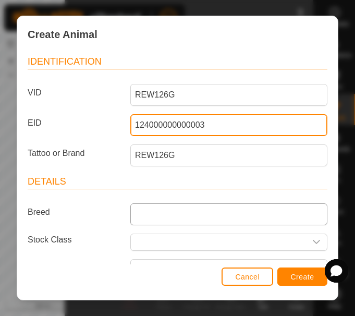
type input "124000000000003"
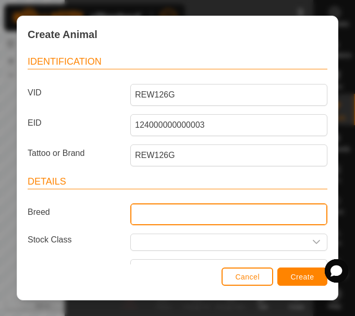
click at [160, 218] on input "Breed" at bounding box center [228, 214] width 197 height 22
type input "LIMOUSIN"
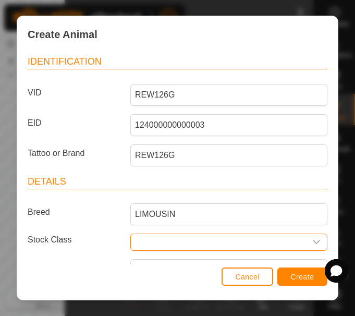
click at [165, 243] on input "text" at bounding box center [218, 242] width 175 height 16
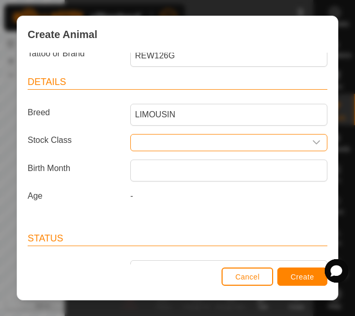
scroll to position [190, 0]
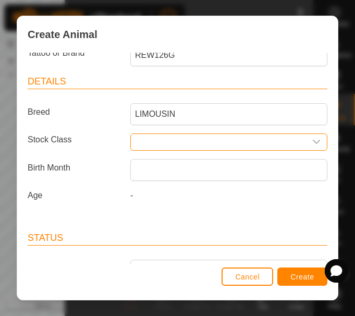
click at [145, 142] on input "text" at bounding box center [218, 142] width 175 height 16
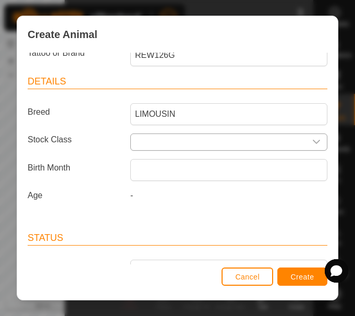
click at [313, 141] on icon "dropdown trigger" at bounding box center [317, 142] width 8 height 8
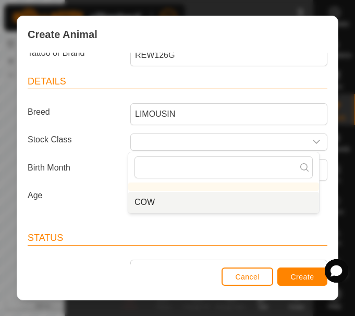
click at [153, 197] on li "COW" at bounding box center [223, 202] width 191 height 21
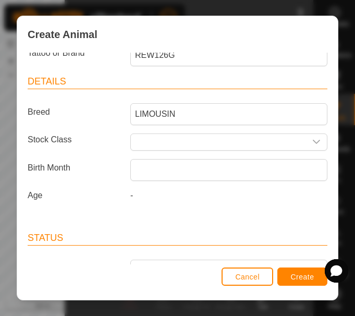
type input "COW"
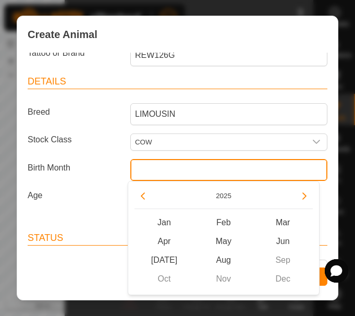
click at [148, 166] on input "text" at bounding box center [228, 170] width 197 height 22
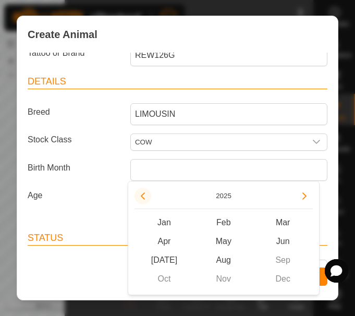
click at [140, 194] on button "Previous Year" at bounding box center [143, 196] width 17 height 17
click at [141, 195] on span "Previous Year" at bounding box center [141, 195] width 0 height 0
click at [140, 194] on button "Previous Year" at bounding box center [143, 196] width 17 height 17
click at [140, 194] on icon "Previous Year" at bounding box center [143, 196] width 8 height 8
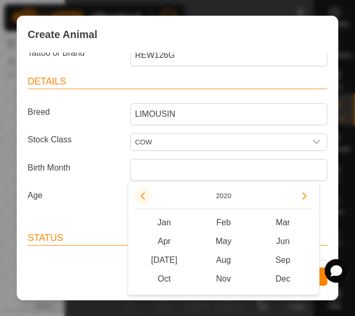
click at [140, 194] on button "Previous Year" at bounding box center [143, 196] width 17 height 17
click at [303, 195] on button "Next Year" at bounding box center [304, 196] width 17 height 17
click at [166, 220] on span "Jan" at bounding box center [164, 222] width 59 height 19
type input "[DATE]"
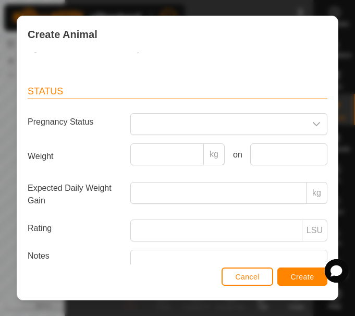
scroll to position [337, 0]
click at [308, 278] on span "Create" at bounding box center [302, 277] width 23 height 8
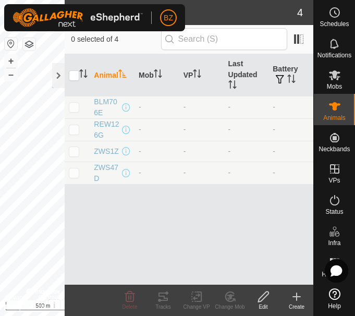
click at [291, 299] on icon at bounding box center [297, 297] width 13 height 13
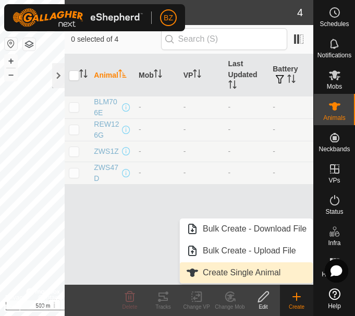
click at [274, 276] on link "Create Single Animal" at bounding box center [246, 272] width 133 height 21
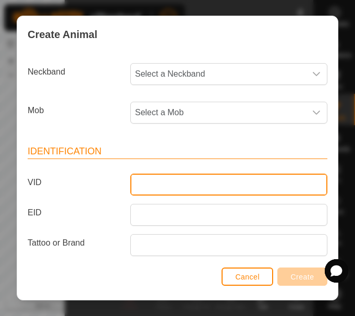
click at [138, 183] on input "VID" at bounding box center [228, 185] width 197 height 22
paste input "ZWS22G"
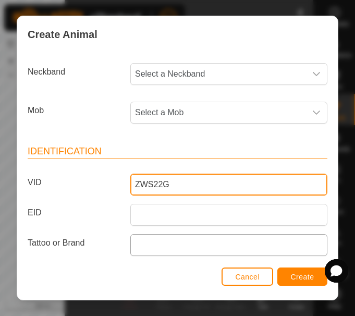
type input "ZWS22G"
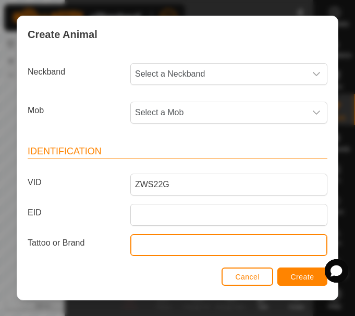
paste input "ZWS22G"
click at [138, 244] on input "Tattoo or Brand" at bounding box center [228, 245] width 197 height 22
type input "ZWS22G"
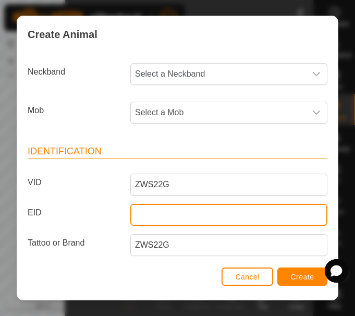
click at [147, 213] on input "EID" at bounding box center [228, 215] width 197 height 22
paste input "124000000000004"
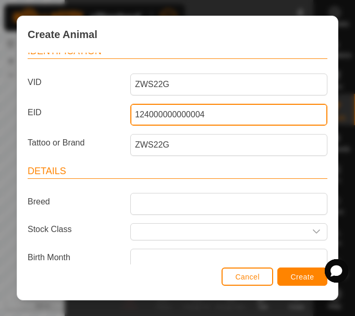
scroll to position [109, 0]
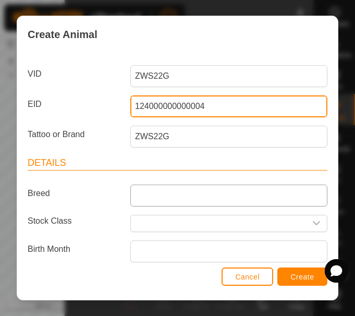
type input "124000000000004"
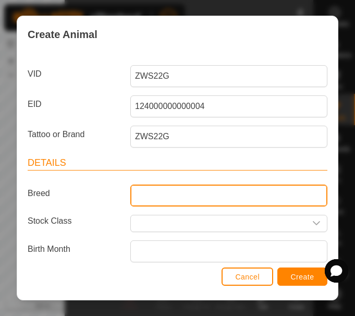
click at [147, 196] on input "Breed" at bounding box center [228, 196] width 197 height 22
type input "LIMOUSIN"
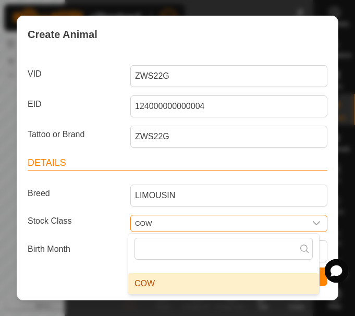
type input "COW"
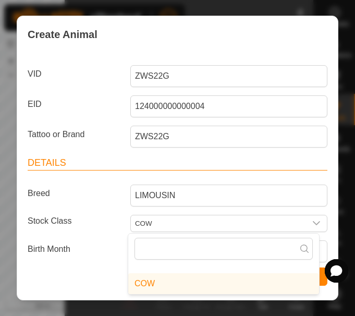
click at [91, 234] on article "Details Breed LIMOUSIN Stock Class COW Birth Month Age -" at bounding box center [178, 221] width 300 height 131
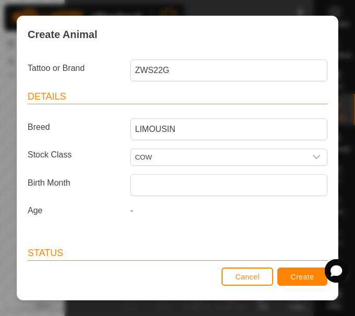
scroll to position [187, 0]
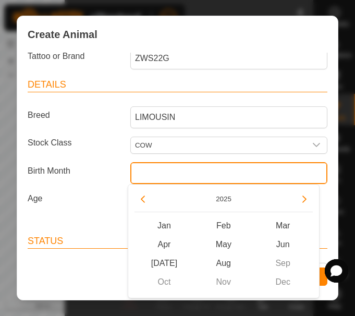
click at [155, 172] on input "text" at bounding box center [228, 173] width 197 height 22
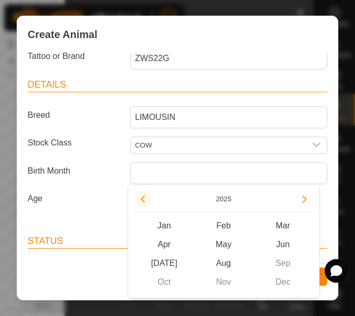
click at [140, 197] on button "Previous Year" at bounding box center [143, 199] width 17 height 17
click at [141, 198] on span "Previous Year" at bounding box center [141, 198] width 0 height 0
click at [140, 197] on button "Previous Year" at bounding box center [143, 199] width 17 height 17
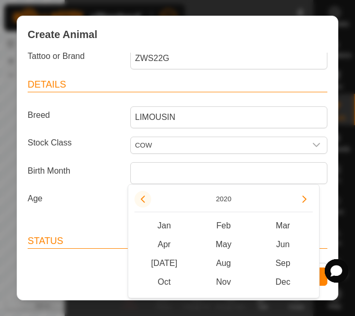
click at [140, 197] on button "Previous Year" at bounding box center [143, 199] width 17 height 17
click at [169, 224] on span "Jan" at bounding box center [164, 226] width 59 height 19
type input "[DATE]"
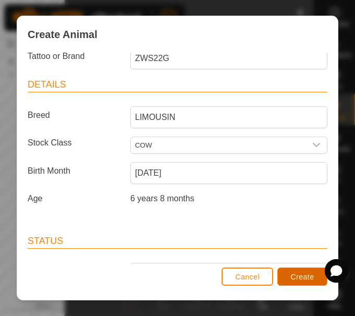
click at [294, 280] on span "Create" at bounding box center [302, 277] width 23 height 8
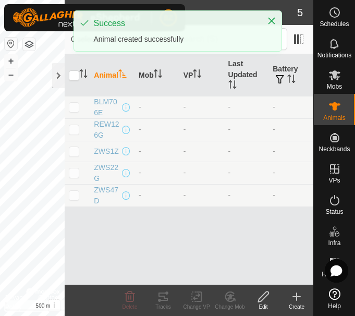
click at [298, 302] on icon at bounding box center [297, 297] width 13 height 13
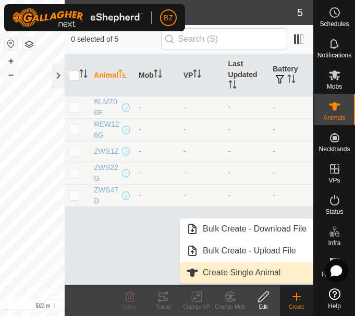
click at [237, 273] on link "Create Single Animal" at bounding box center [246, 272] width 133 height 21
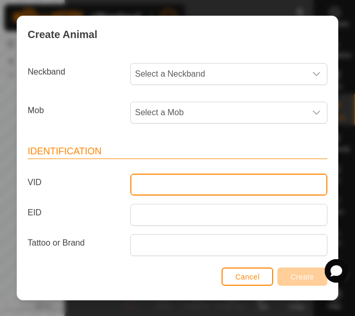
click at [167, 182] on input "VID" at bounding box center [228, 185] width 197 height 22
paste input "ZWS52G"
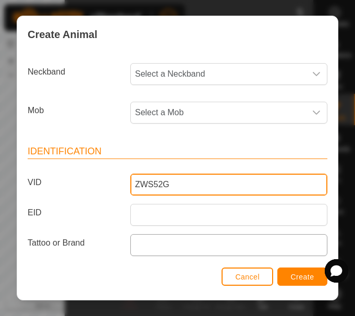
type input "ZWS52G"
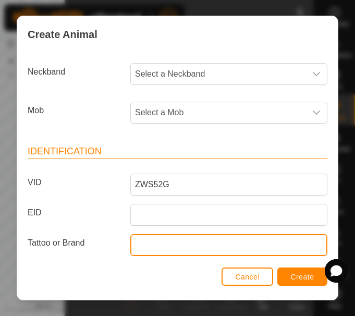
paste input "ZWS52G"
click at [149, 242] on input "ZWS52G" at bounding box center [228, 245] width 197 height 22
type input "ZWS52G"
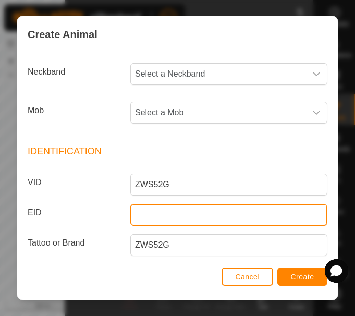
paste input "124000000000005"
click at [158, 217] on input "124000000000005" at bounding box center [228, 215] width 197 height 22
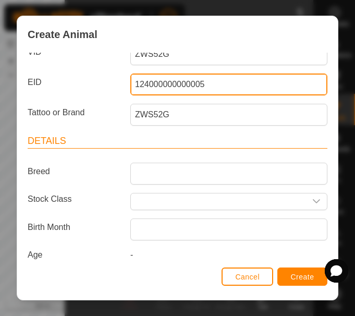
scroll to position [136, 0]
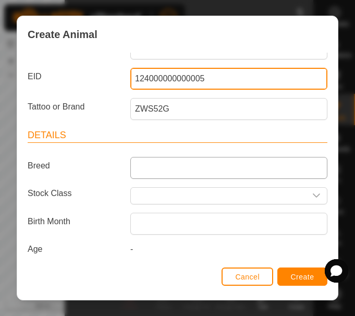
type input "124000000000005"
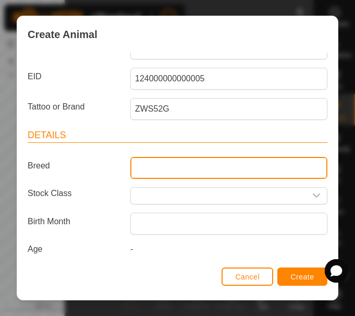
click at [153, 167] on input "Breed" at bounding box center [228, 168] width 197 height 22
type input "LIMOUSIN"
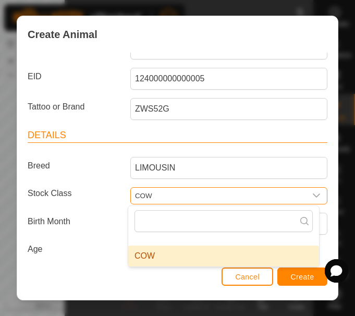
type input "COW"
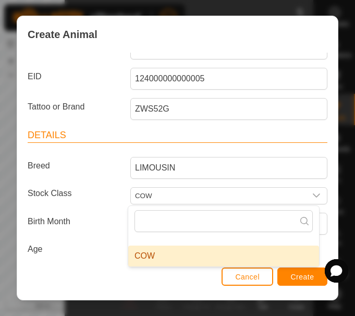
click at [117, 197] on label "Stock Class" at bounding box center [74, 193] width 103 height 13
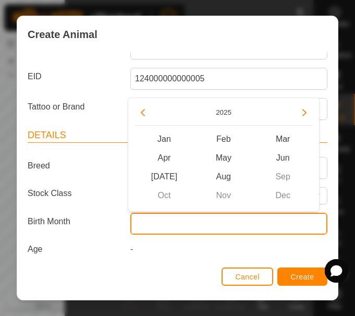
click at [157, 223] on input "text" at bounding box center [228, 224] width 197 height 22
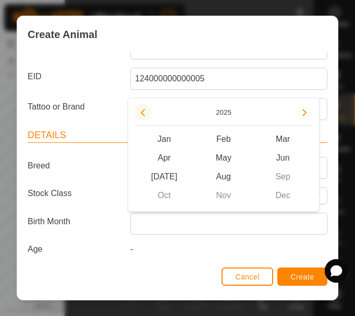
click at [146, 107] on button "Previous Year" at bounding box center [143, 112] width 17 height 17
click at [147, 108] on span "Previous Year" at bounding box center [147, 108] width 0 height 0
click at [146, 107] on button "Previous Year" at bounding box center [143, 112] width 17 height 17
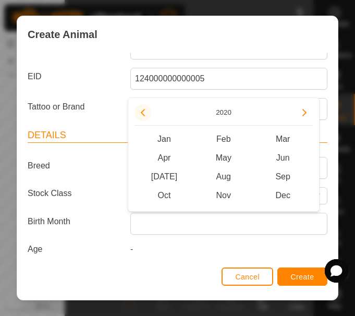
click at [146, 107] on button "Previous Year" at bounding box center [143, 112] width 17 height 17
click at [284, 139] on span "Mar" at bounding box center [283, 139] width 59 height 19
type input "[DATE]"
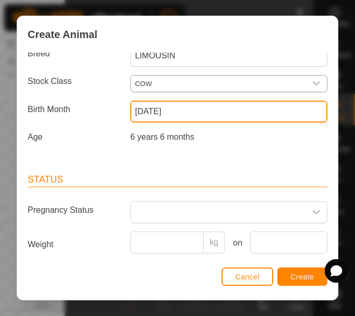
scroll to position [249, 0]
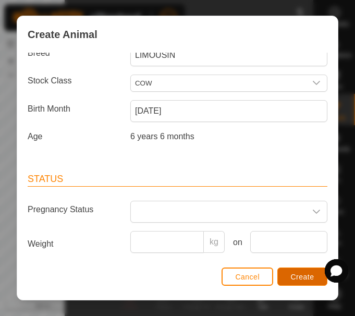
click at [296, 275] on span "Create" at bounding box center [302, 277] width 23 height 8
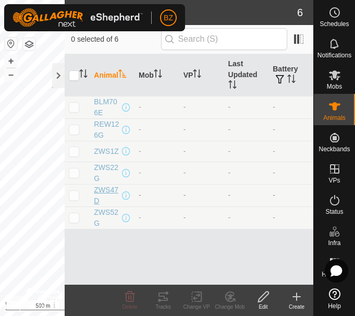
click at [104, 187] on span "ZWS47D" at bounding box center [107, 196] width 26 height 22
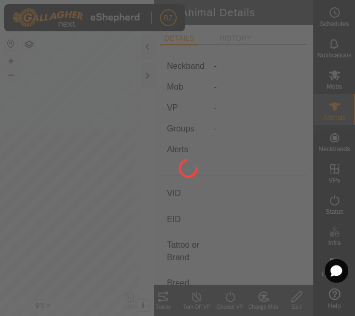
type input "ZWS47D"
type input "[CREDIT_CARD_NUMBER]"
type input "ZWS47D"
type input "LIMOUSIN"
type input "COW"
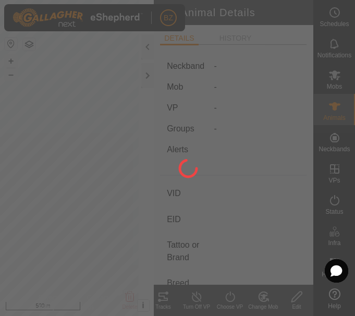
type input "04/2016"
type input "9 years 6 months"
type input "0 kg"
type input "-"
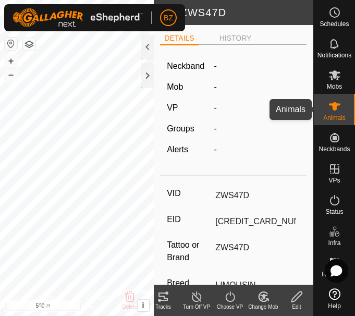
click at [339, 109] on icon at bounding box center [335, 106] width 13 height 13
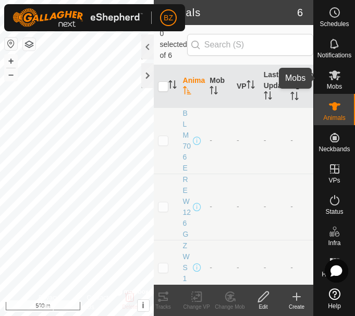
click at [339, 83] on span "Mobs" at bounding box center [334, 86] width 15 height 6
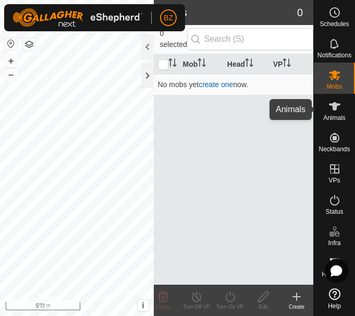
click at [338, 113] on es-animals-svg-icon at bounding box center [335, 106] width 19 height 17
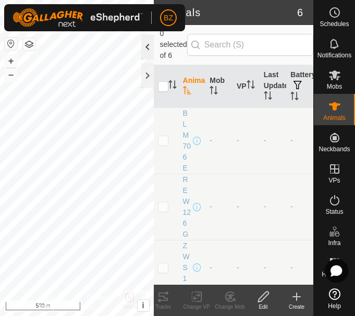
click at [148, 53] on div at bounding box center [147, 46] width 13 height 25
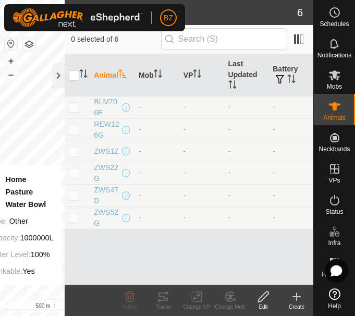
click at [298, 292] on icon at bounding box center [297, 297] width 13 height 13
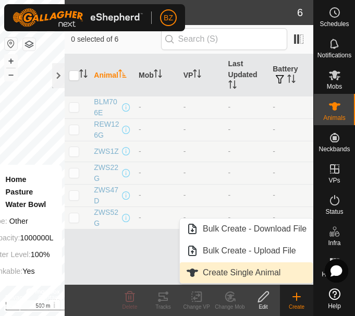
click at [250, 272] on link "Create Single Animal" at bounding box center [246, 272] width 133 height 21
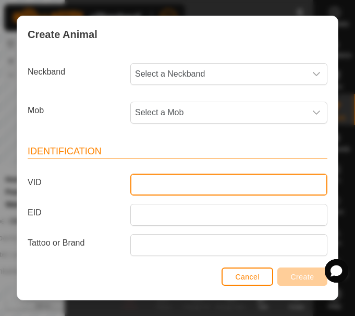
paste input "ZWS30H"
click at [154, 184] on input "ZWS30H" at bounding box center [228, 185] width 197 height 22
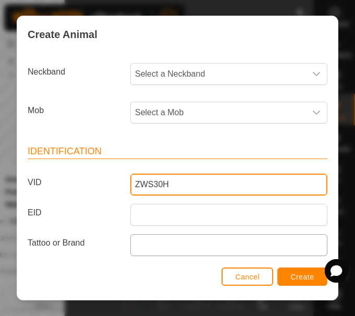
type input "ZWS30H"
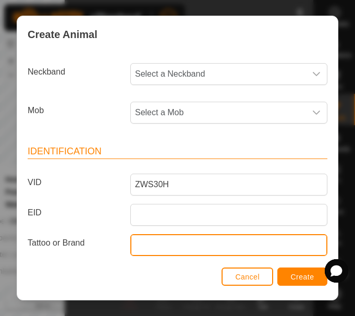
paste input "ZWS30H"
click at [147, 241] on input "ZWS30H" at bounding box center [228, 245] width 197 height 22
type input "ZWS30H"
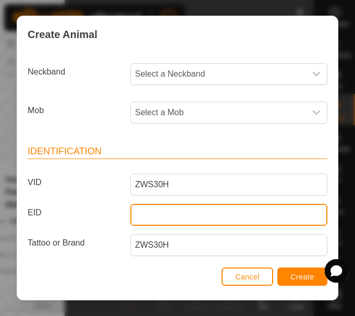
paste input "124000000000006"
click at [150, 209] on input "EID" at bounding box center [228, 215] width 197 height 22
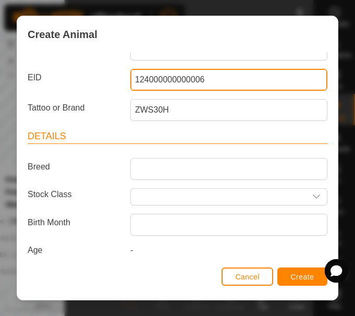
scroll to position [136, 0]
type input "124000000000006"
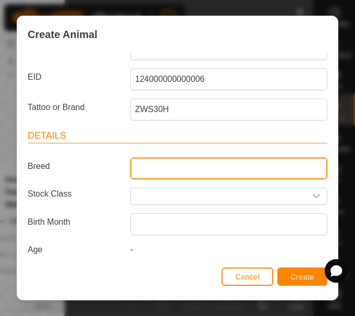
click at [142, 170] on input "Breed" at bounding box center [228, 169] width 197 height 22
type input "LIMOUSIN"
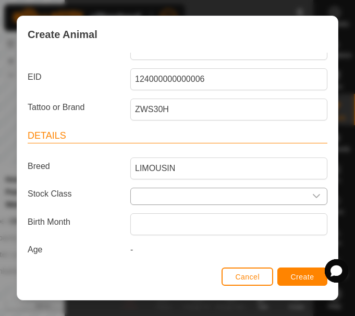
click at [313, 199] on icon "dropdown trigger" at bounding box center [317, 196] width 8 height 8
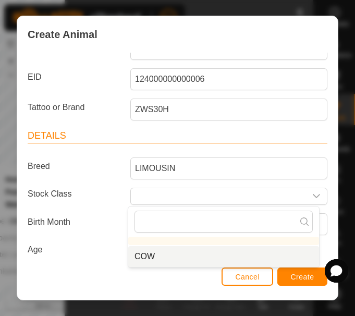
click at [153, 257] on li "COW" at bounding box center [223, 256] width 191 height 21
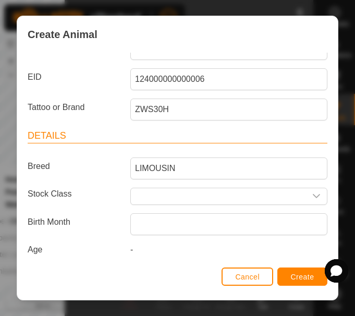
type input "COW"
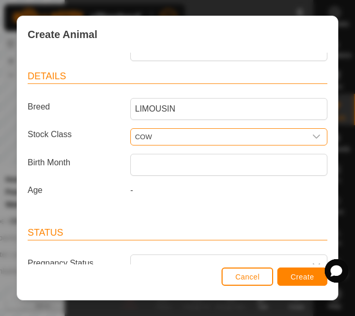
scroll to position [196, 0]
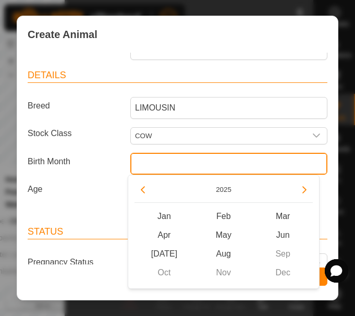
click at [153, 165] on input "text" at bounding box center [228, 164] width 197 height 22
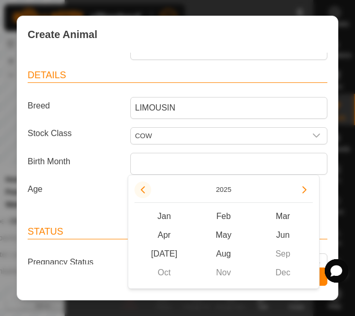
click at [146, 190] on button "Previous Year" at bounding box center [143, 190] width 17 height 17
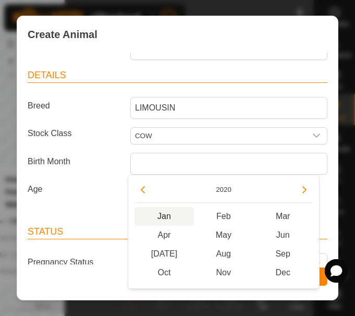
click at [166, 215] on span "Jan" at bounding box center [164, 216] width 59 height 19
type input "[DATE]"
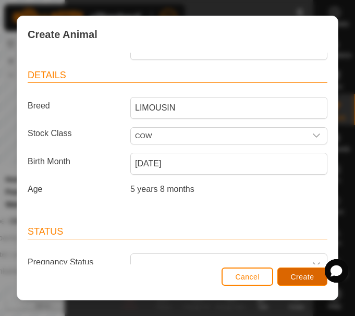
click at [295, 280] on span "Create" at bounding box center [302, 277] width 23 height 8
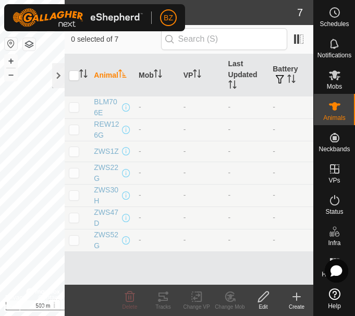
click at [299, 298] on icon at bounding box center [297, 297] width 13 height 13
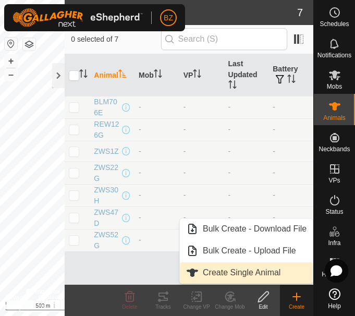
click at [261, 270] on link "Create Single Animal" at bounding box center [246, 272] width 133 height 21
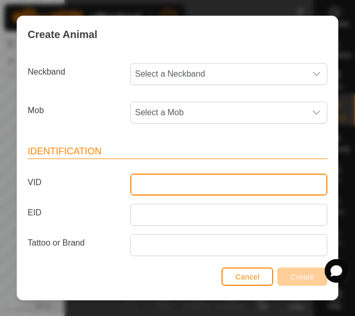
click at [152, 183] on input "VID" at bounding box center [228, 185] width 197 height 22
paste input "ZWS43H"
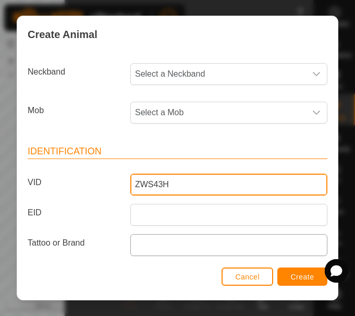
type input "ZWS43H"
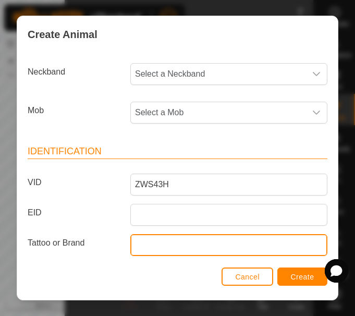
paste input "ZWS43H"
click at [147, 246] on input "Tattoo or Brand" at bounding box center [228, 245] width 197 height 22
type input "ZWS43H"
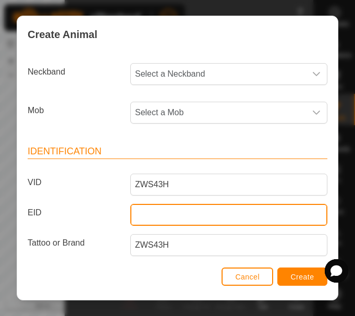
click at [138, 219] on input "EID" at bounding box center [228, 215] width 197 height 22
paste input "124000000000007"
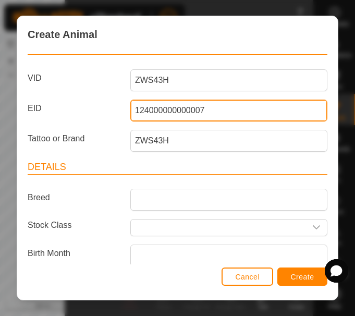
scroll to position [105, 0]
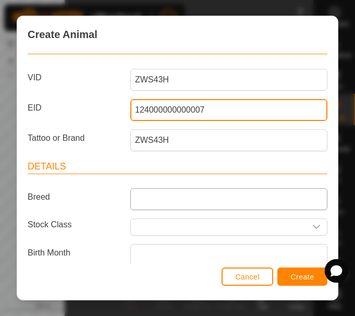
type input "124000000000007"
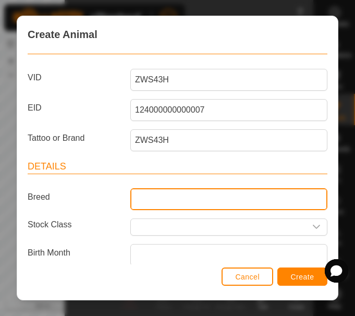
click at [153, 196] on input "Breed" at bounding box center [228, 199] width 197 height 22
type input "LIMOUSIN"
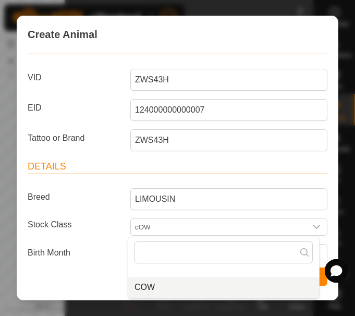
click at [147, 285] on li "COW" at bounding box center [223, 287] width 191 height 21
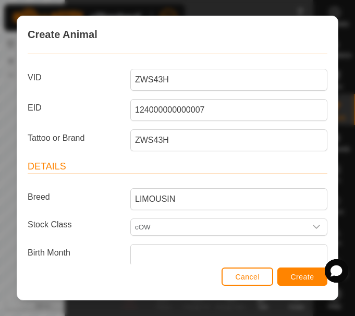
type input "COW"
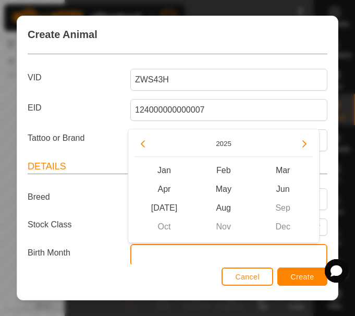
click at [157, 252] on input "text" at bounding box center [228, 255] width 197 height 22
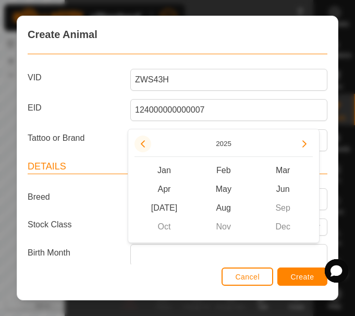
click at [148, 146] on button "Previous Year" at bounding box center [143, 144] width 17 height 17
click at [149, 147] on span "Previous Year" at bounding box center [149, 147] width 0 height 0
click at [148, 146] on button "Previous Year" at bounding box center [143, 144] width 17 height 17
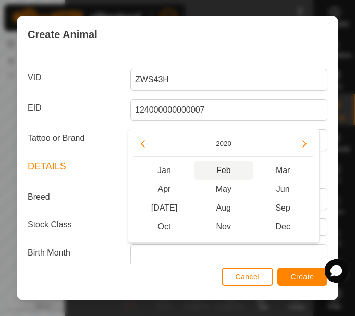
click at [224, 169] on span "Feb" at bounding box center [223, 170] width 59 height 19
type input "[DATE]"
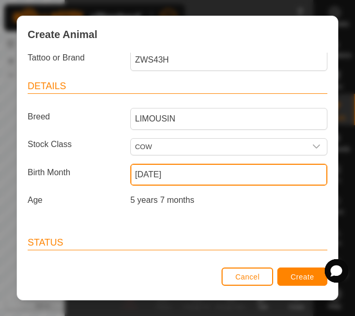
scroll to position [187, 0]
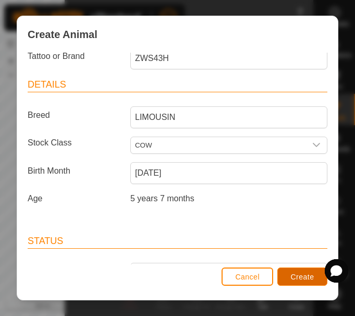
click at [297, 270] on button "Create" at bounding box center [303, 277] width 50 height 18
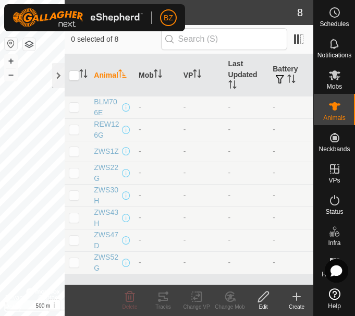
click at [297, 303] on div "Create" at bounding box center [296, 307] width 33 height 8
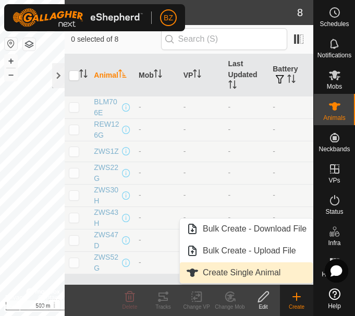
click at [235, 270] on link "Create Single Animal" at bounding box center [246, 272] width 133 height 21
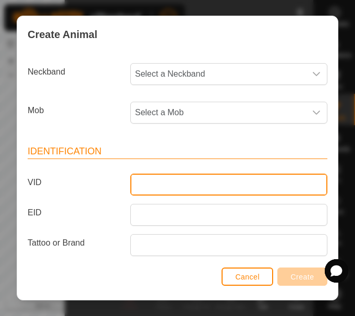
click at [138, 176] on input "VID" at bounding box center [228, 185] width 197 height 22
paste input "XPC108J"
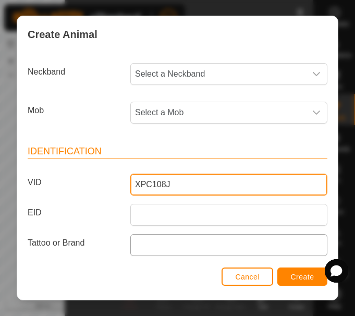
type input "XPC108J"
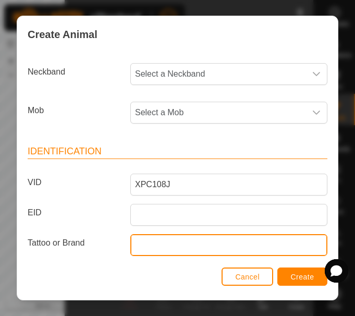
paste input "XPC108J"
click at [145, 237] on input "Tattoo or Brand" at bounding box center [228, 245] width 197 height 22
type input "XPC108J"
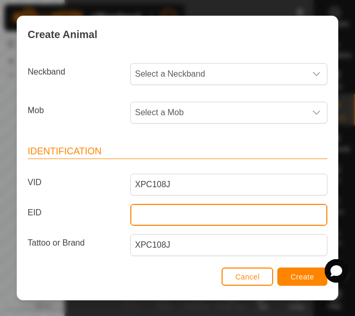
click at [150, 214] on input "EID" at bounding box center [228, 215] width 197 height 22
paste input "124000000000008"
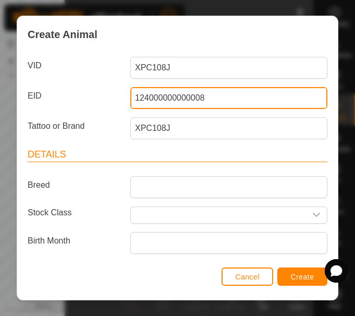
scroll to position [117, 0]
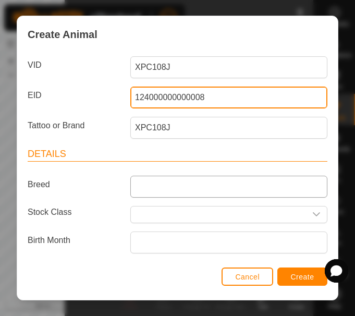
type input "124000000000008"
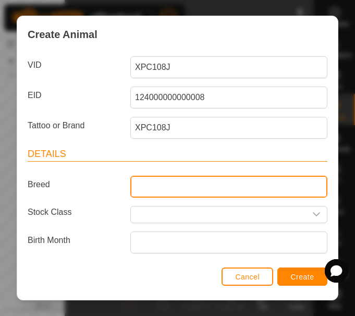
click at [146, 183] on input "Breed" at bounding box center [228, 187] width 197 height 22
type input "LIMOUSIN"
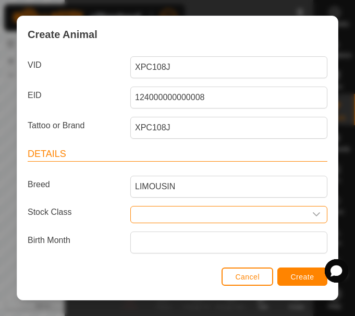
click at [177, 216] on input "text" at bounding box center [218, 215] width 175 height 16
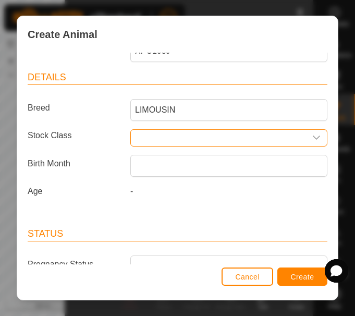
scroll to position [195, 0]
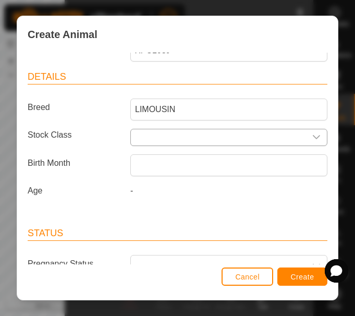
click at [313, 136] on icon "dropdown trigger" at bounding box center [317, 137] width 8 height 8
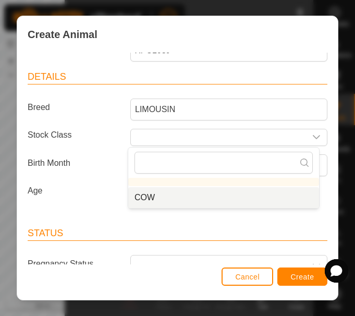
click at [150, 200] on li "COW" at bounding box center [223, 197] width 191 height 21
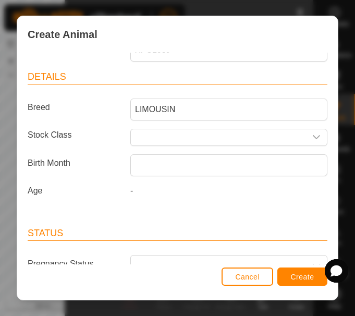
type input "COW"
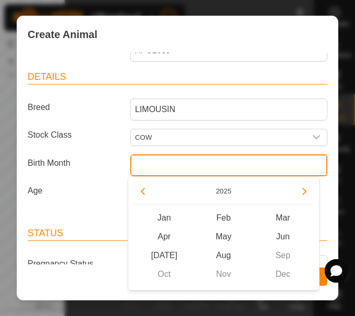
click at [163, 166] on input "text" at bounding box center [228, 165] width 197 height 22
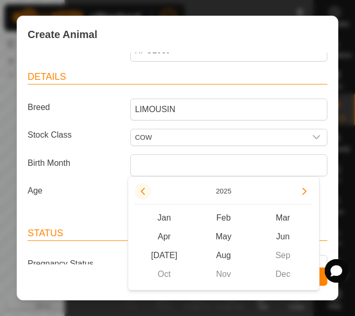
click at [141, 187] on button "Previous Year" at bounding box center [143, 191] width 17 height 17
click at [142, 188] on span "Previous Year" at bounding box center [142, 188] width 0 height 0
click at [141, 187] on button "Previous Year" at bounding box center [143, 191] width 17 height 17
click at [142, 188] on span "Previous Year" at bounding box center [142, 188] width 0 height 0
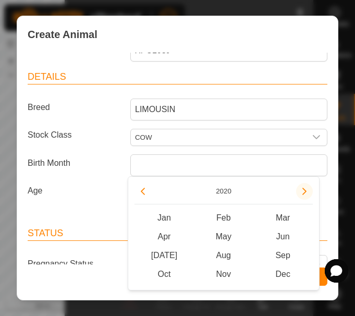
click at [301, 187] on button "Next Year" at bounding box center [304, 191] width 17 height 17
click at [164, 216] on span "Jan" at bounding box center [164, 218] width 59 height 19
type input "[DATE]"
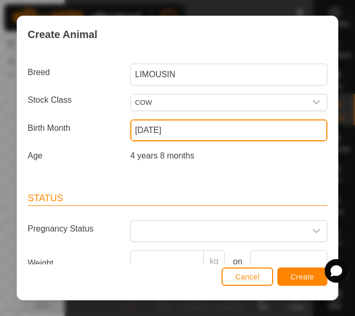
scroll to position [231, 0]
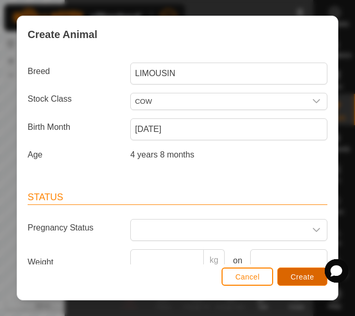
click at [298, 273] on span "Create" at bounding box center [302, 277] width 23 height 8
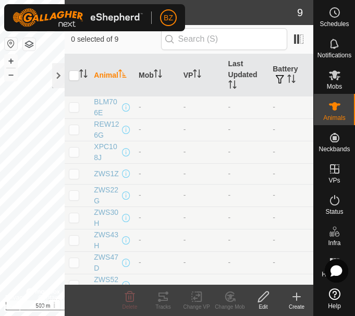
click at [301, 301] on icon at bounding box center [297, 297] width 13 height 13
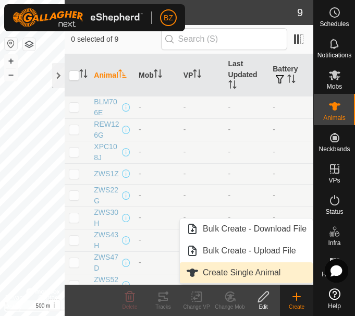
click at [252, 272] on link "Create Single Animal" at bounding box center [246, 272] width 133 height 21
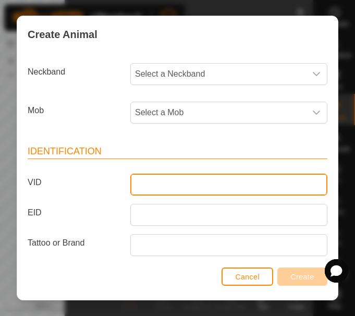
click at [136, 178] on input "VID" at bounding box center [228, 185] width 197 height 22
paste input "CHA5J"
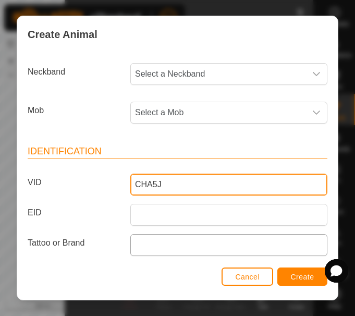
type input "CHA5J"
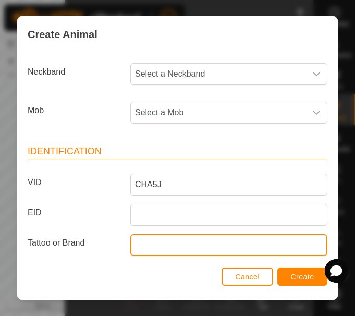
paste input "CHA5J"
click at [139, 242] on input "CHA5J" at bounding box center [228, 245] width 197 height 22
type input "CHA5J"
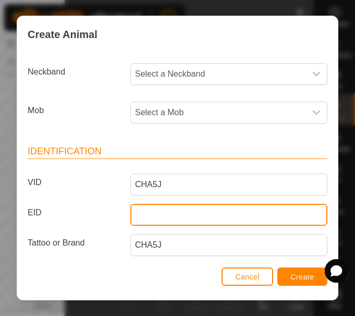
paste input "124000000000009"
click at [143, 213] on input "124000000000009" at bounding box center [228, 215] width 197 height 22
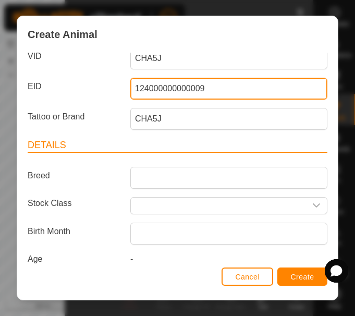
scroll to position [127, 0]
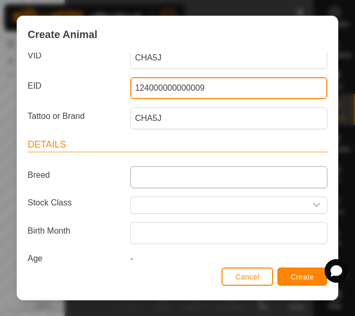
type input "124000000000009"
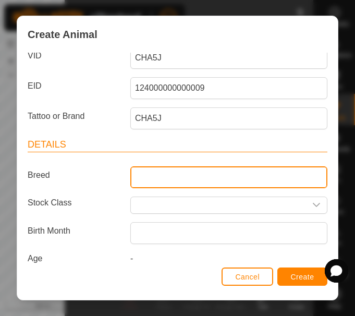
click at [160, 176] on input "Breed" at bounding box center [228, 177] width 197 height 22
type input "LIMOUSIN"
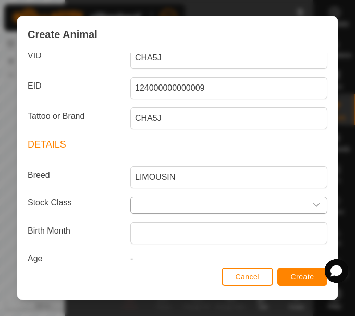
click at [313, 206] on icon "dropdown trigger" at bounding box center [316, 205] width 7 height 4
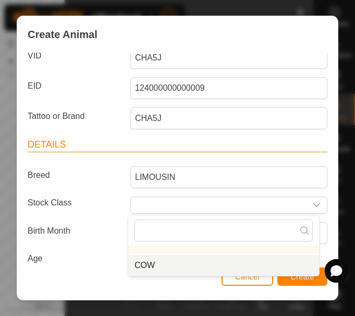
click at [149, 265] on li "COW" at bounding box center [223, 265] width 191 height 21
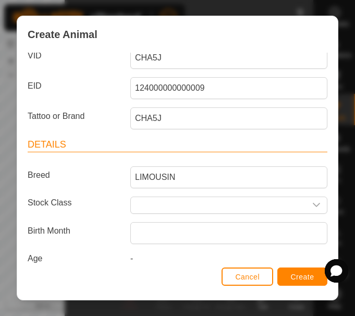
type input "COW"
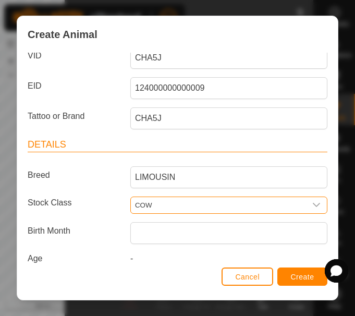
scroll to position [14, 0]
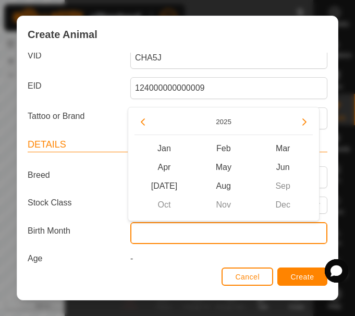
click at [163, 231] on input "text" at bounding box center [228, 233] width 197 height 22
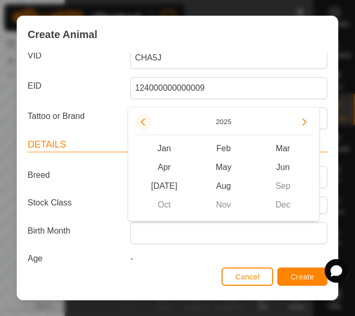
click at [144, 123] on button "Previous Year" at bounding box center [143, 122] width 17 height 17
click at [145, 123] on span "Previous Year" at bounding box center [145, 123] width 0 height 0
click at [144, 123] on button "Previous Year" at bounding box center [143, 122] width 17 height 17
click at [165, 148] on span "Jan" at bounding box center [164, 148] width 59 height 19
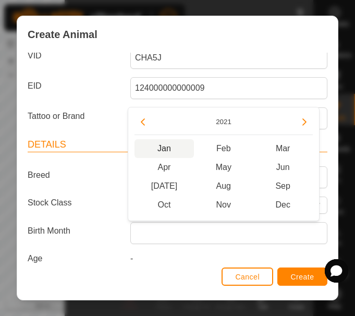
type input "[DATE]"
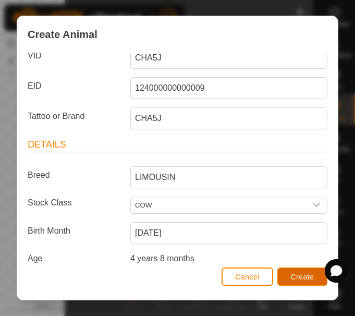
click at [299, 274] on span "Create" at bounding box center [302, 277] width 23 height 8
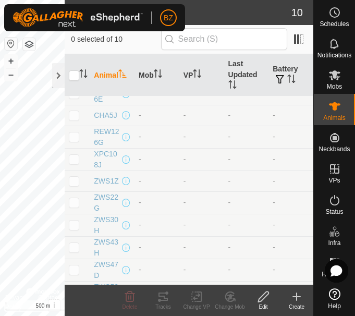
click at [297, 303] on div "Create" at bounding box center [296, 307] width 33 height 8
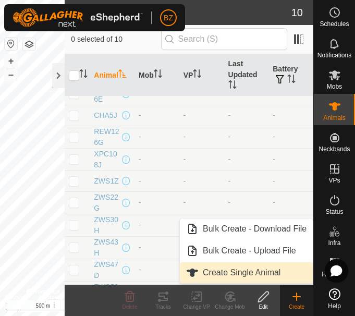
click at [248, 269] on link "Create Single Animal" at bounding box center [246, 272] width 133 height 21
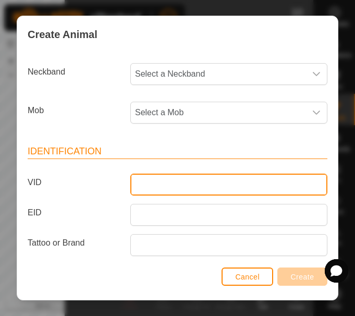
click at [137, 184] on input "VID" at bounding box center [228, 185] width 197 height 22
paste input "JBH9K"
type input "JBH9K"
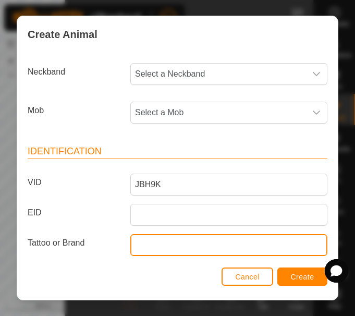
paste input "JBH9K"
click at [151, 240] on input "JBH9K" at bounding box center [228, 245] width 197 height 22
type input "JBH9K"
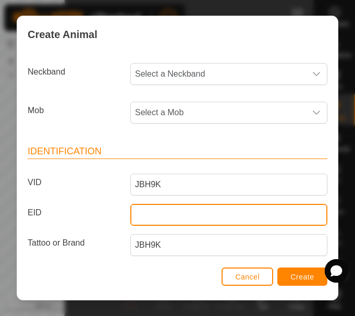
click at [149, 213] on input "EID" at bounding box center [228, 215] width 197 height 22
paste input "124000000000010"
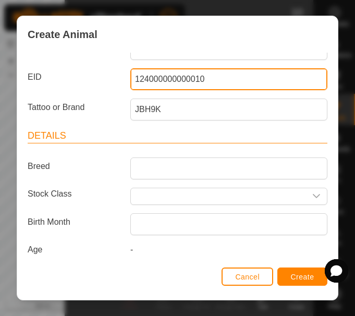
scroll to position [136, 0]
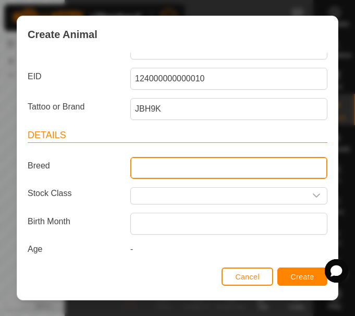
click at [153, 168] on input "Breed" at bounding box center [228, 168] width 197 height 22
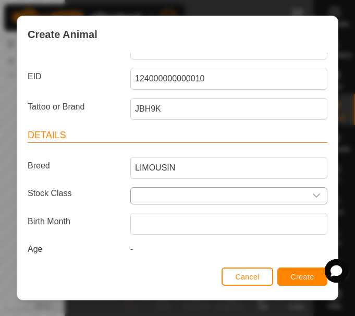
click at [313, 196] on icon "dropdown trigger" at bounding box center [316, 196] width 7 height 4
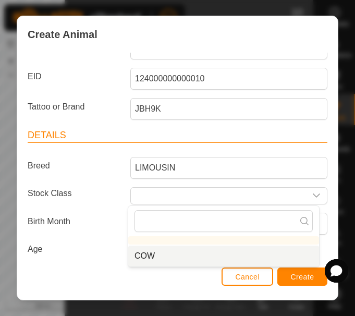
click at [165, 257] on li "COW" at bounding box center [223, 256] width 191 height 21
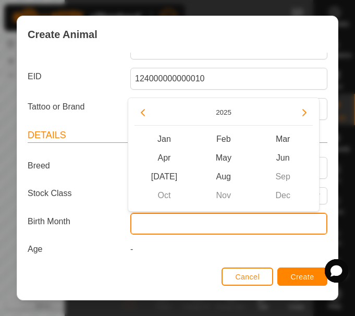
click at [181, 223] on input "text" at bounding box center [228, 224] width 197 height 22
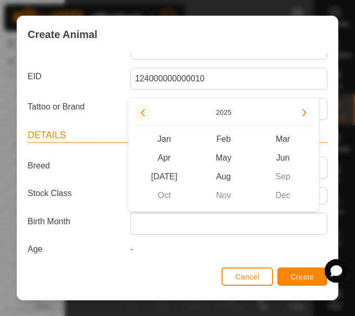
click at [142, 111] on button "Previous Year" at bounding box center [143, 112] width 17 height 17
click at [143, 111] on span "Previous Year" at bounding box center [143, 111] width 0 height 0
click at [142, 111] on button "Previous Year" at bounding box center [143, 112] width 17 height 17
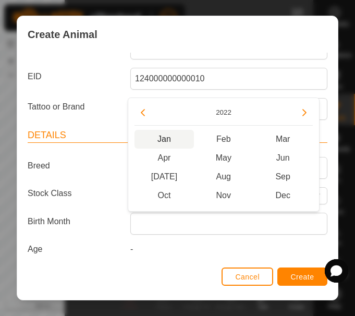
click at [166, 138] on span "Jan" at bounding box center [164, 139] width 59 height 19
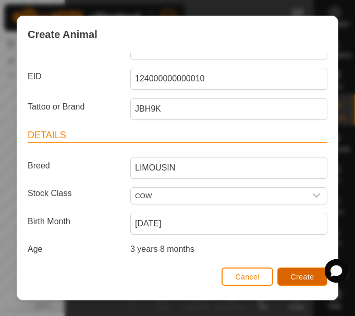
click at [293, 279] on span "Create" at bounding box center [302, 277] width 23 height 8
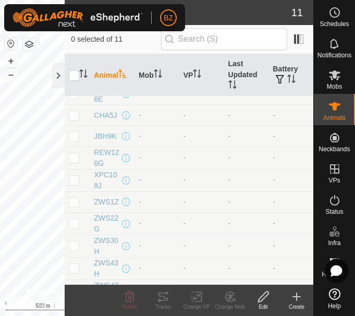
click at [294, 297] on icon at bounding box center [296, 297] width 7 height 0
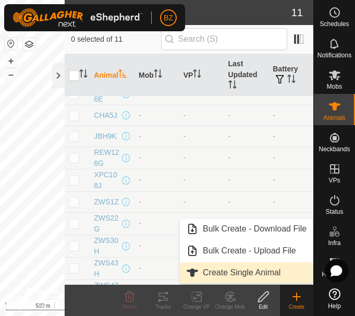
click at [228, 267] on link "Create Single Animal" at bounding box center [246, 272] width 133 height 21
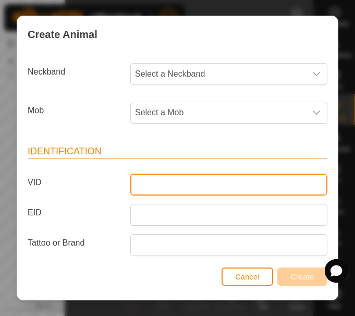
click at [138, 187] on input "VID" at bounding box center [228, 185] width 197 height 22
paste input "ZWS9L"
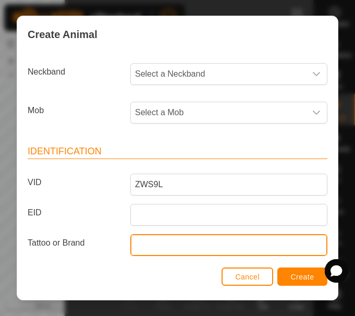
paste input "ZWS9L"
click at [144, 245] on input "ZWS9L" at bounding box center [228, 245] width 197 height 22
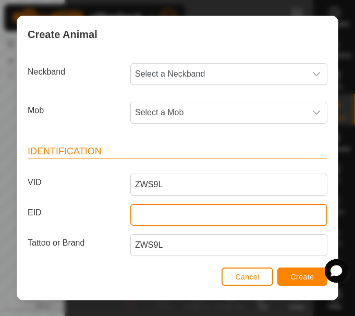
click at [147, 212] on input "EID" at bounding box center [228, 215] width 197 height 22
paste input "124000000000011"
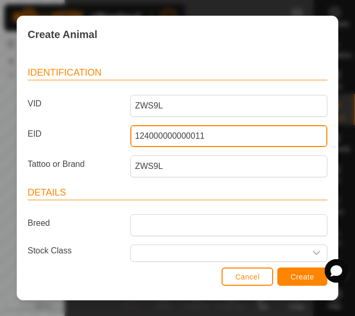
scroll to position [79, 0]
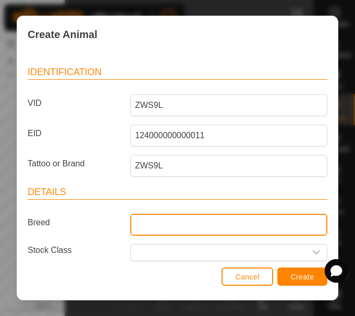
click at [143, 224] on input "Breed" at bounding box center [228, 225] width 197 height 22
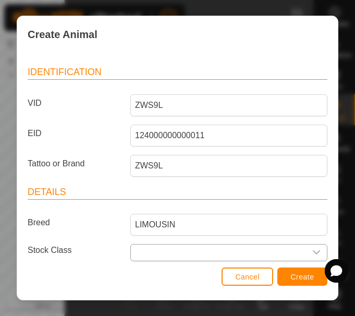
click at [313, 249] on icon "dropdown trigger" at bounding box center [317, 252] width 8 height 8
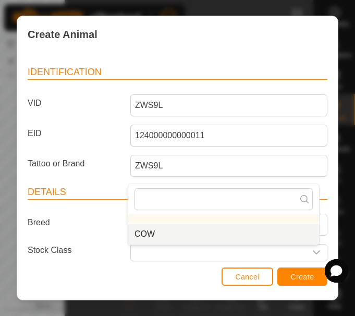
click at [152, 231] on li "COW" at bounding box center [223, 234] width 191 height 21
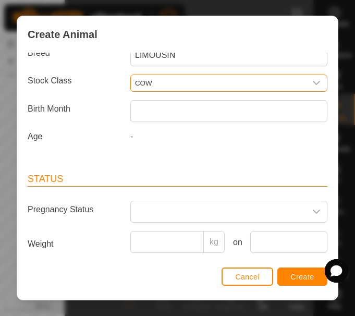
scroll to position [250, 0]
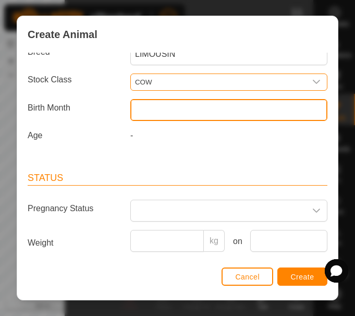
click at [152, 107] on input "text" at bounding box center [228, 110] width 197 height 22
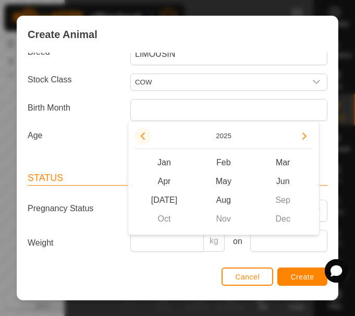
click at [141, 136] on button "Previous Year" at bounding box center [143, 136] width 17 height 17
click at [141, 137] on span "Previous Year" at bounding box center [141, 137] width 0 height 0
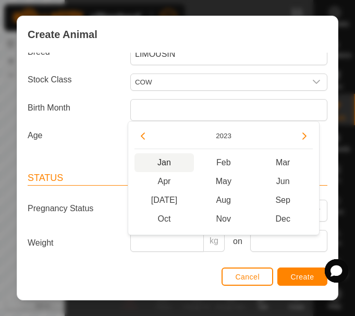
click at [170, 161] on span "Jan" at bounding box center [164, 162] width 59 height 19
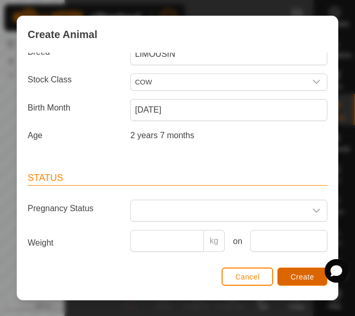
click at [299, 277] on span "Create" at bounding box center [302, 277] width 23 height 8
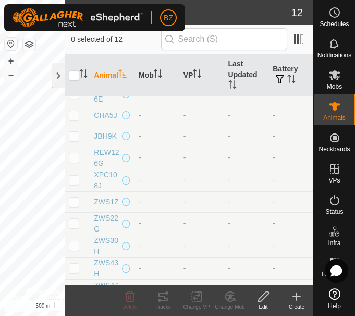
click at [298, 305] on div "Create" at bounding box center [296, 307] width 33 height 8
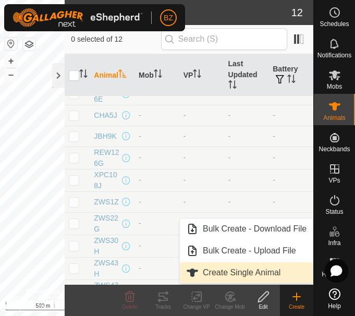
click at [229, 272] on link "Create Single Animal" at bounding box center [246, 272] width 133 height 21
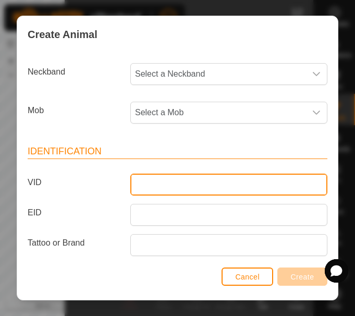
paste input "ZWS18L"
click at [156, 189] on input "VID" at bounding box center [228, 185] width 197 height 22
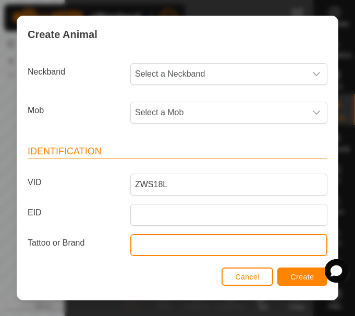
paste input "ZWS18L"
click at [149, 243] on input "ZWS18L" at bounding box center [228, 245] width 197 height 22
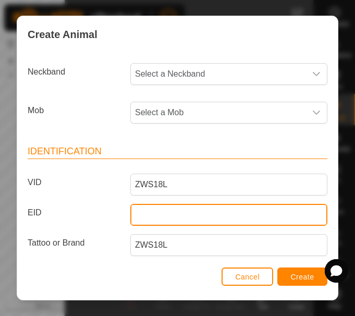
click at [140, 216] on input "EID" at bounding box center [228, 215] width 197 height 22
paste input "124000000000012"
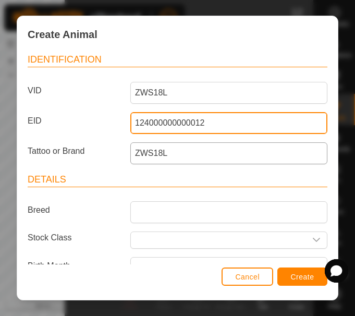
scroll to position [92, 0]
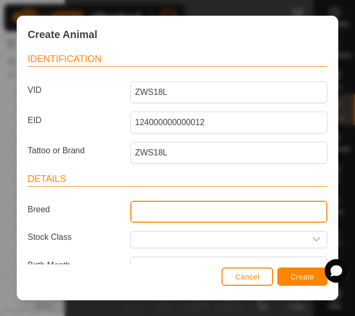
click at [163, 212] on input "Breed" at bounding box center [228, 212] width 197 height 22
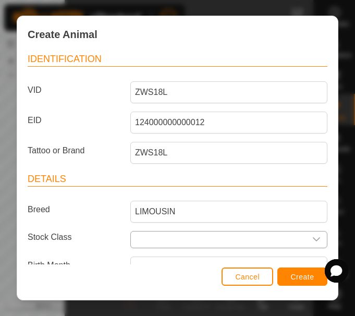
click at [313, 243] on icon "dropdown trigger" at bounding box center [317, 239] width 8 height 8
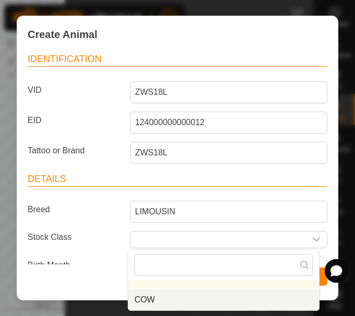
click at [166, 302] on li "COW" at bounding box center [223, 300] width 191 height 21
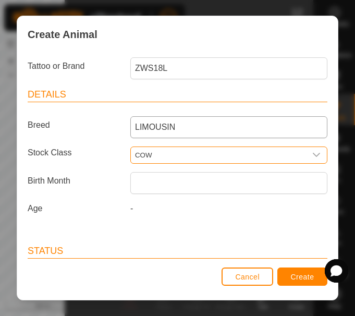
scroll to position [178, 0]
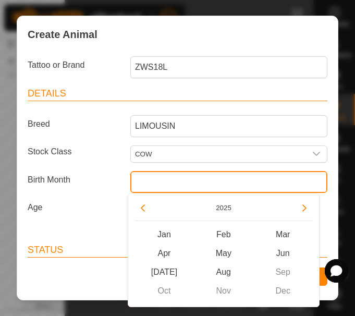
click at [171, 183] on input "text" at bounding box center [228, 182] width 197 height 22
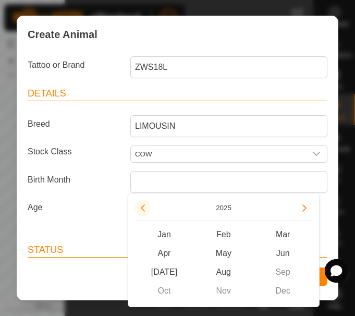
click at [142, 204] on button "Previous Year" at bounding box center [143, 208] width 17 height 17
click at [158, 227] on span "Jan" at bounding box center [164, 234] width 59 height 19
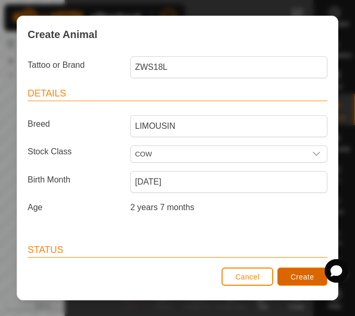
click at [299, 272] on button "Create" at bounding box center [303, 277] width 50 height 18
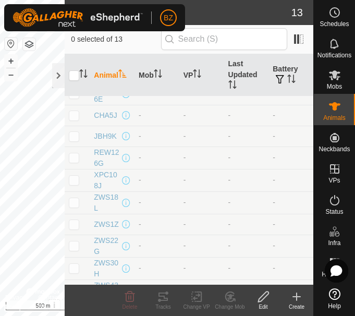
click at [298, 299] on icon at bounding box center [297, 297] width 13 height 13
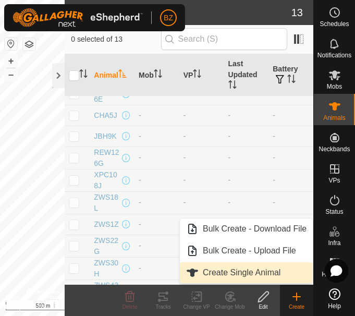
click at [230, 269] on link "Create Single Animal" at bounding box center [246, 272] width 133 height 21
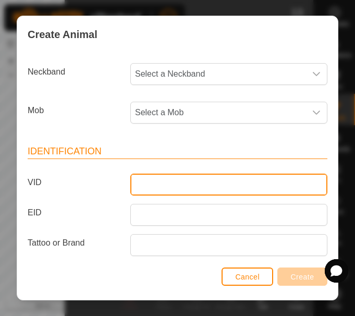
click at [146, 185] on input "VID" at bounding box center [228, 185] width 197 height 22
paste input "ZWS65L"
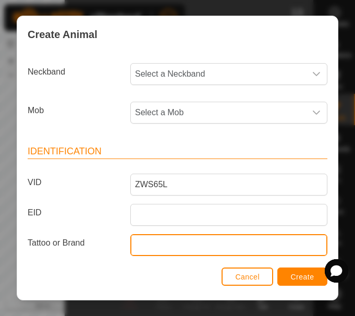
paste input "ZWS65L"
click at [147, 243] on input "Tattoo or Brand" at bounding box center [228, 245] width 197 height 22
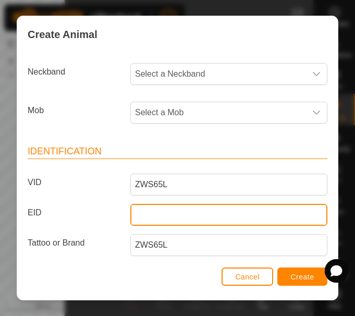
click at [159, 215] on input "EID" at bounding box center [228, 215] width 197 height 22
paste input "124000000000013"
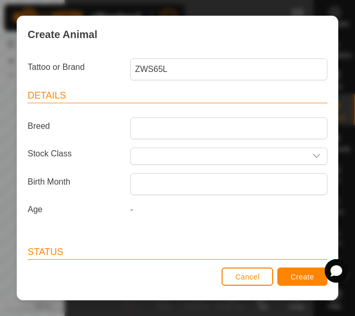
scroll to position [176, 0]
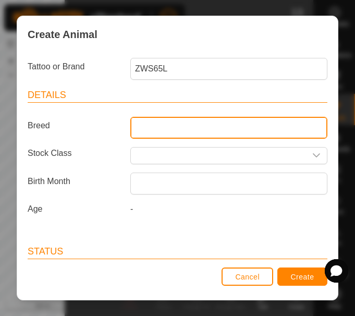
click at [146, 130] on input "Breed" at bounding box center [228, 128] width 197 height 22
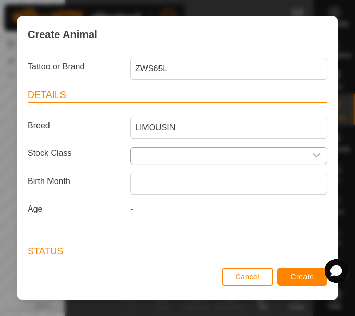
click at [313, 153] on icon "dropdown trigger" at bounding box center [317, 155] width 8 height 8
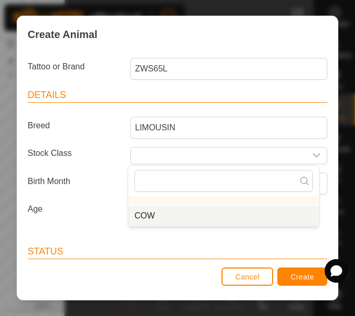
click at [158, 211] on li "COW" at bounding box center [223, 216] width 191 height 21
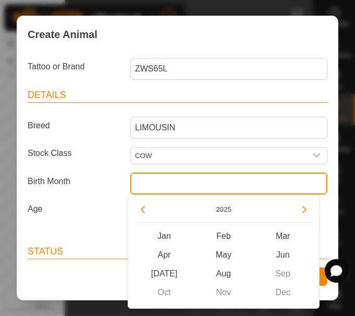
click at [183, 182] on input "text" at bounding box center [228, 184] width 197 height 22
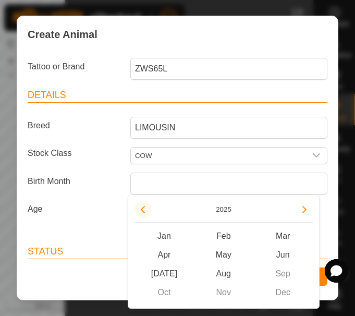
click at [142, 209] on button "Previous Year" at bounding box center [143, 209] width 17 height 17
click at [143, 210] on span "Previous Year" at bounding box center [143, 210] width 0 height 0
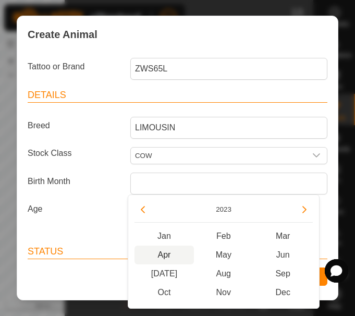
click at [165, 250] on span "Apr" at bounding box center [164, 255] width 59 height 19
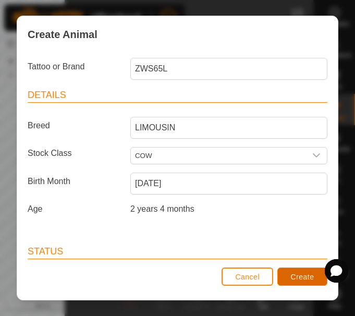
click at [298, 275] on span "Create" at bounding box center [302, 277] width 23 height 8
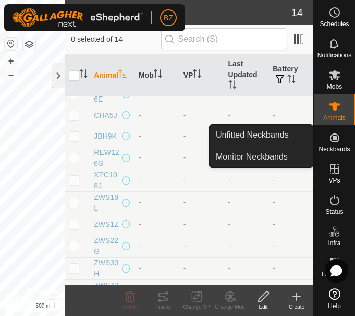
click at [338, 141] on icon at bounding box center [334, 137] width 9 height 9
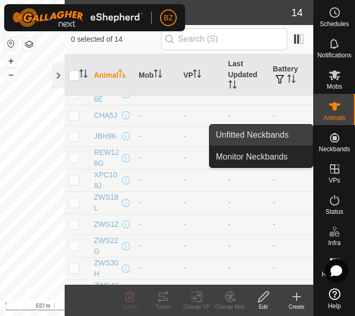
click at [259, 135] on link "Unfitted Neckbands" at bounding box center [261, 135] width 103 height 21
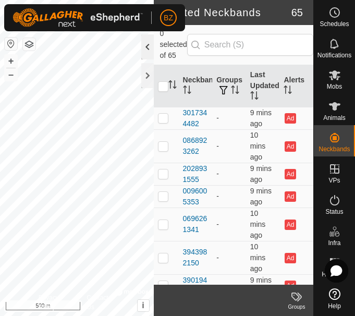
click at [150, 47] on div at bounding box center [147, 46] width 13 height 25
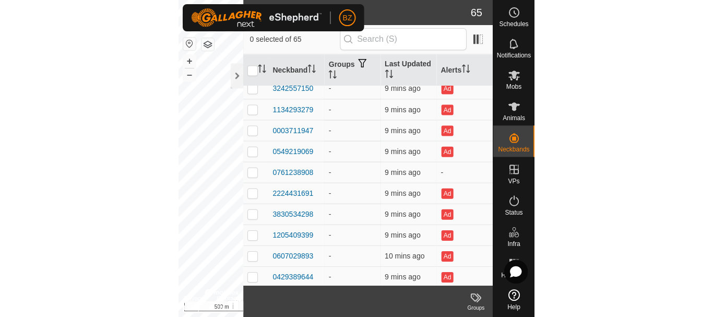
scroll to position [425, 0]
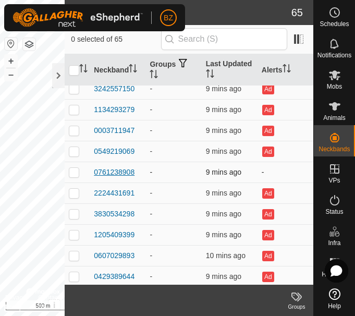
click at [119, 173] on div "0761238908" at bounding box center [114, 172] width 41 height 11
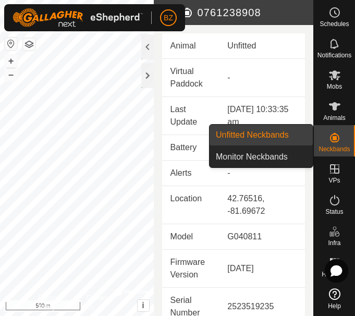
click at [339, 140] on icon at bounding box center [334, 137] width 9 height 9
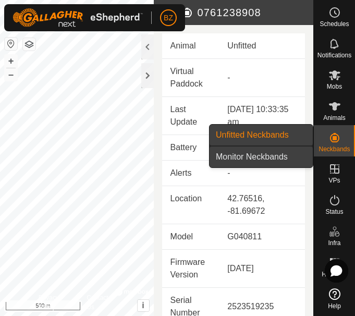
click at [273, 155] on link "Monitor Neckbands" at bounding box center [261, 157] width 103 height 21
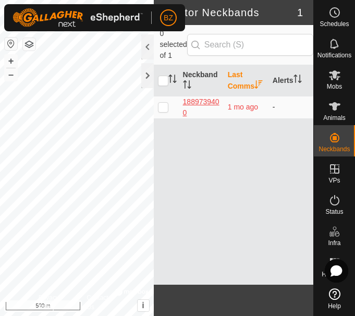
click at [195, 115] on div "1889739400" at bounding box center [201, 108] width 37 height 22
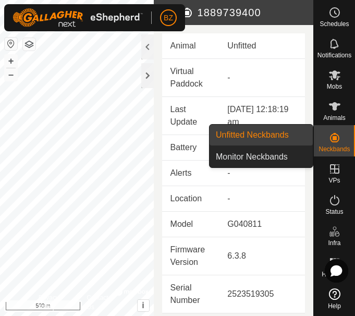
click at [340, 139] on icon at bounding box center [335, 137] width 13 height 13
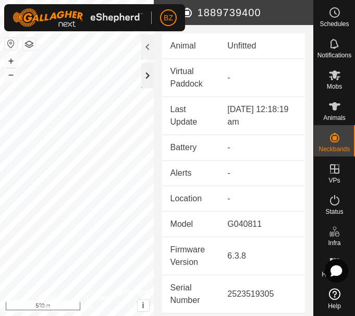
click at [144, 71] on div at bounding box center [147, 75] width 13 height 25
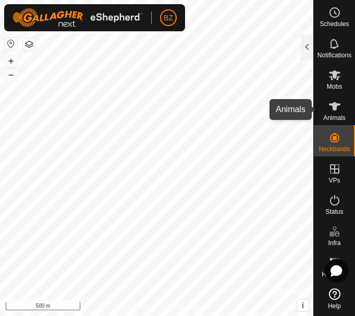
click at [336, 111] on icon at bounding box center [335, 106] width 13 height 13
